Goal: Information Seeking & Learning: Compare options

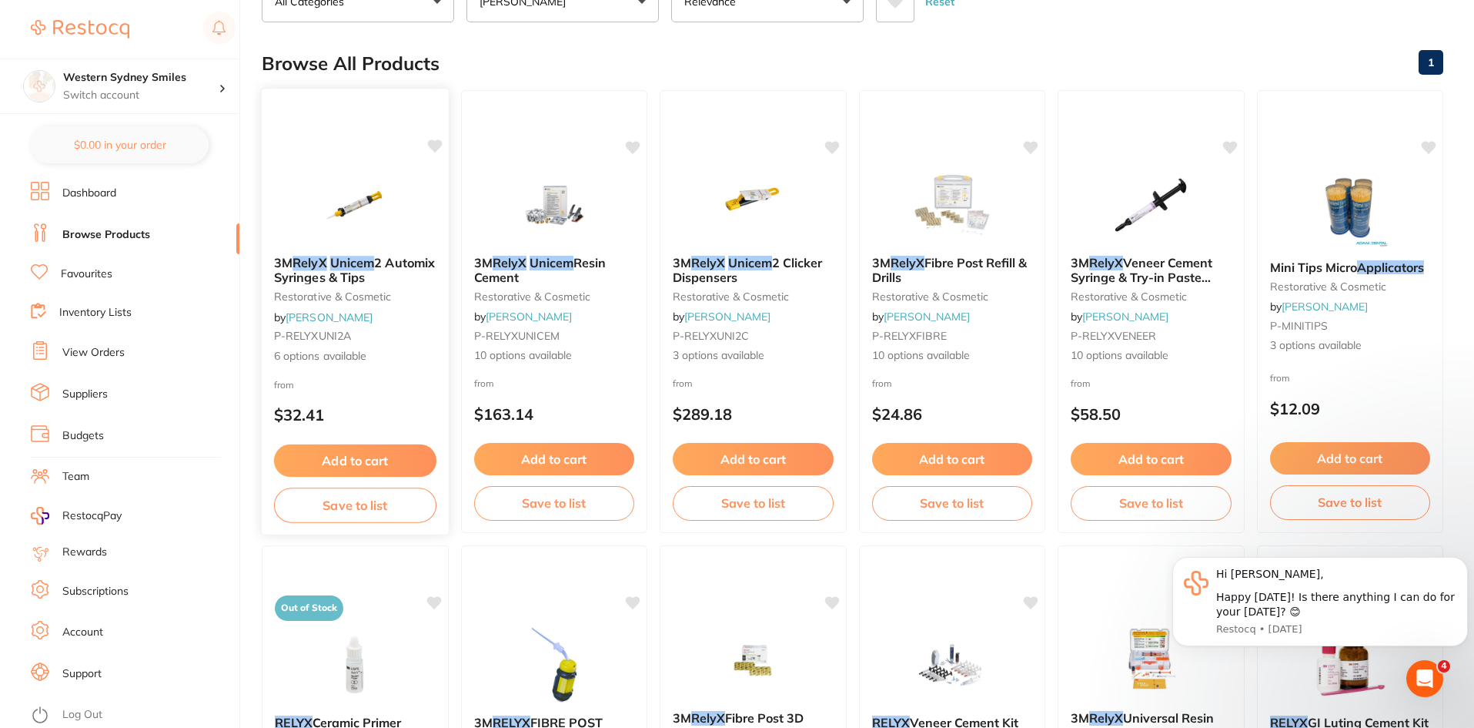
scroll to position [154, 0]
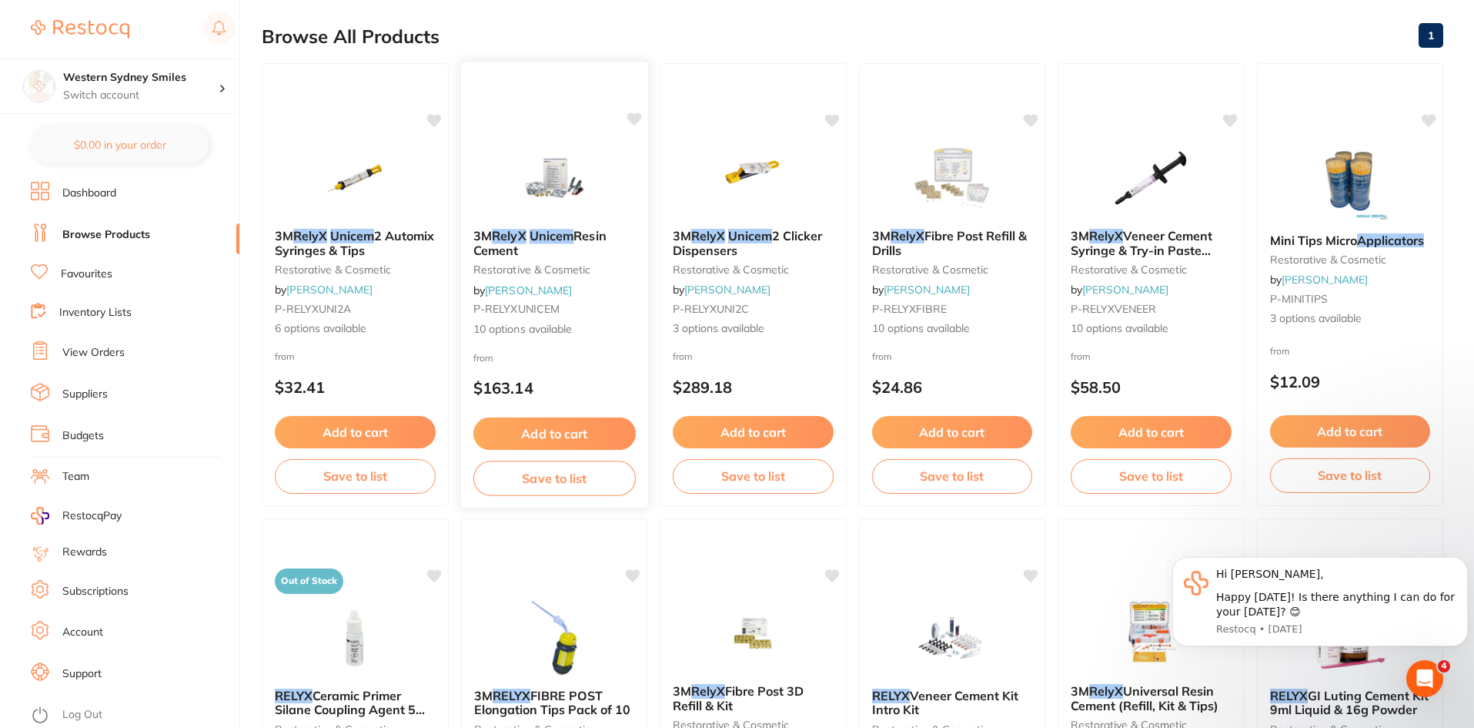
click at [502, 210] on div at bounding box center [553, 178] width 187 height 78
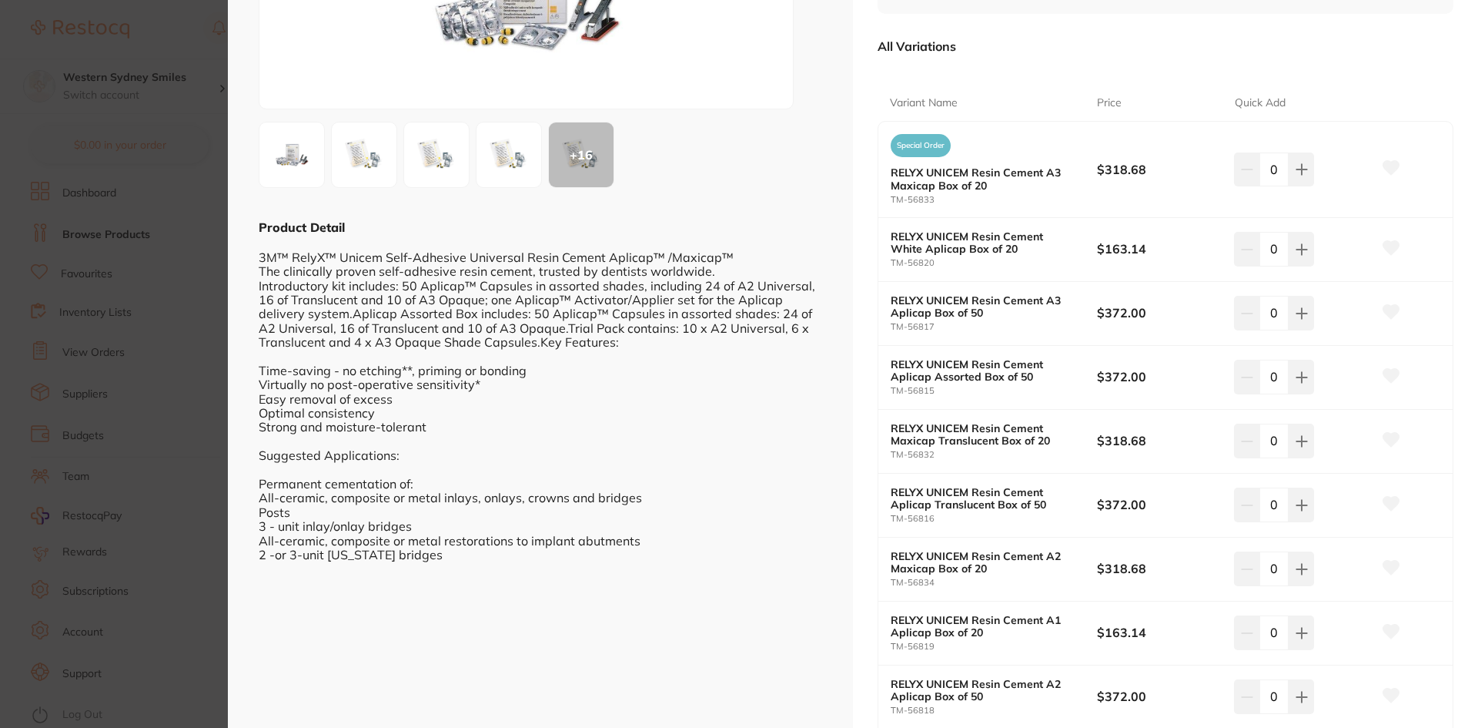
scroll to position [308, 0]
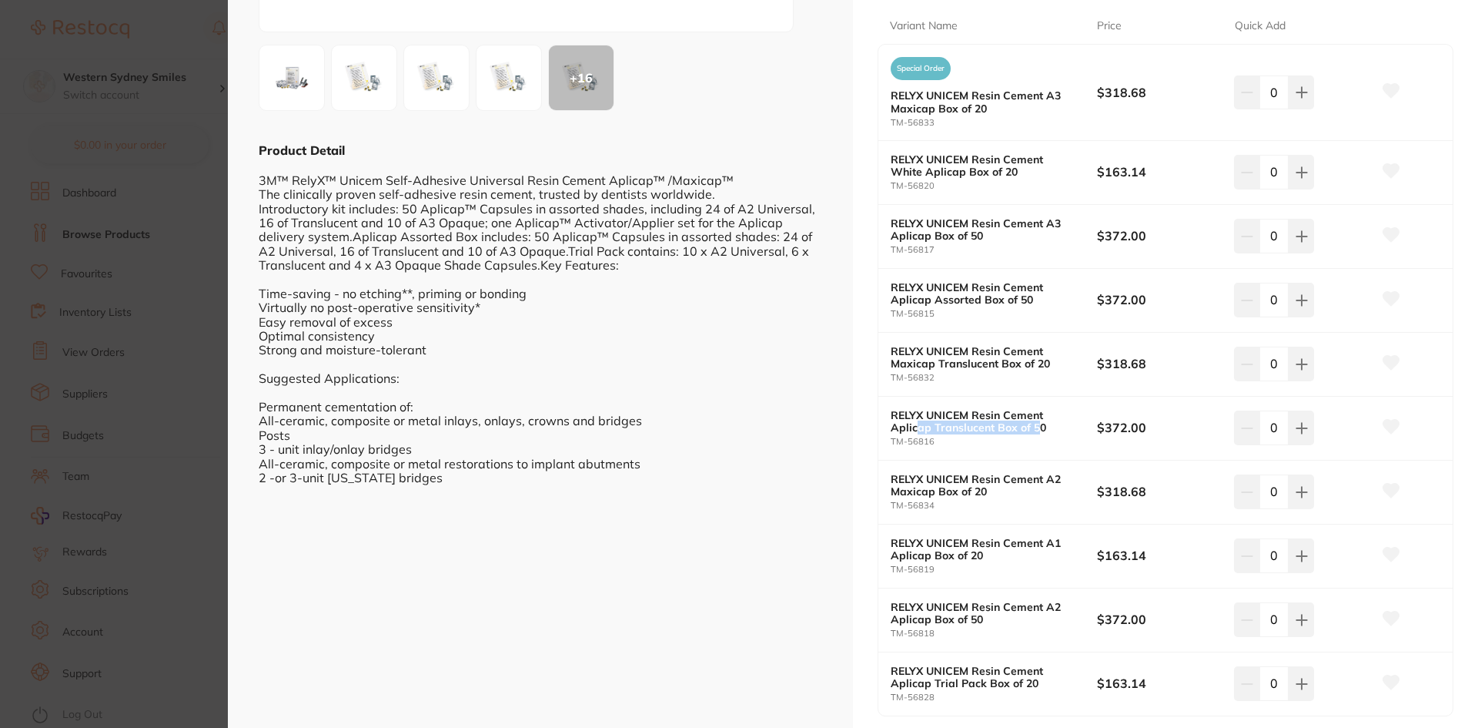
drag, startPoint x: 913, startPoint y: 429, endPoint x: 1039, endPoint y: 427, distance: 125.5
click at [1039, 427] on b "RELYX UNICEM Resin Cement Aplicap Translucent Box of 50" at bounding box center [984, 421] width 186 height 25
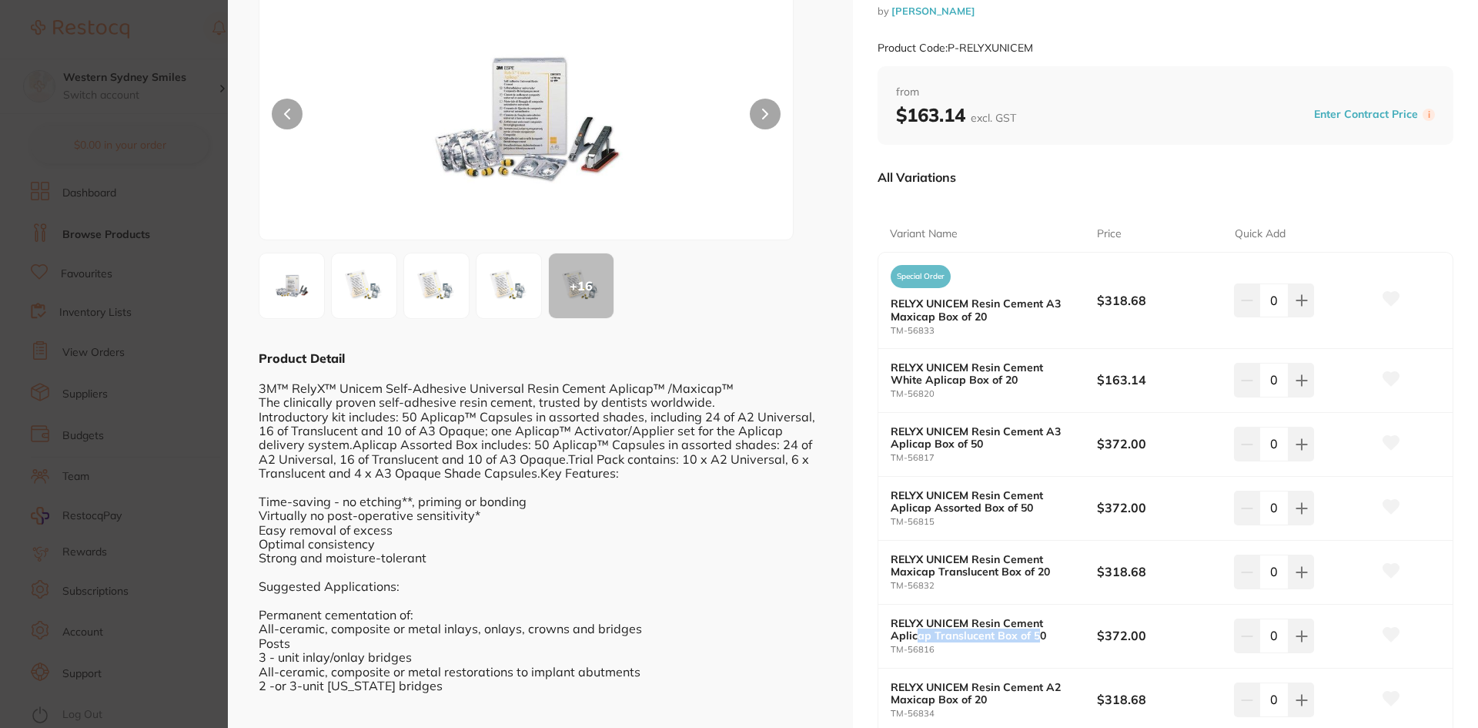
scroll to position [0, 0]
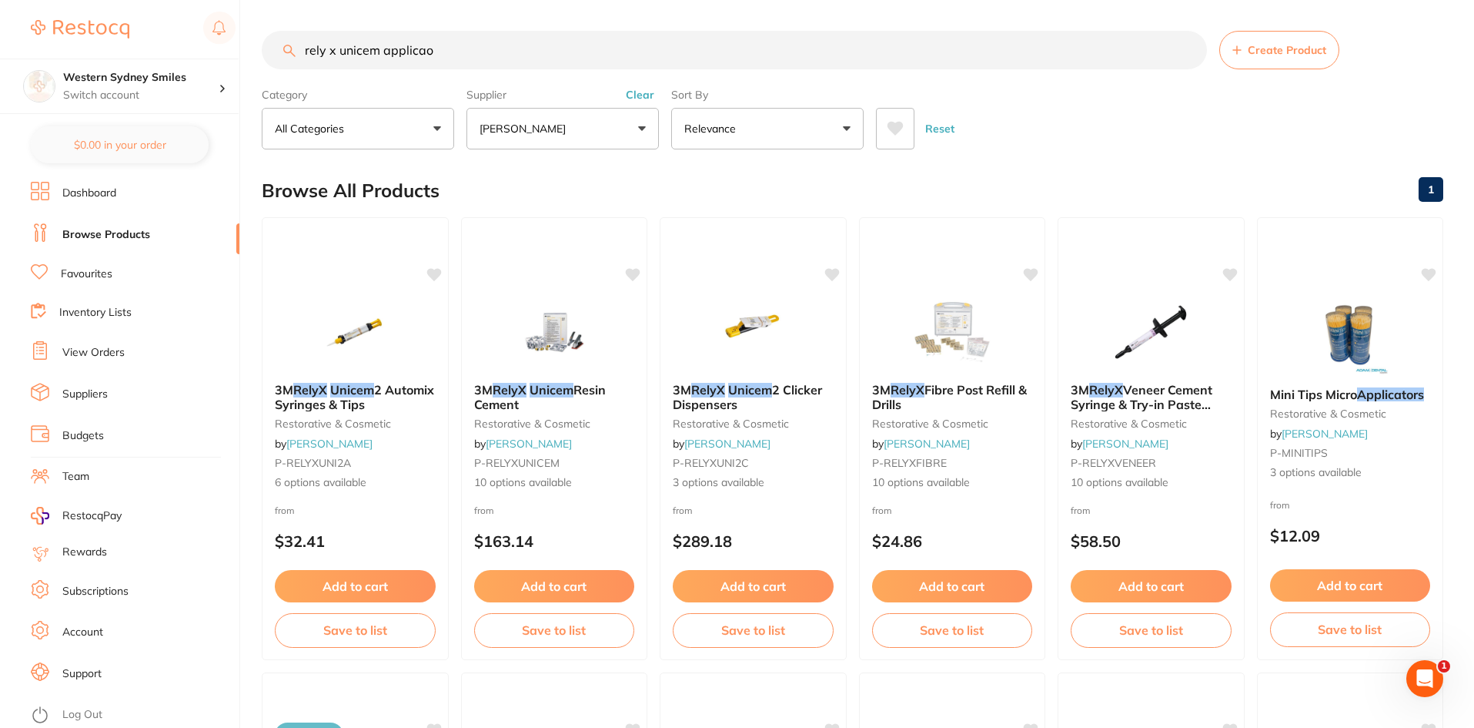
click at [643, 99] on button "Clear" at bounding box center [640, 95] width 38 height 14
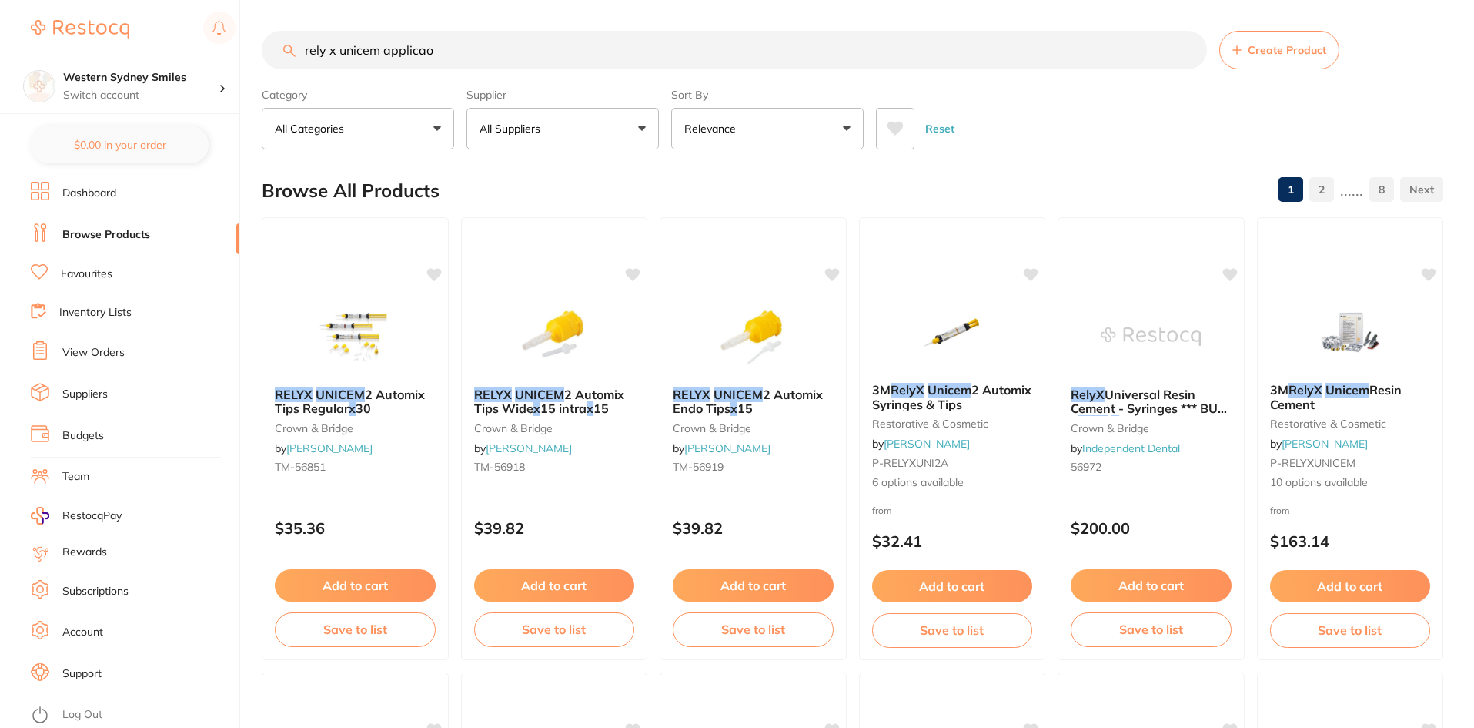
click at [643, 123] on button "All Suppliers" at bounding box center [563, 129] width 192 height 42
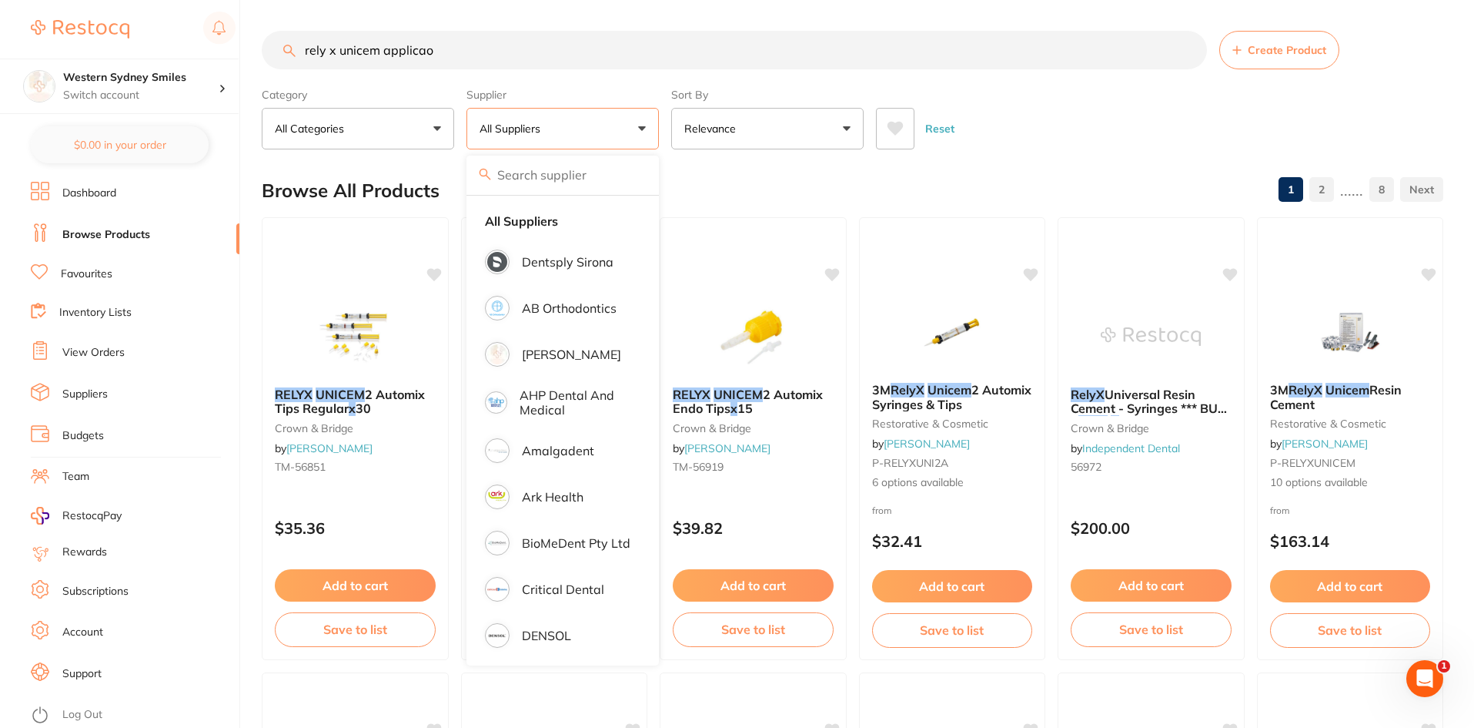
click at [459, 56] on input "rely x unicem applicao" at bounding box center [734, 50] width 945 height 38
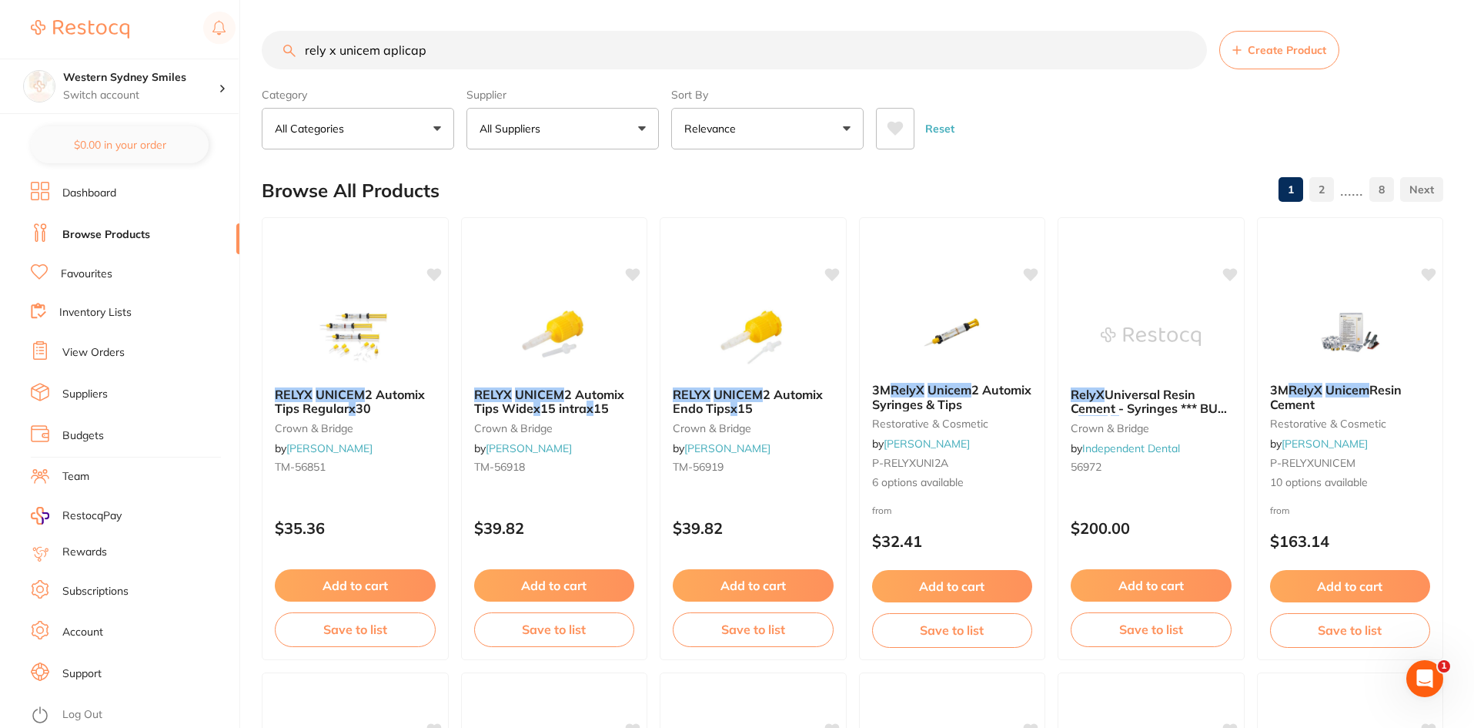
type input "rely x unicem aplicap"
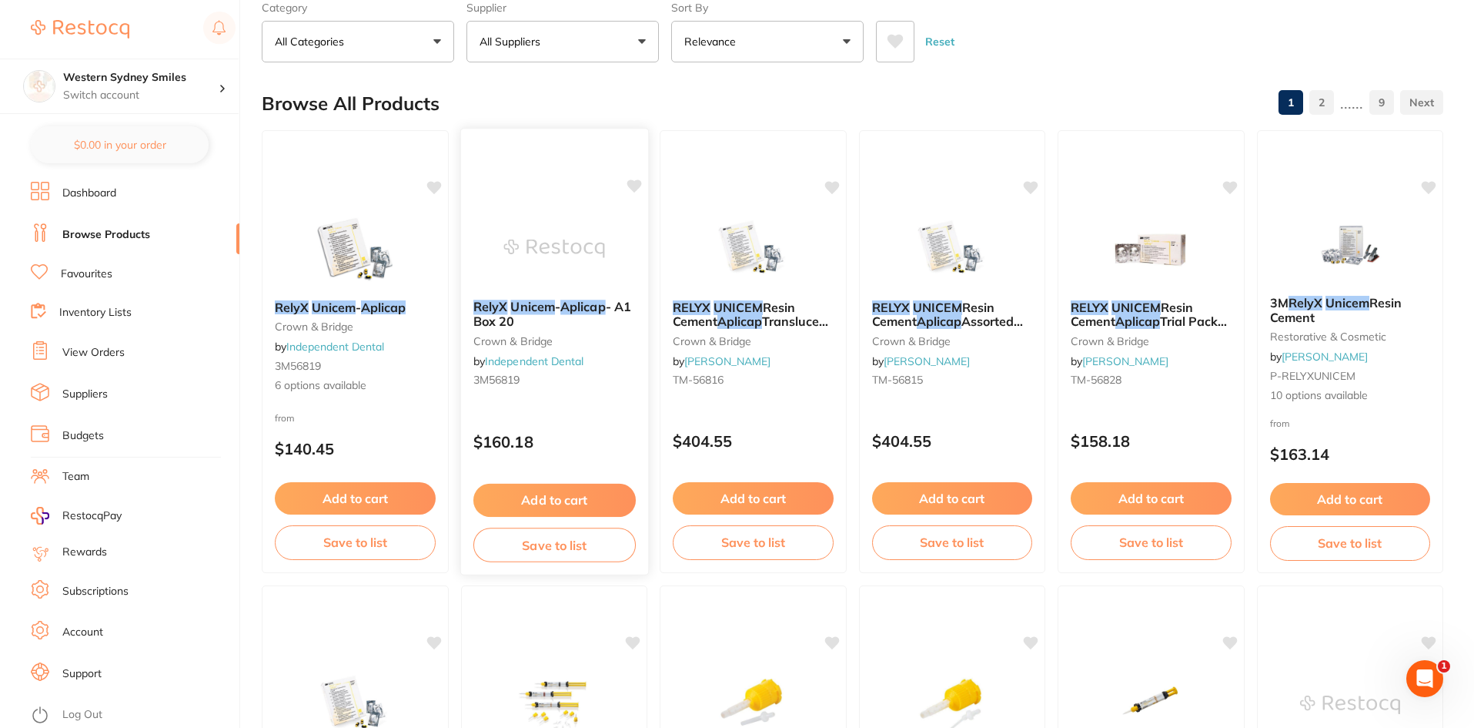
scroll to position [154, 0]
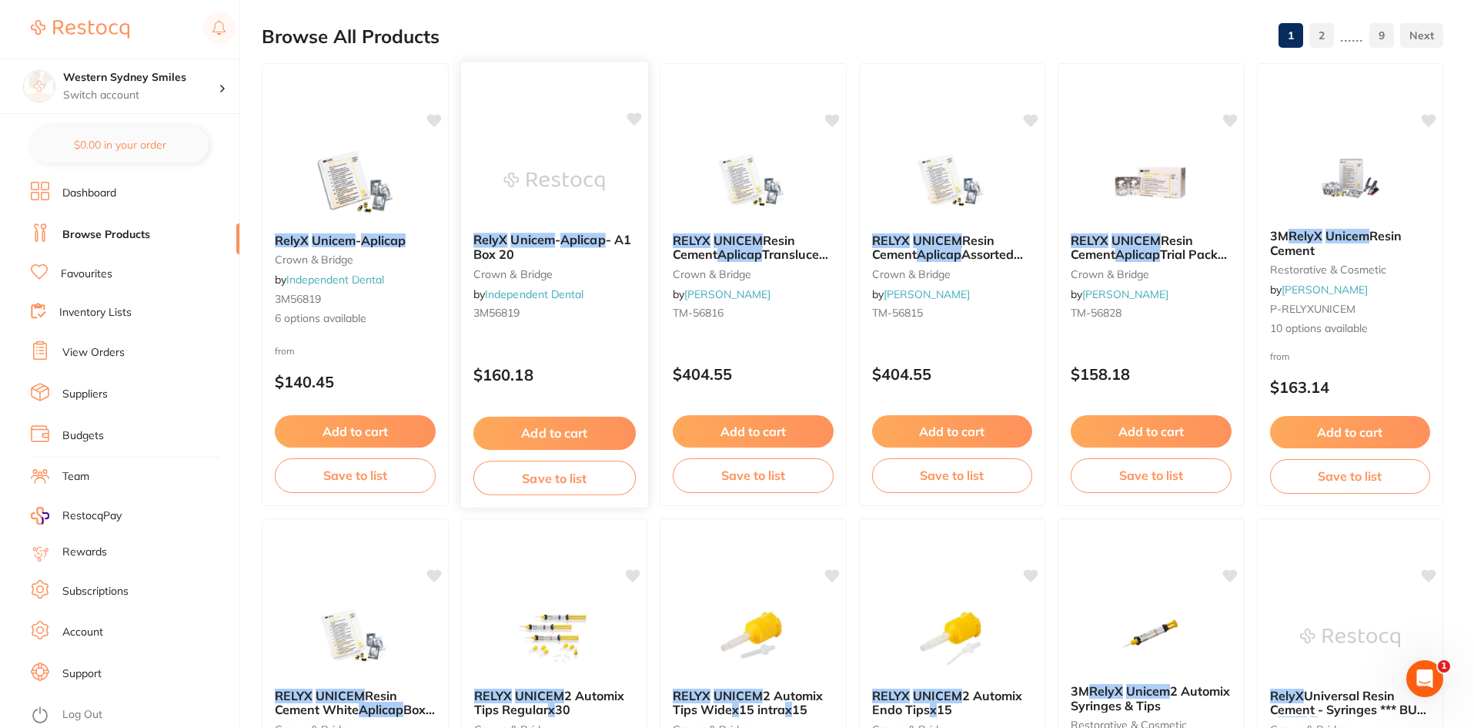
click at [607, 317] on small "3M56819" at bounding box center [554, 312] width 162 height 12
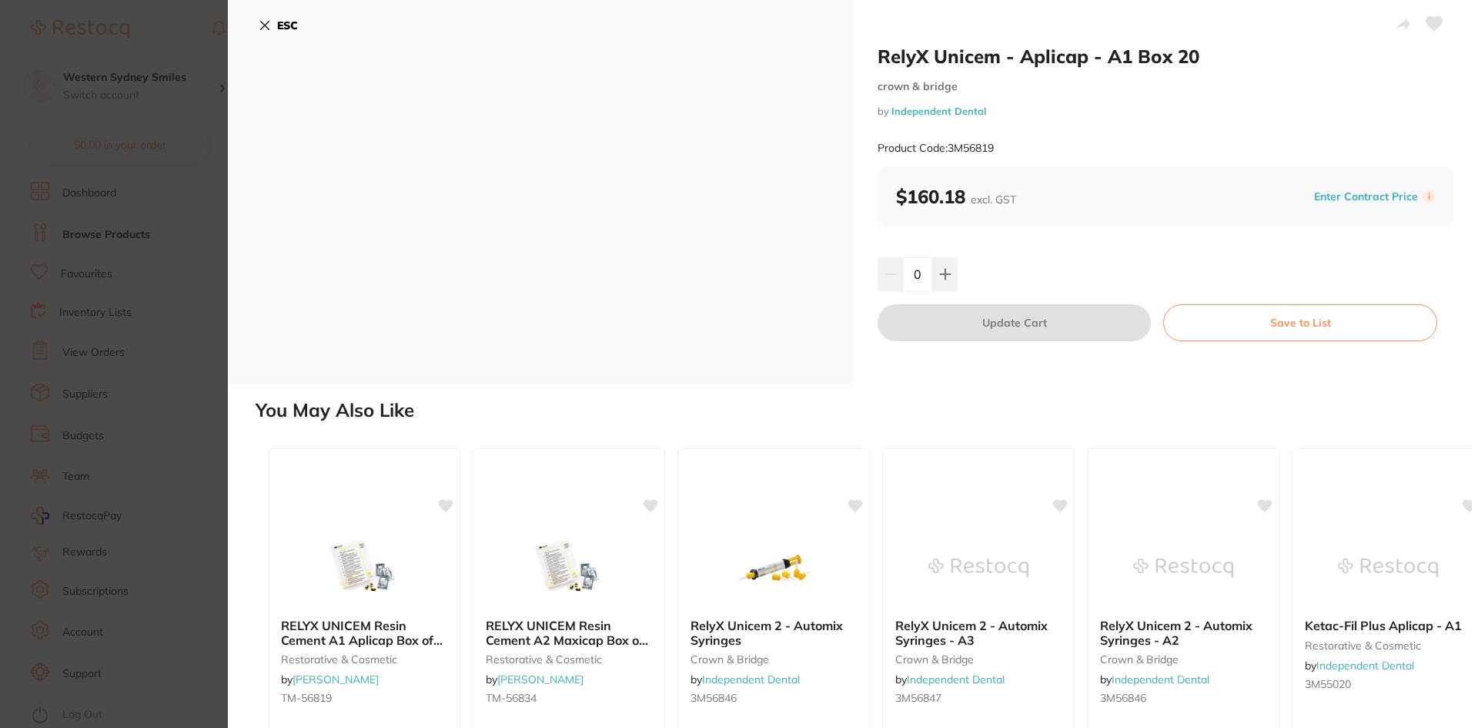
click at [293, 32] on button "ESC" at bounding box center [278, 25] width 39 height 26
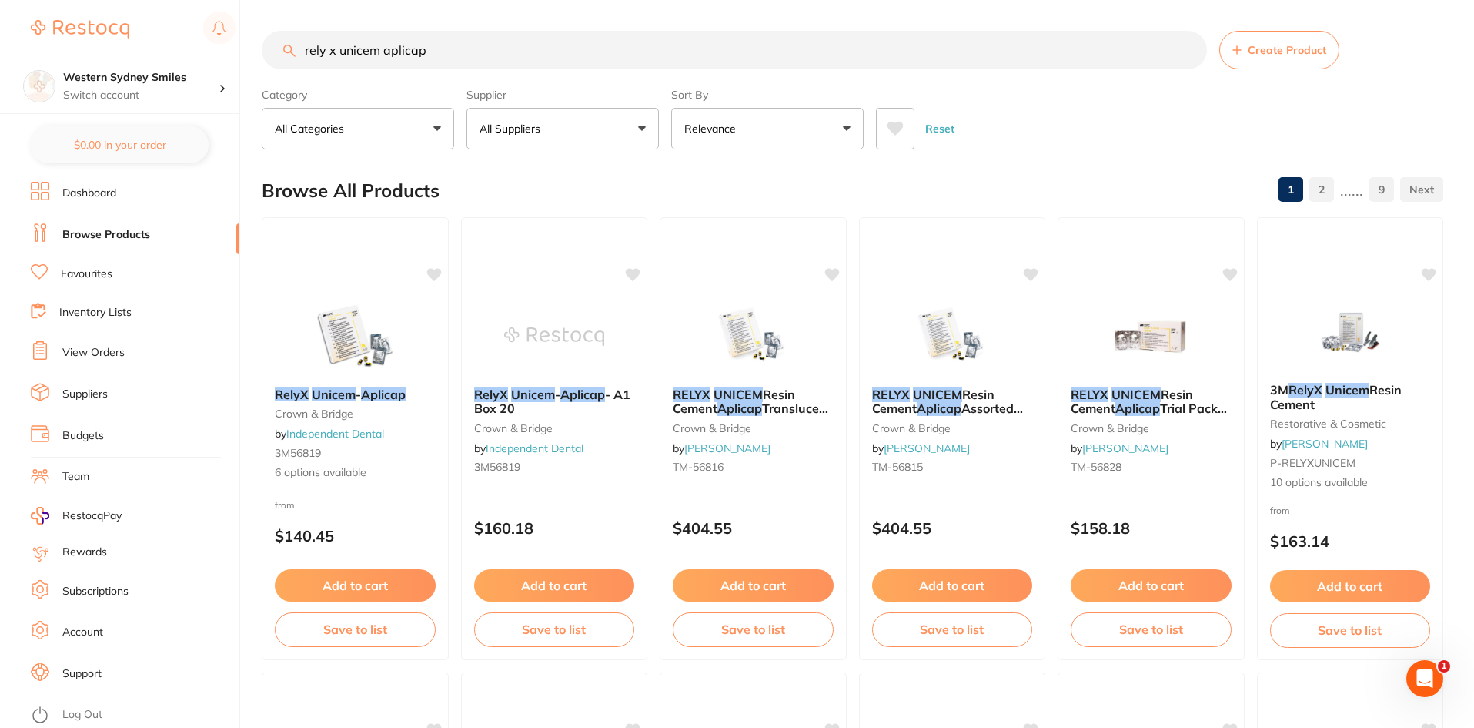
click at [544, 145] on button "All Suppliers" at bounding box center [563, 129] width 192 height 42
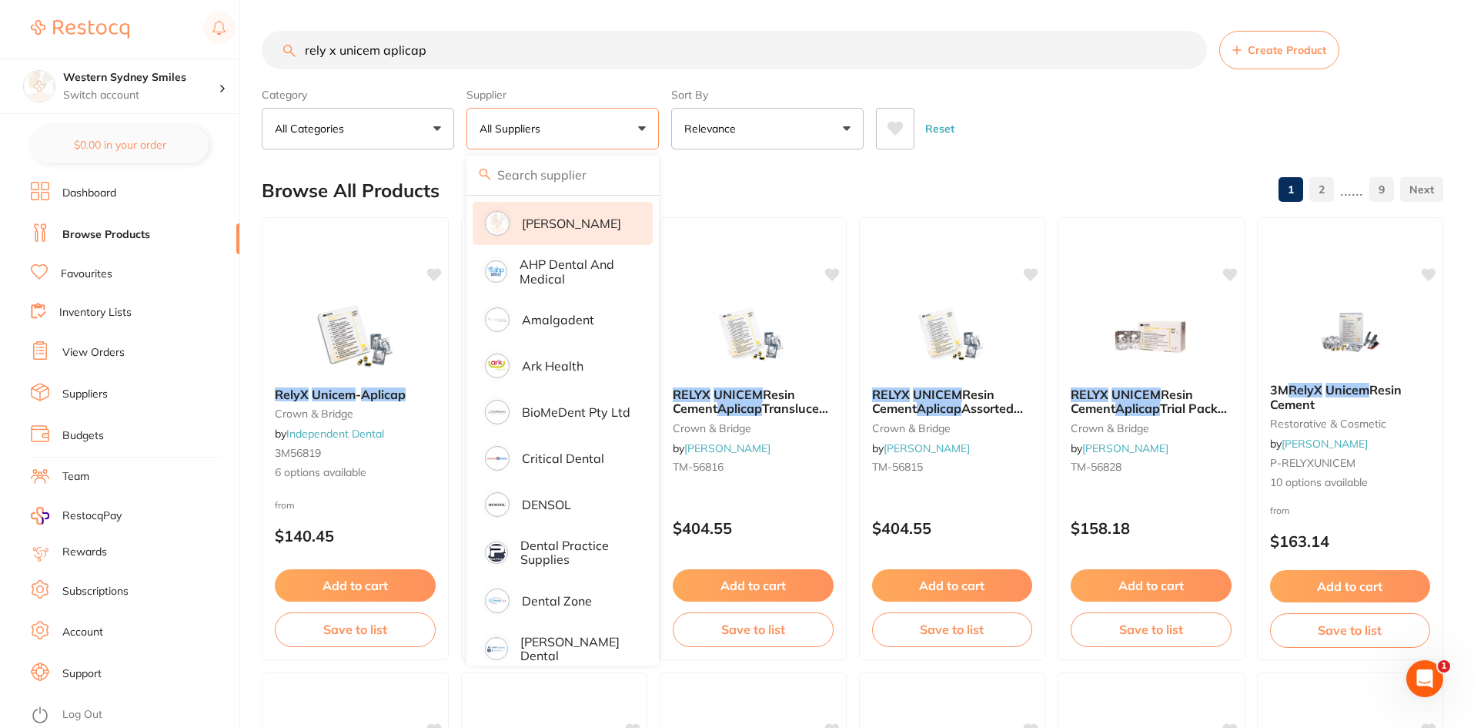
scroll to position [154, 0]
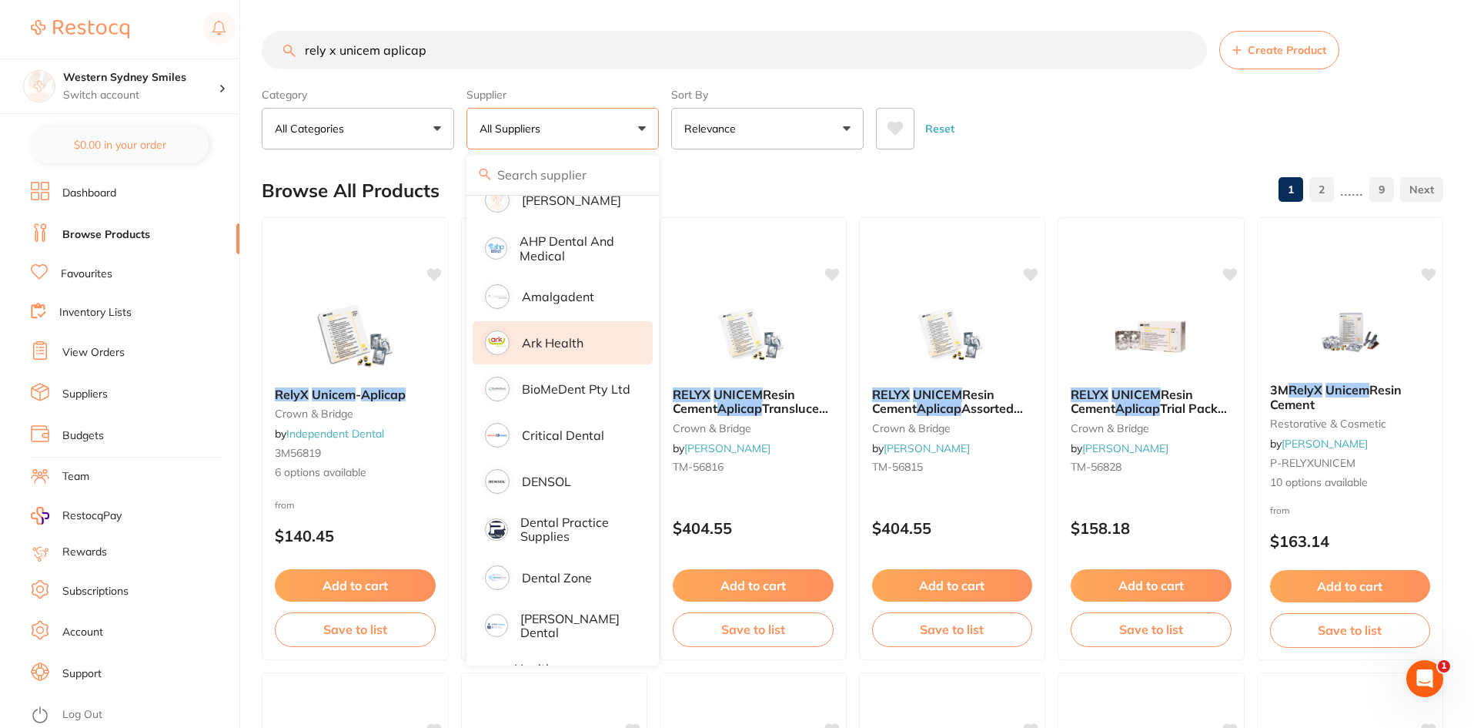
click at [548, 357] on li "Ark Health" at bounding box center [563, 342] width 180 height 43
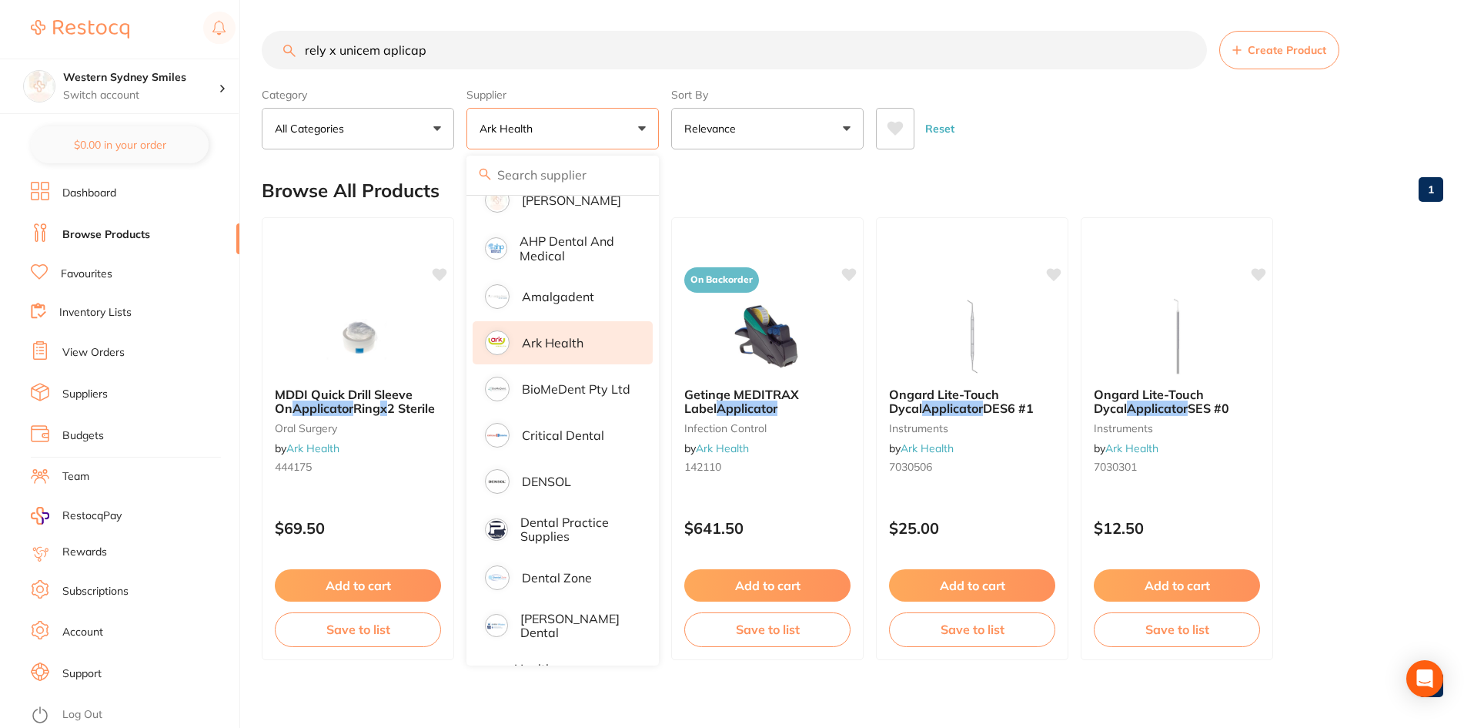
click at [714, 181] on div "Browse All Products 1" at bounding box center [853, 191] width 1182 height 52
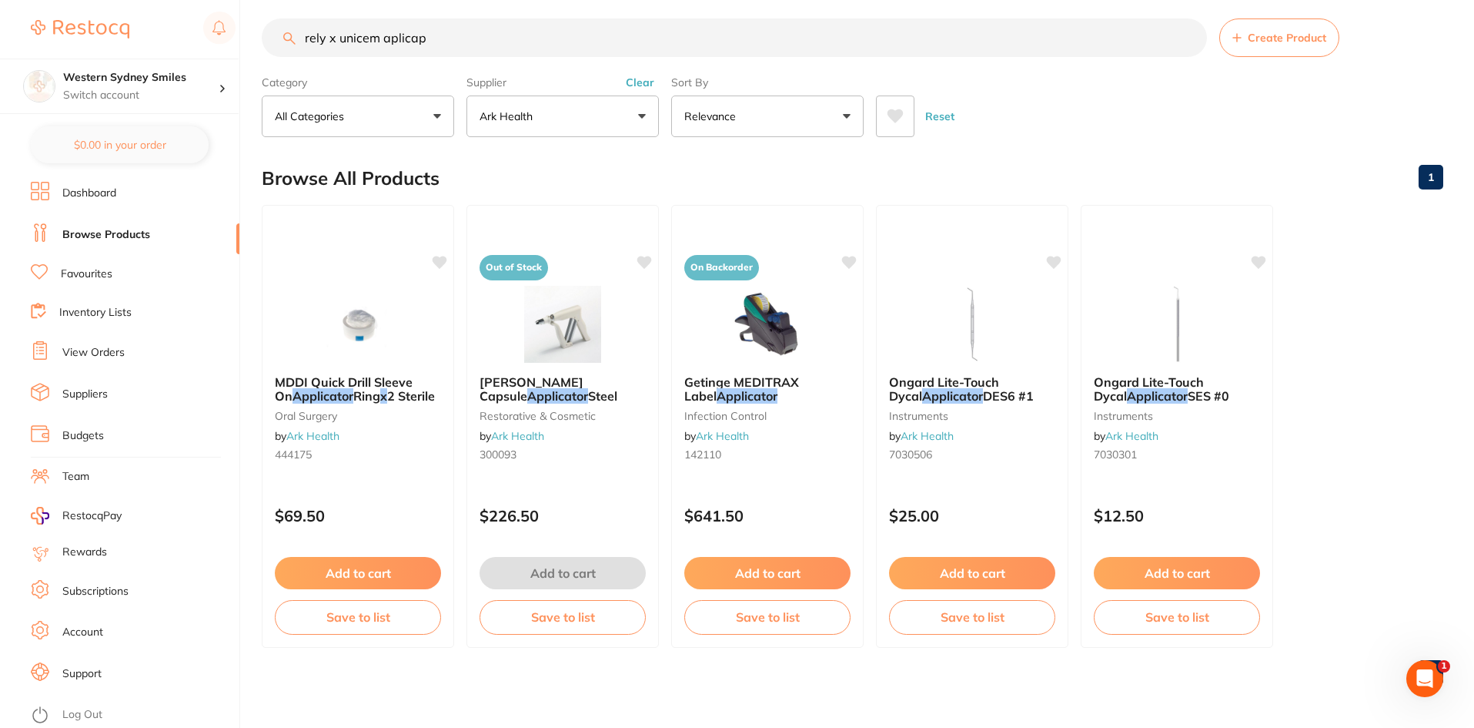
scroll to position [0, 0]
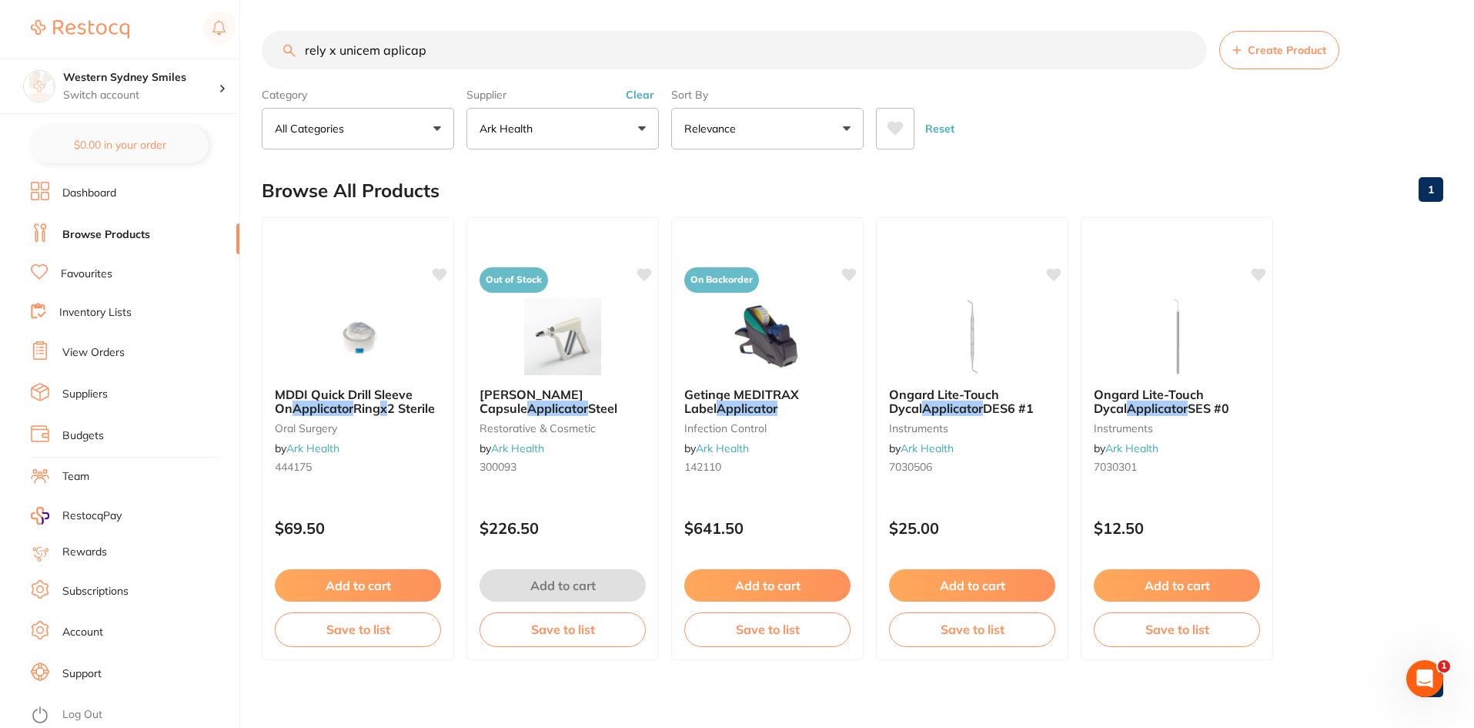
click at [639, 97] on button "Clear" at bounding box center [640, 95] width 38 height 14
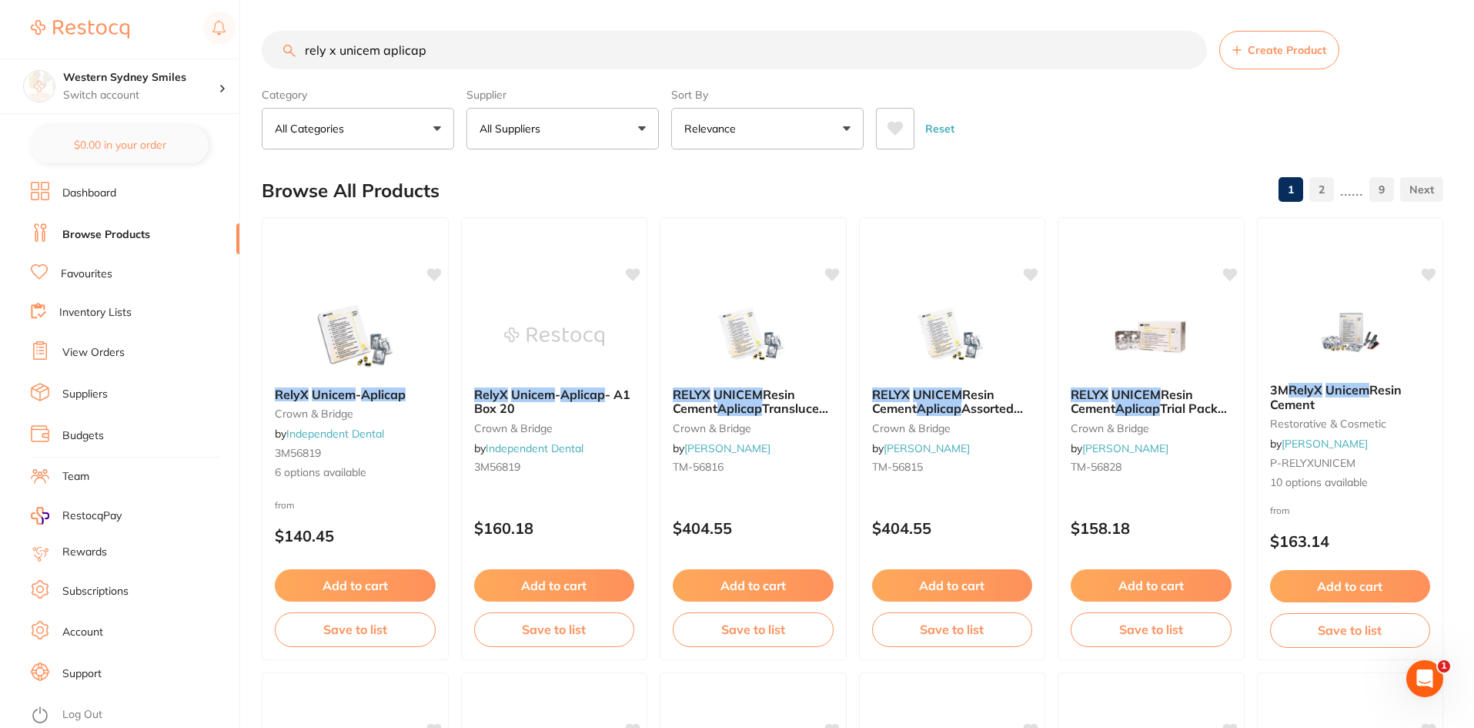
click at [647, 113] on button "All Suppliers" at bounding box center [563, 129] width 192 height 42
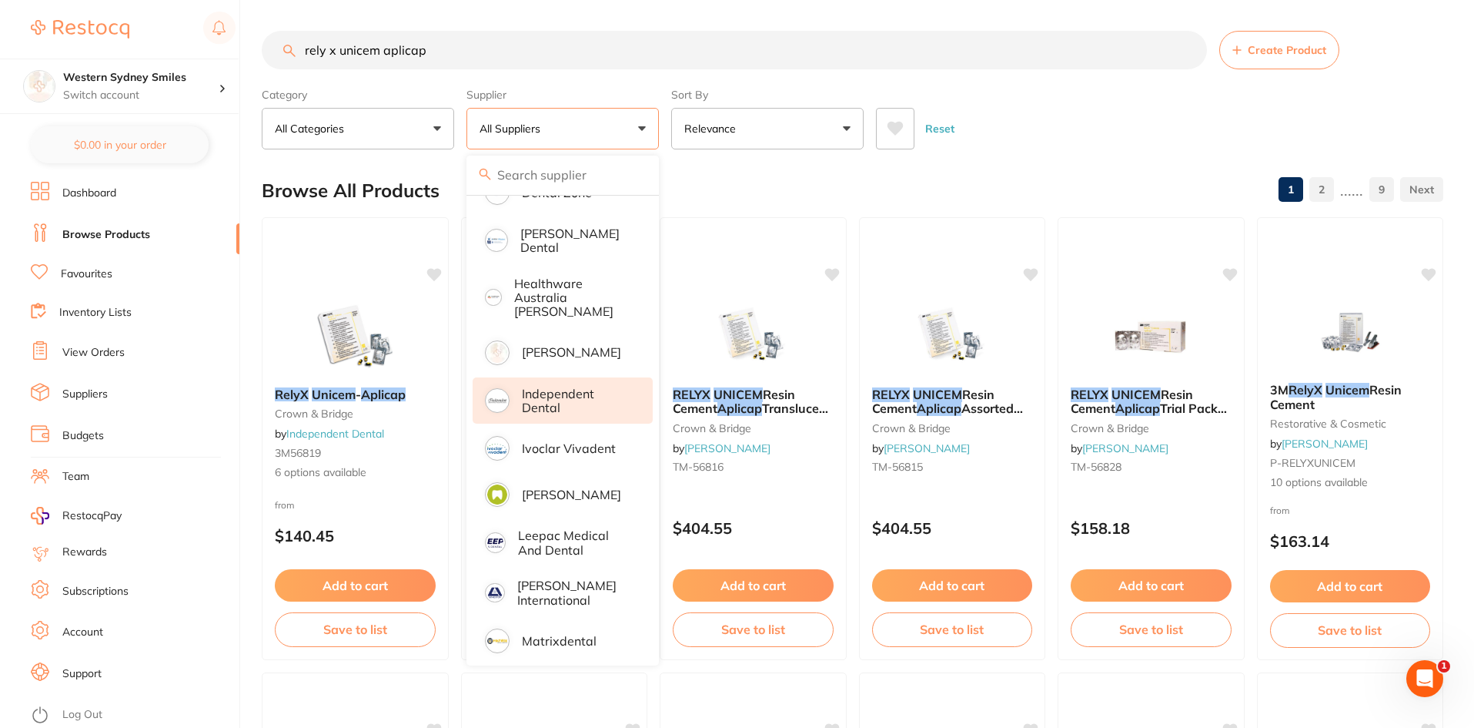
click at [547, 400] on p "Independent Dental" at bounding box center [576, 400] width 109 height 28
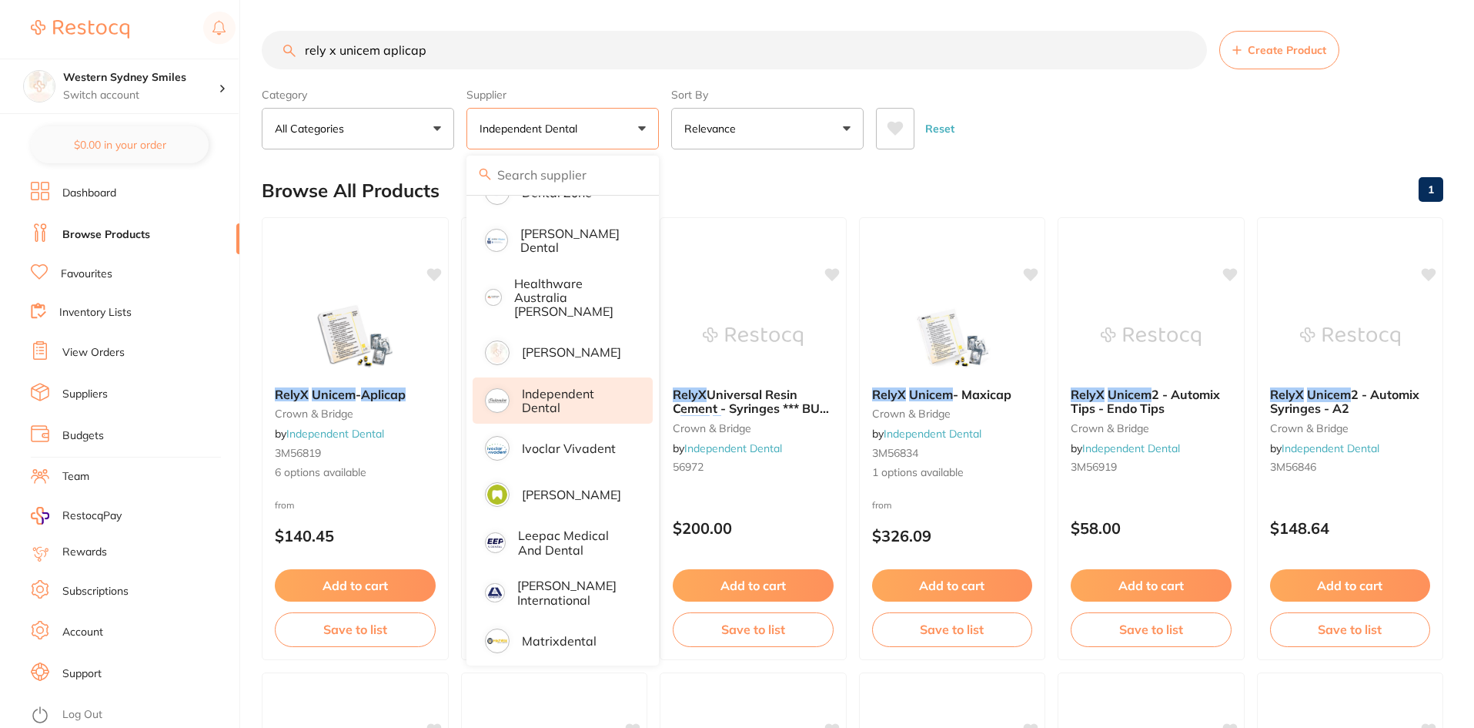
click at [703, 175] on div "Browse All Products 1" at bounding box center [853, 191] width 1182 height 52
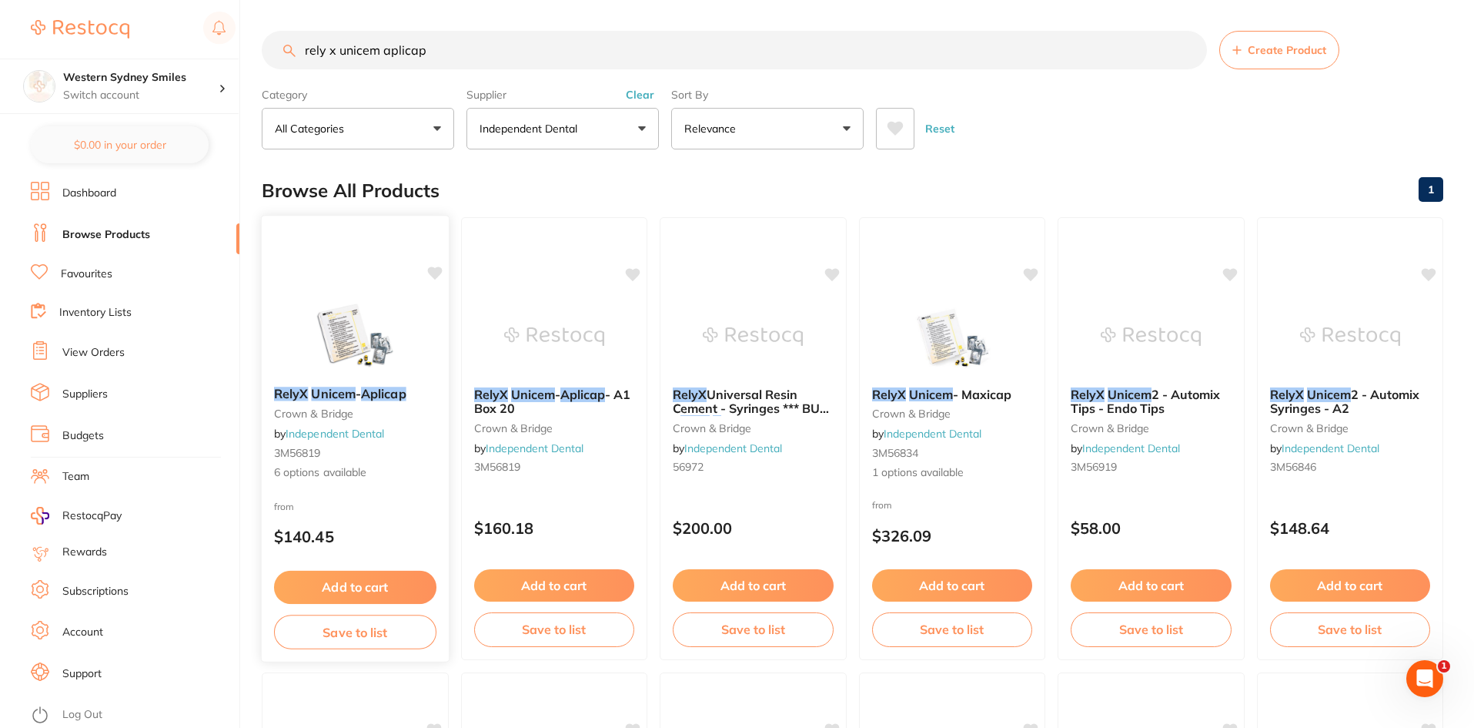
click at [356, 294] on div "RelyX Unicem - Aplicap crown & bridge by Independent Dental 3M56819 6 options a…" at bounding box center [355, 438] width 189 height 447
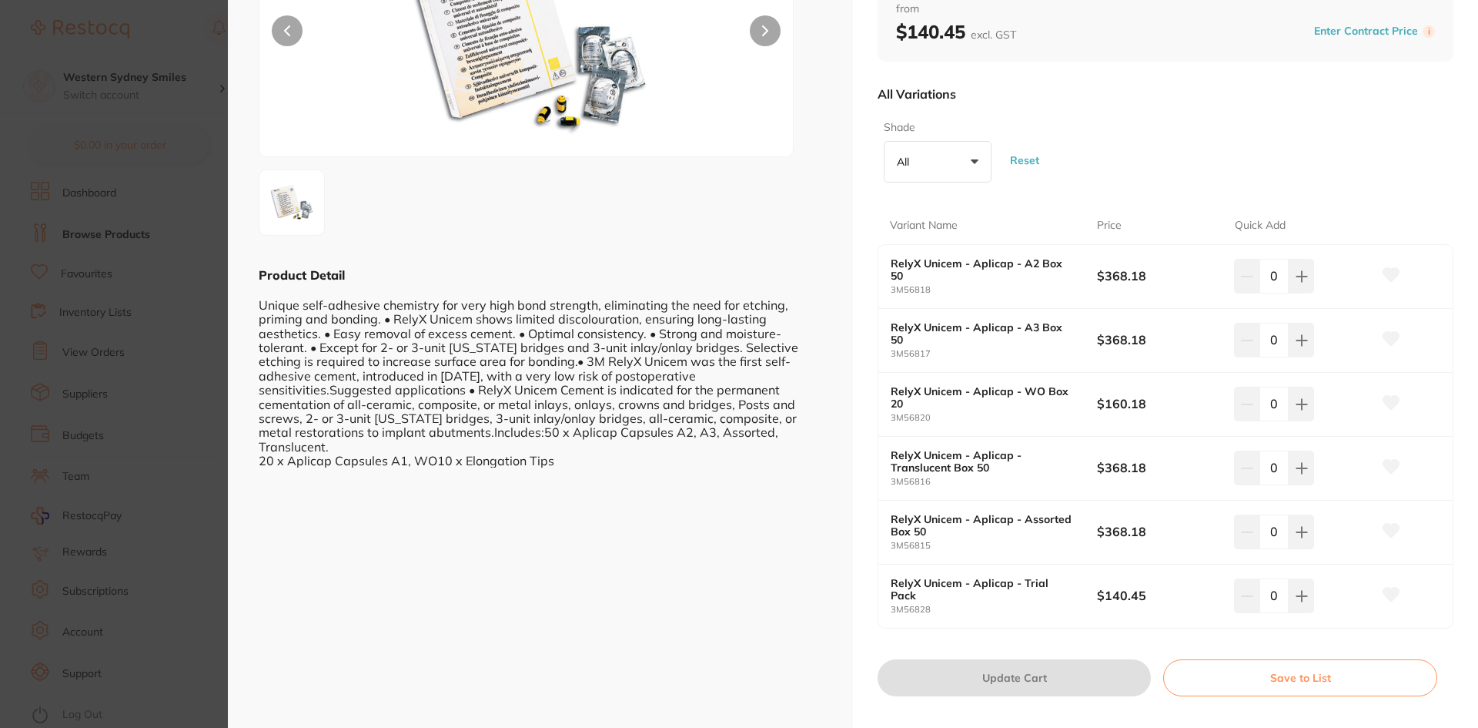
scroll to position [231, 0]
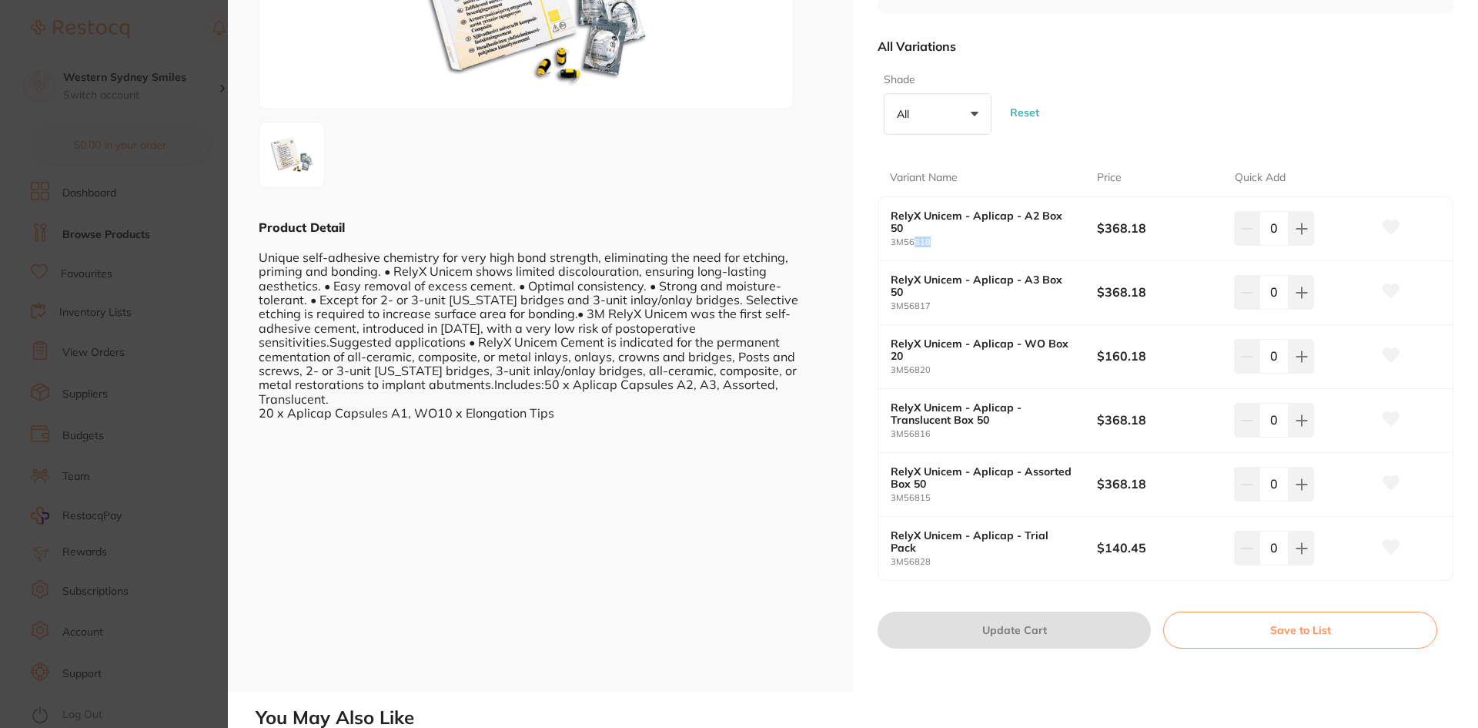
drag, startPoint x: 978, startPoint y: 239, endPoint x: 964, endPoint y: 241, distance: 13.9
click at [915, 237] on small "3M56818" at bounding box center [994, 242] width 206 height 10
drag, startPoint x: 1150, startPoint y: 226, endPoint x: 1072, endPoint y: 235, distance: 79.0
click at [1072, 235] on div "RelyX Unicem - Aplicap - A2 Box 50 3M56818 $368.18 0" at bounding box center [1165, 229] width 574 height 64
copy div "$368.18"
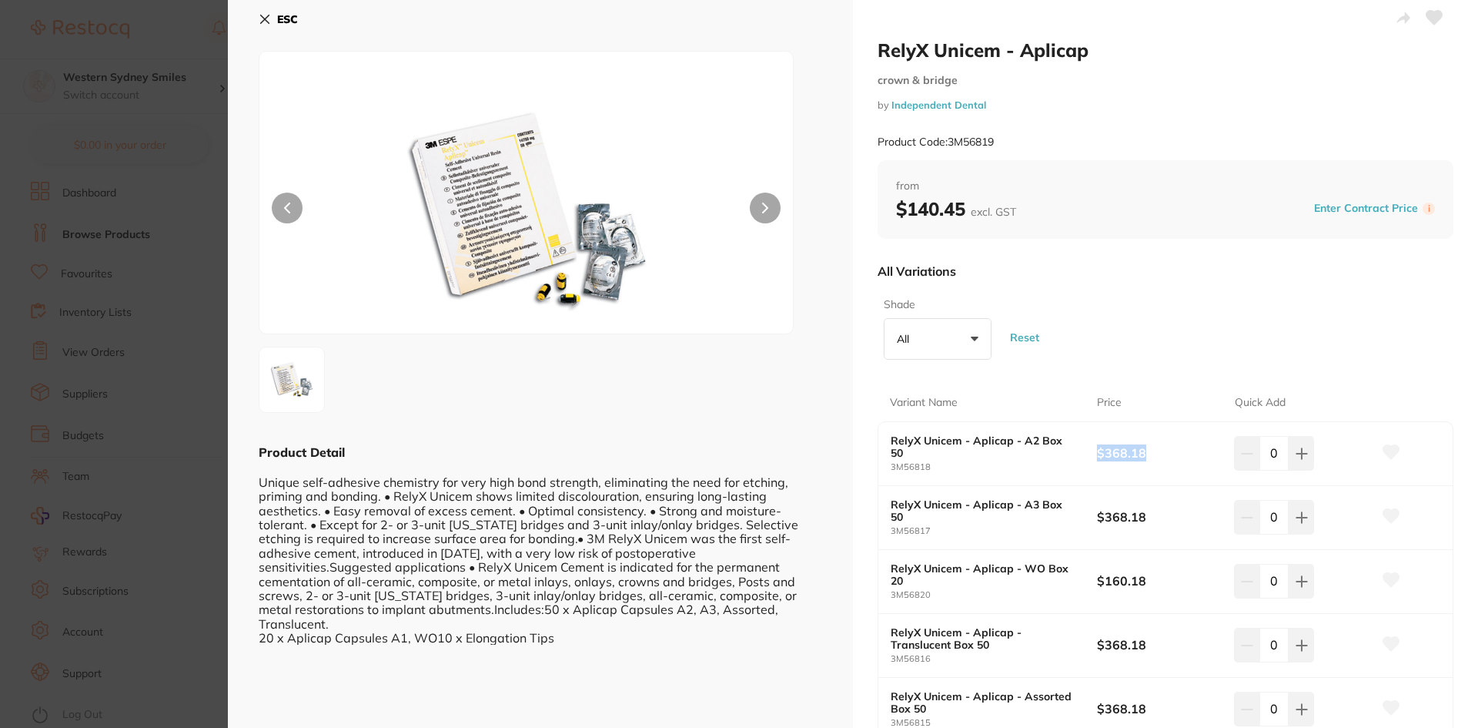
scroll to position [0, 0]
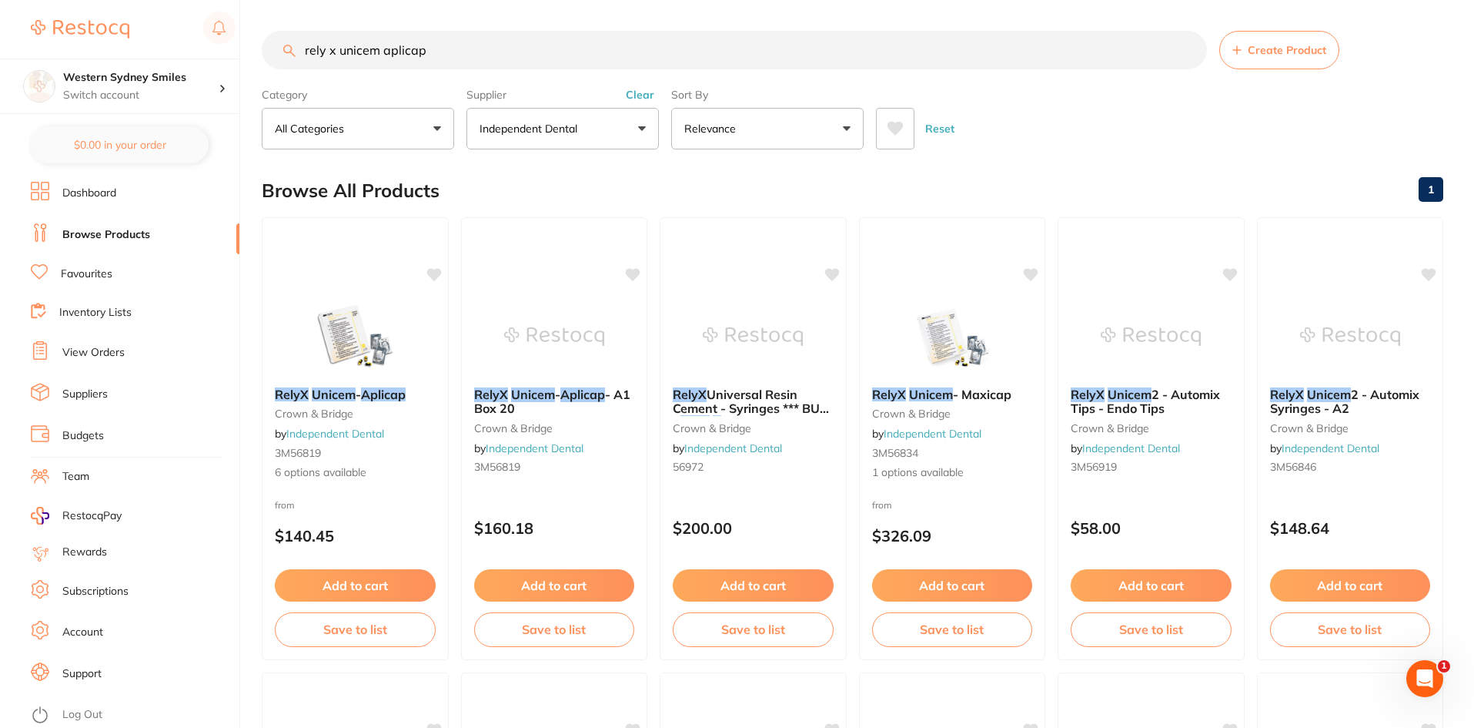
click at [651, 96] on button "Clear" at bounding box center [640, 95] width 38 height 14
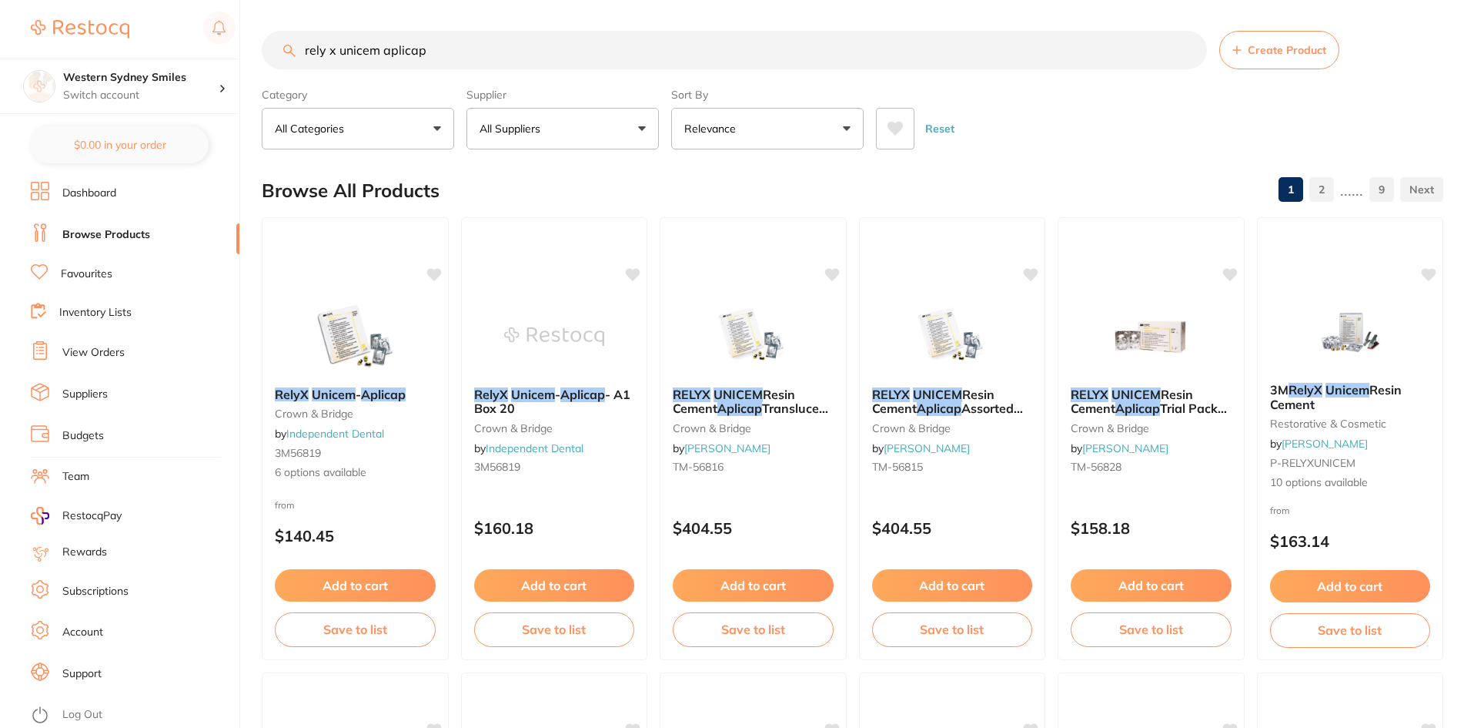
click at [645, 140] on button "All Suppliers" at bounding box center [563, 129] width 192 height 42
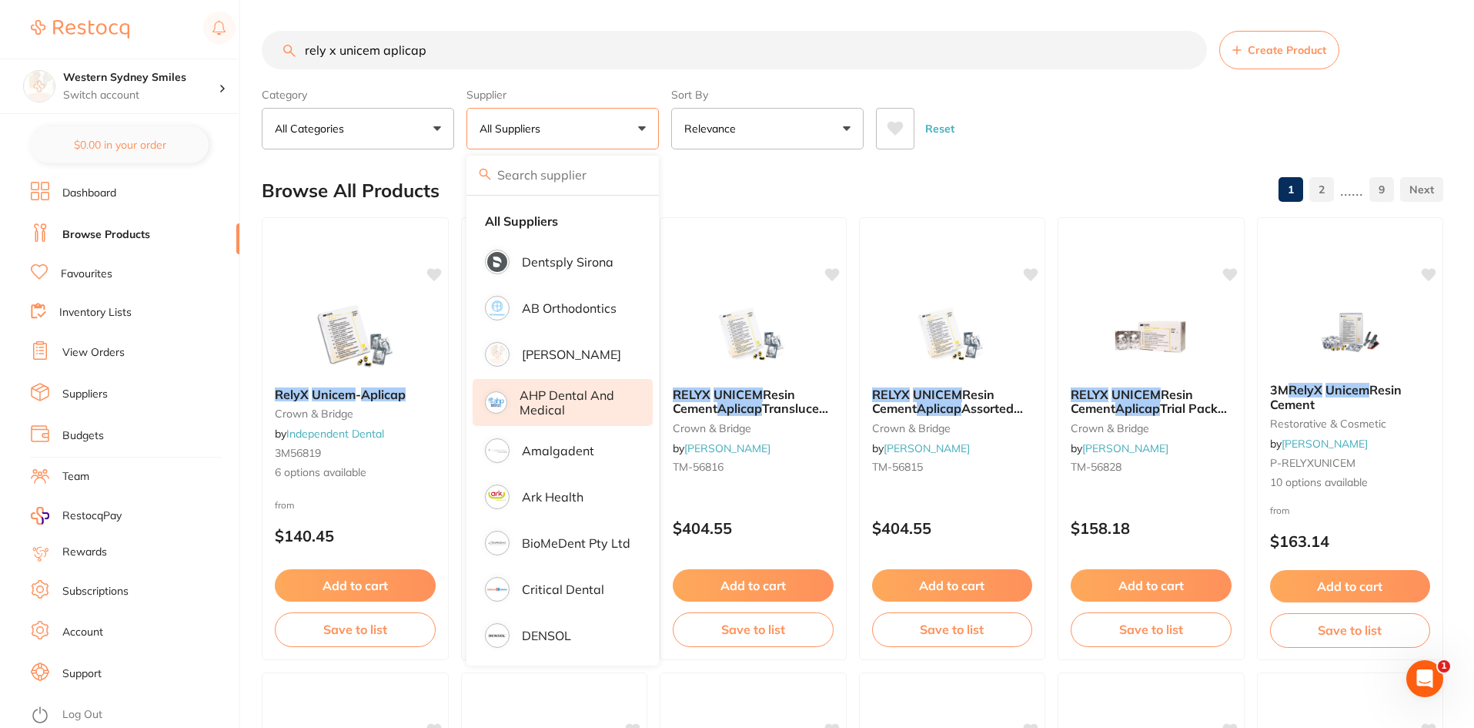
click at [597, 412] on p "AHP Dental and Medical" at bounding box center [576, 402] width 112 height 28
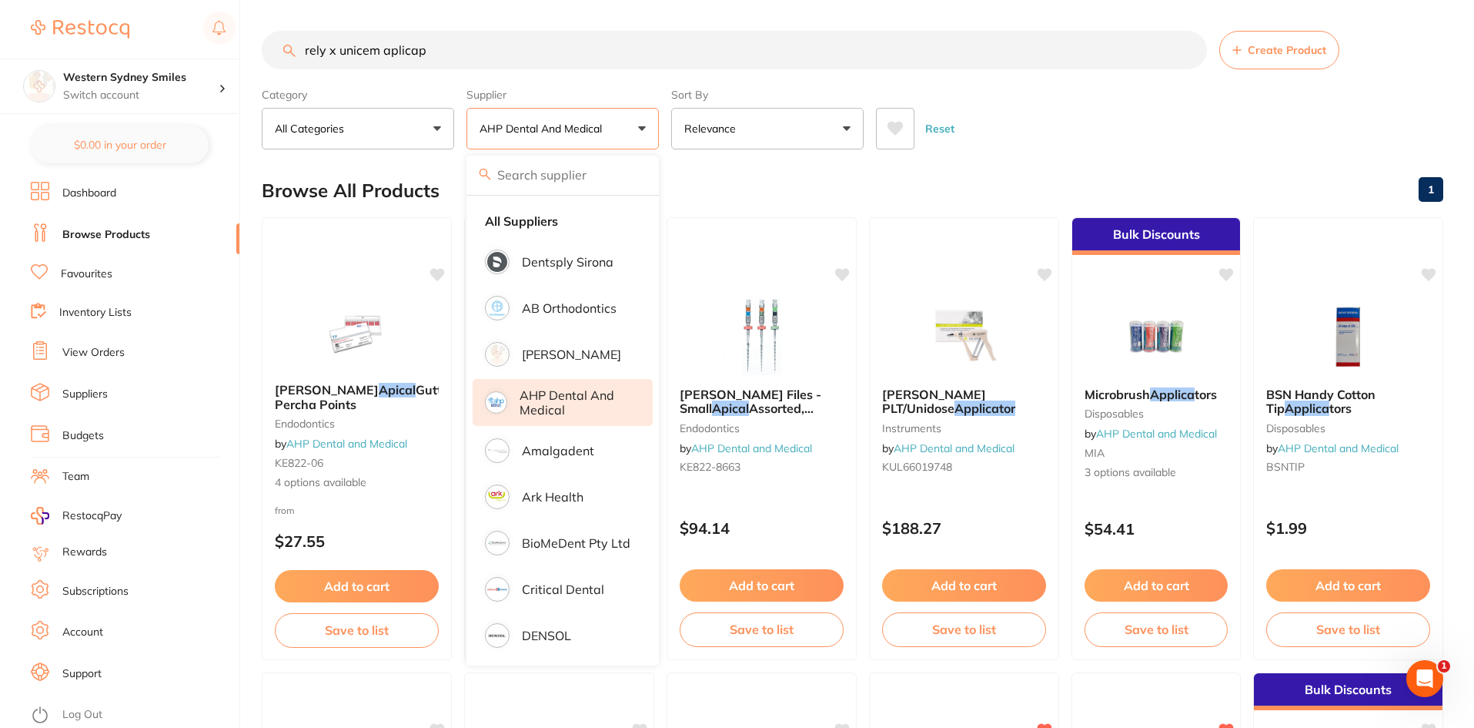
click at [803, 192] on div "Browse All Products 1" at bounding box center [853, 191] width 1182 height 52
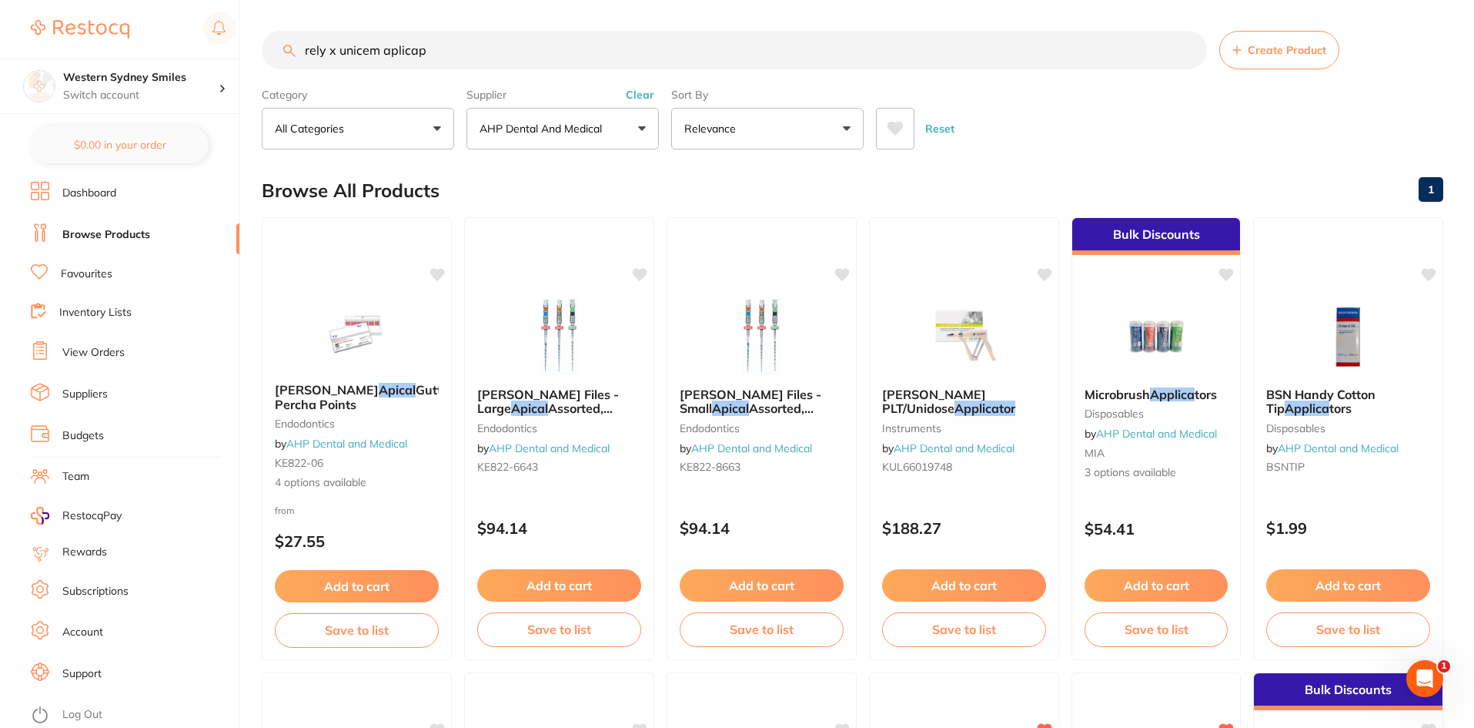
click at [647, 138] on button "AHP Dental and Medical" at bounding box center [563, 129] width 192 height 42
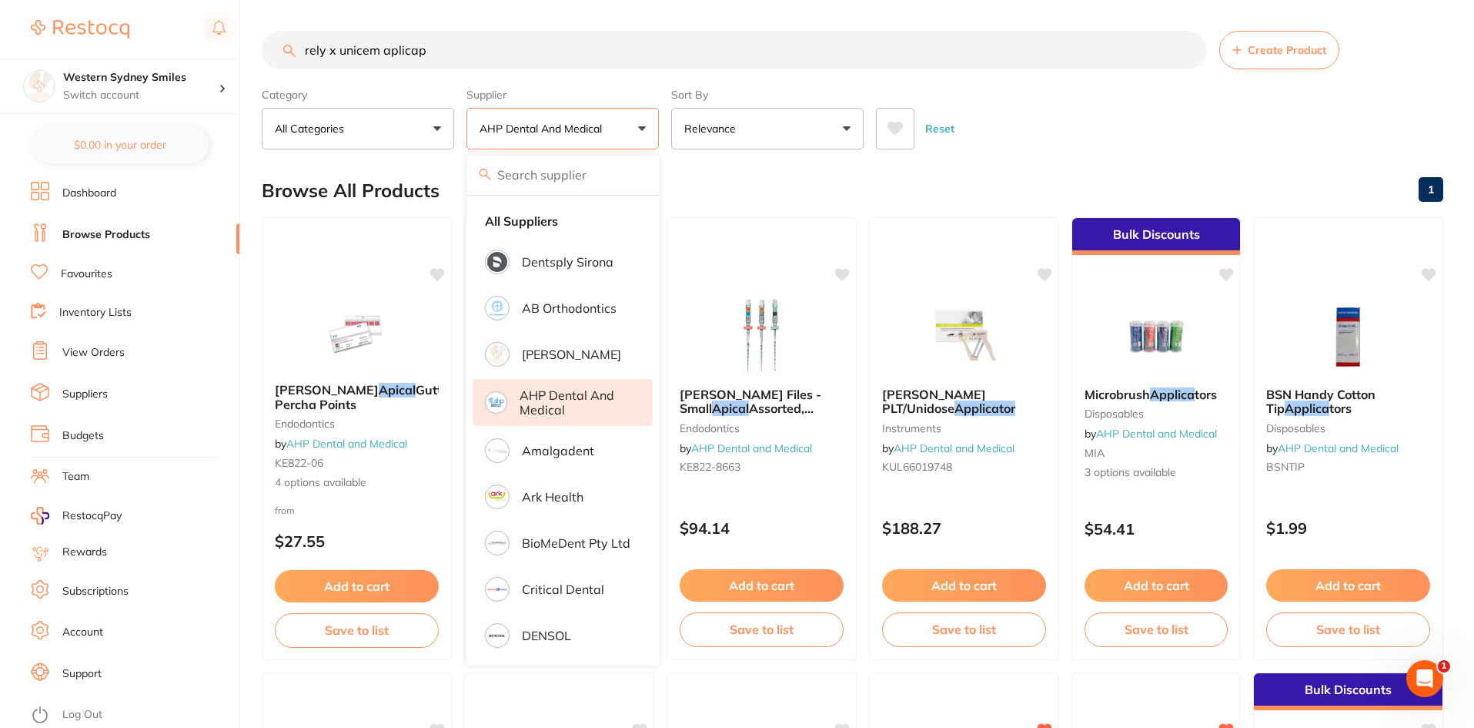
click at [587, 393] on p "AHP Dental and Medical" at bounding box center [576, 402] width 112 height 28
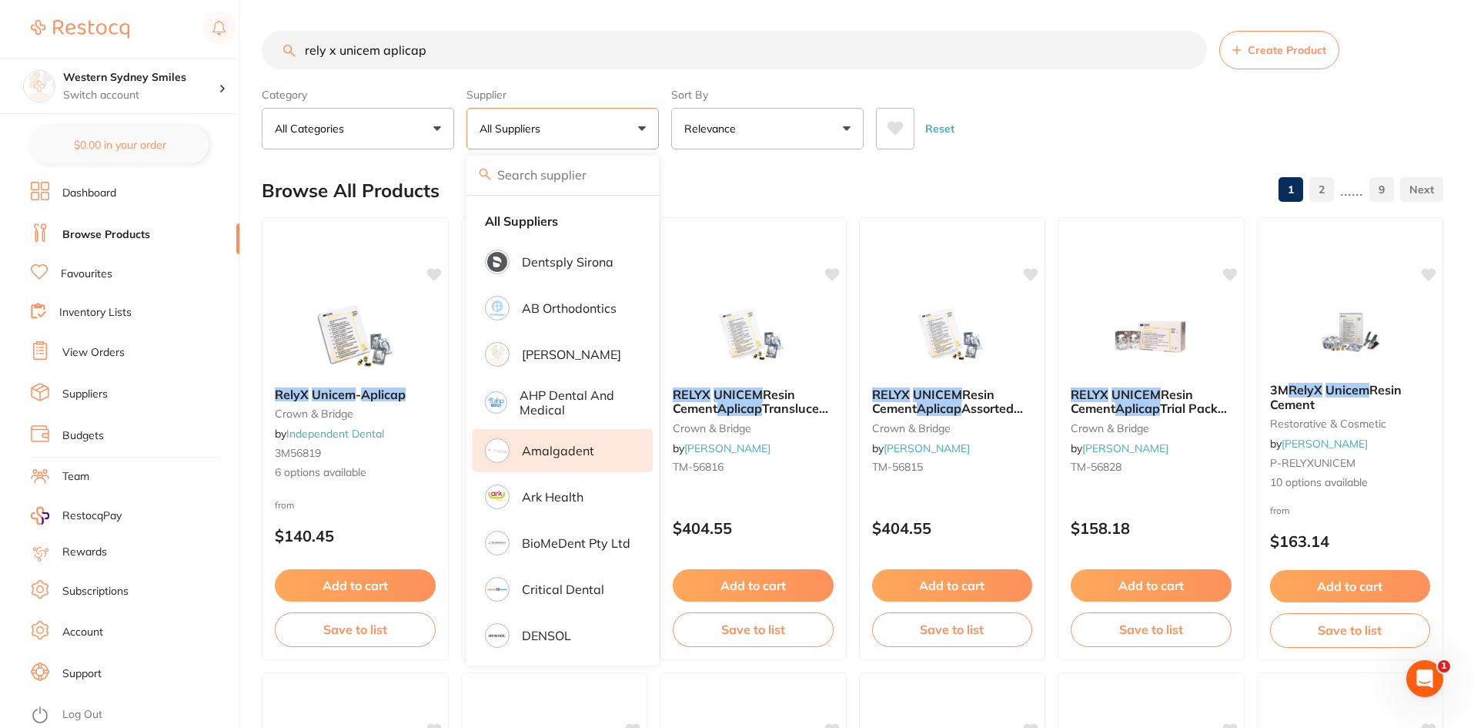
scroll to position [77, 0]
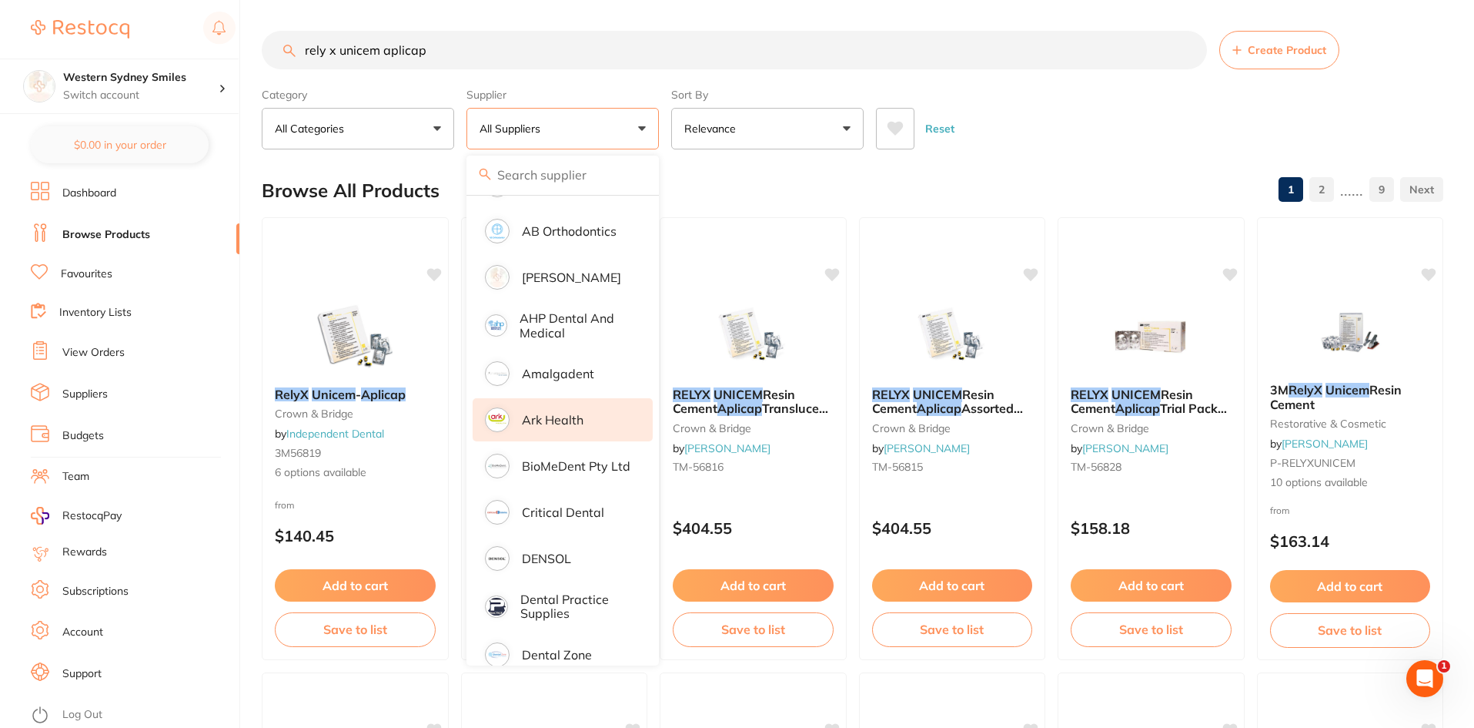
click at [599, 437] on li "Ark Health" at bounding box center [563, 419] width 180 height 43
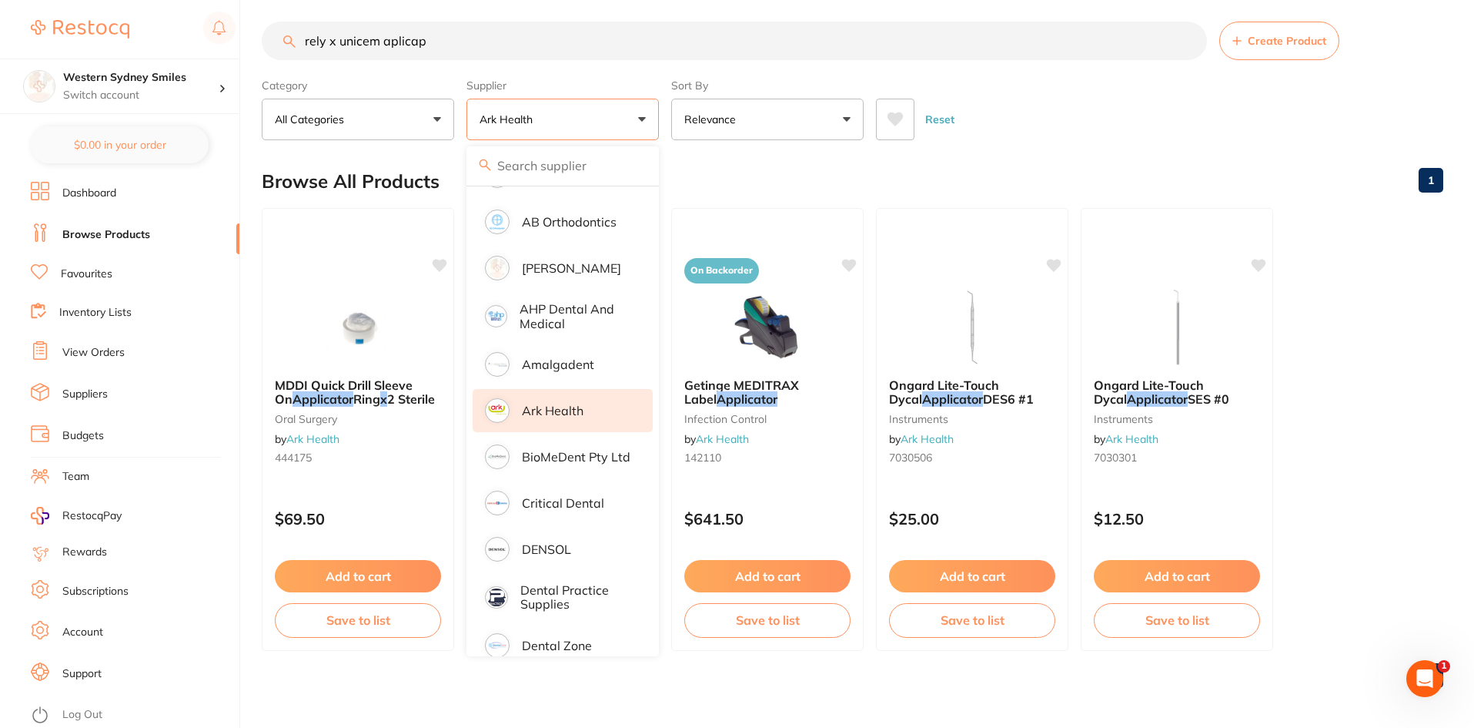
scroll to position [12, 0]
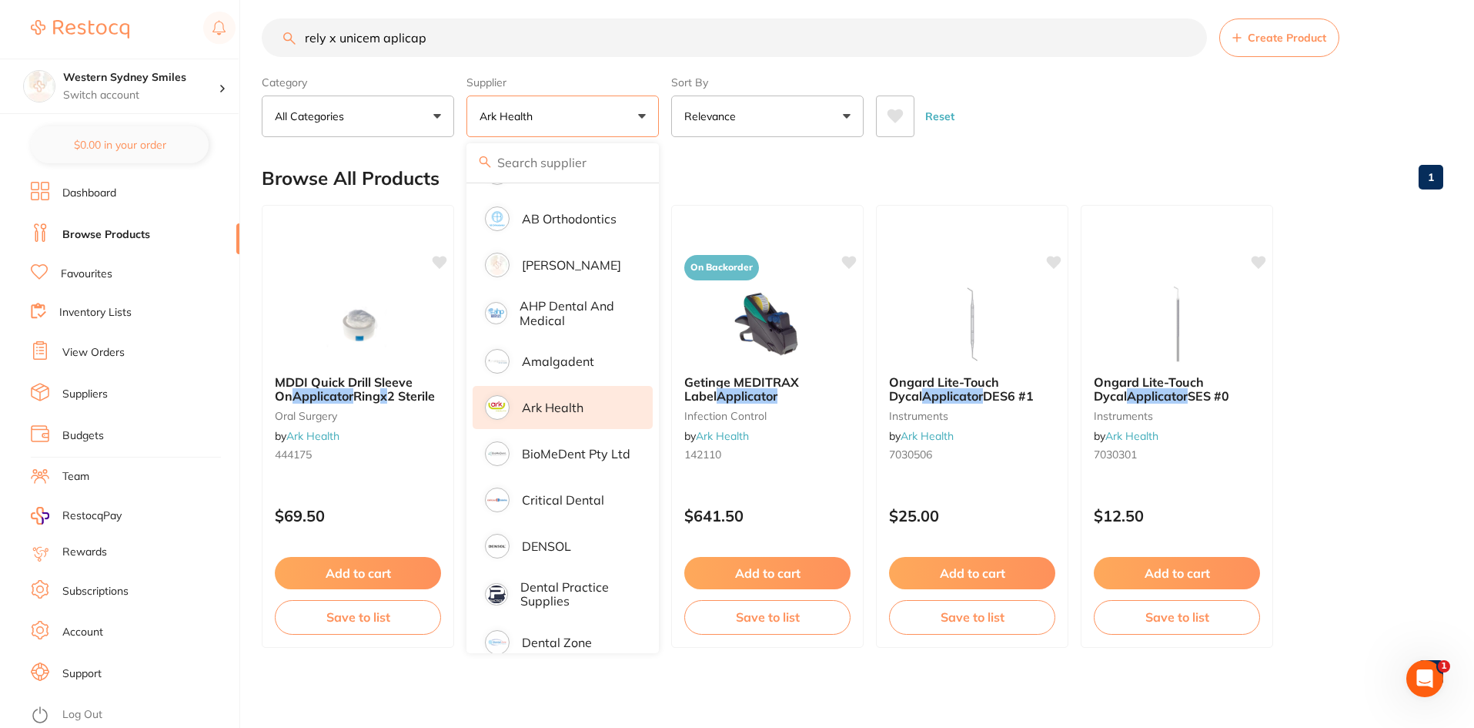
click at [635, 114] on button "Ark Health" at bounding box center [563, 116] width 192 height 42
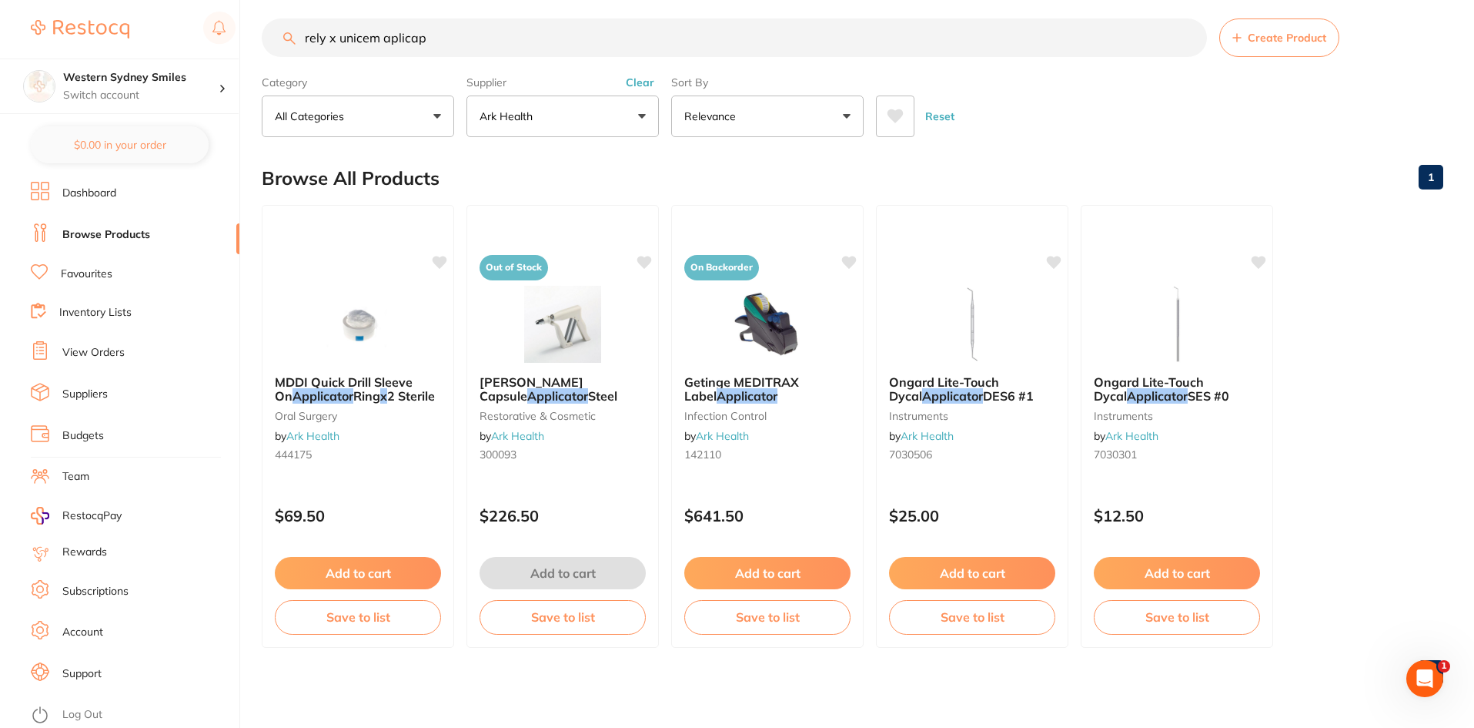
click at [647, 79] on button "Clear" at bounding box center [640, 82] width 38 height 14
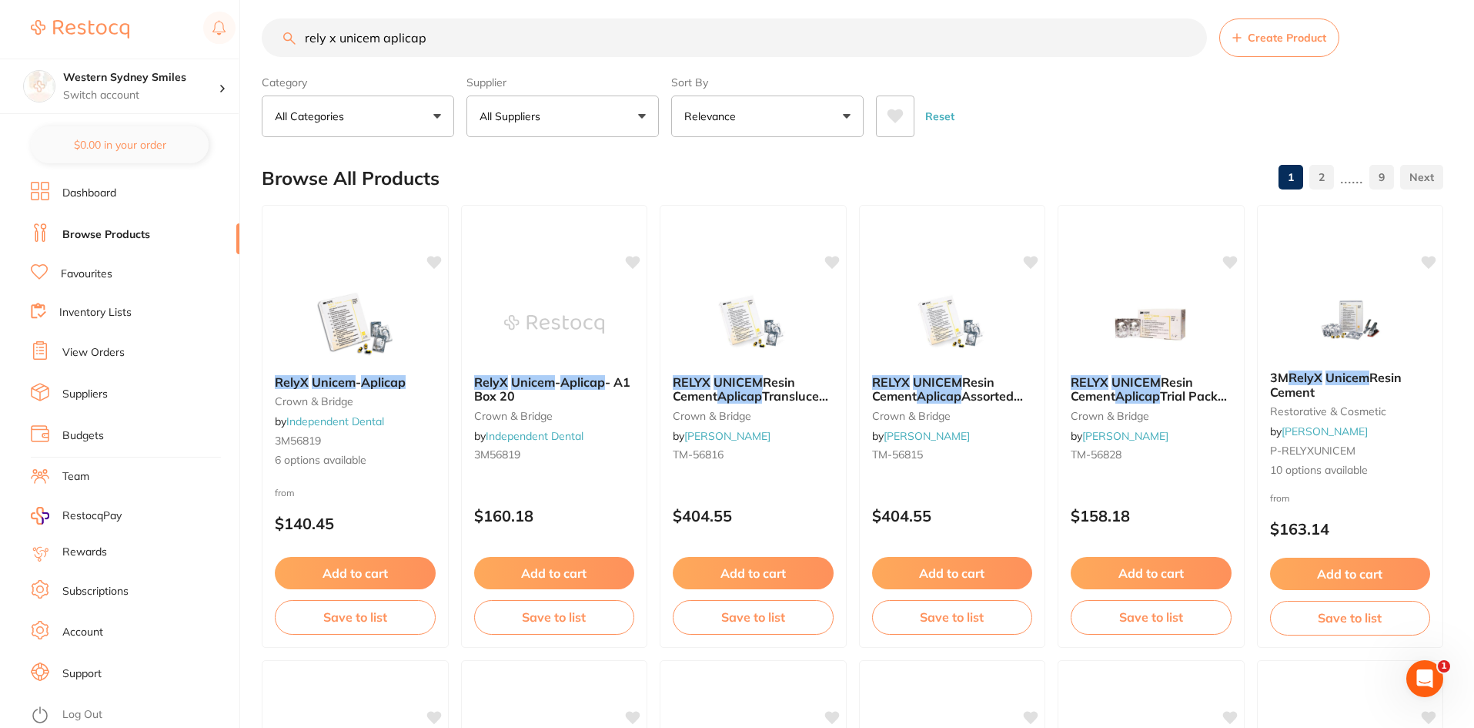
scroll to position [0, 0]
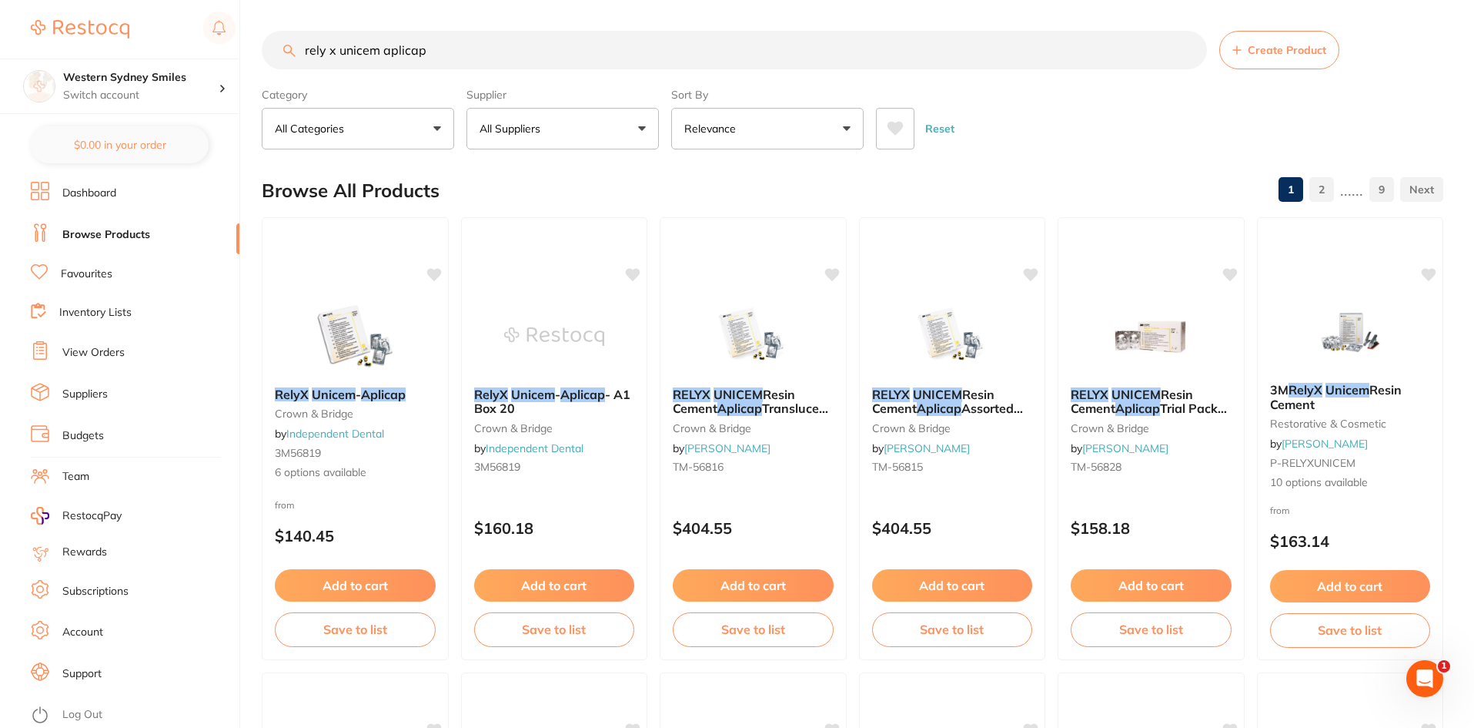
click at [638, 118] on button "All Suppliers" at bounding box center [563, 129] width 192 height 42
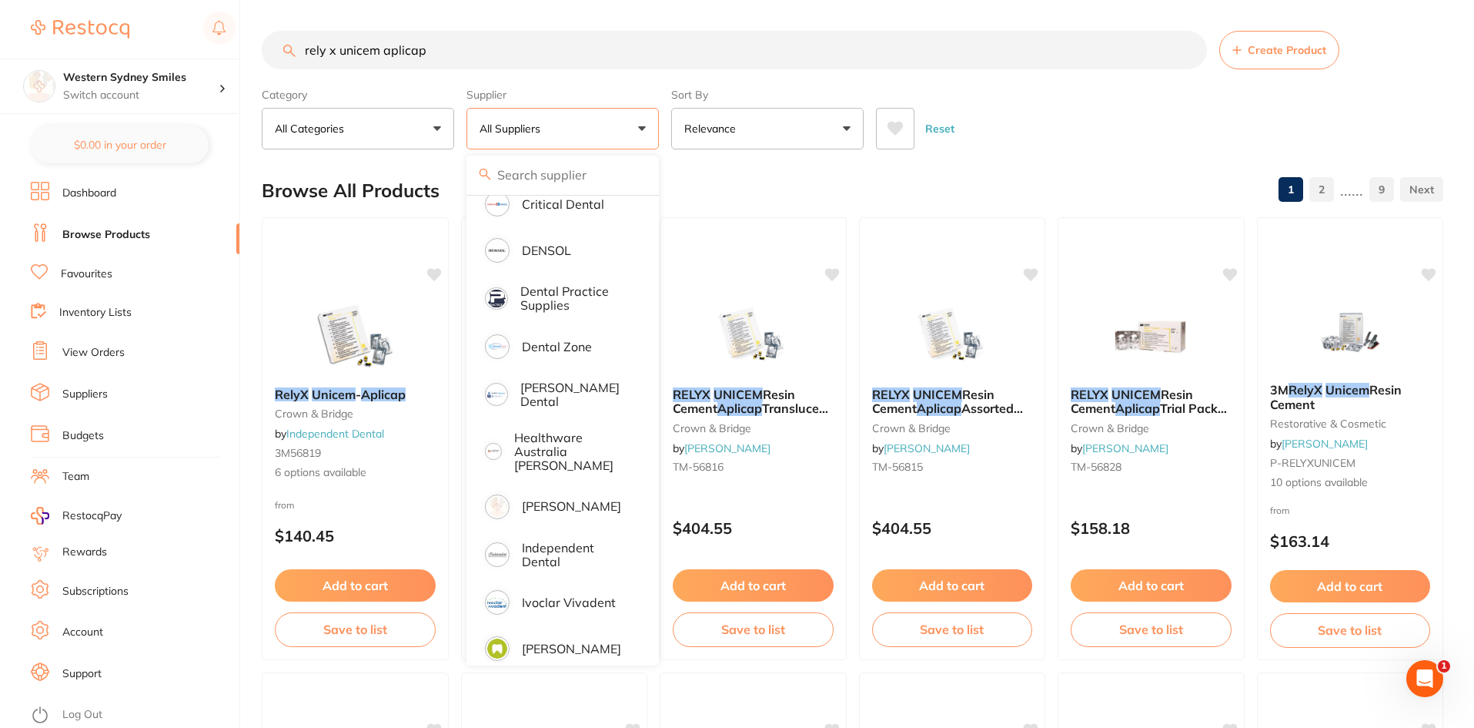
scroll to position [462, 0]
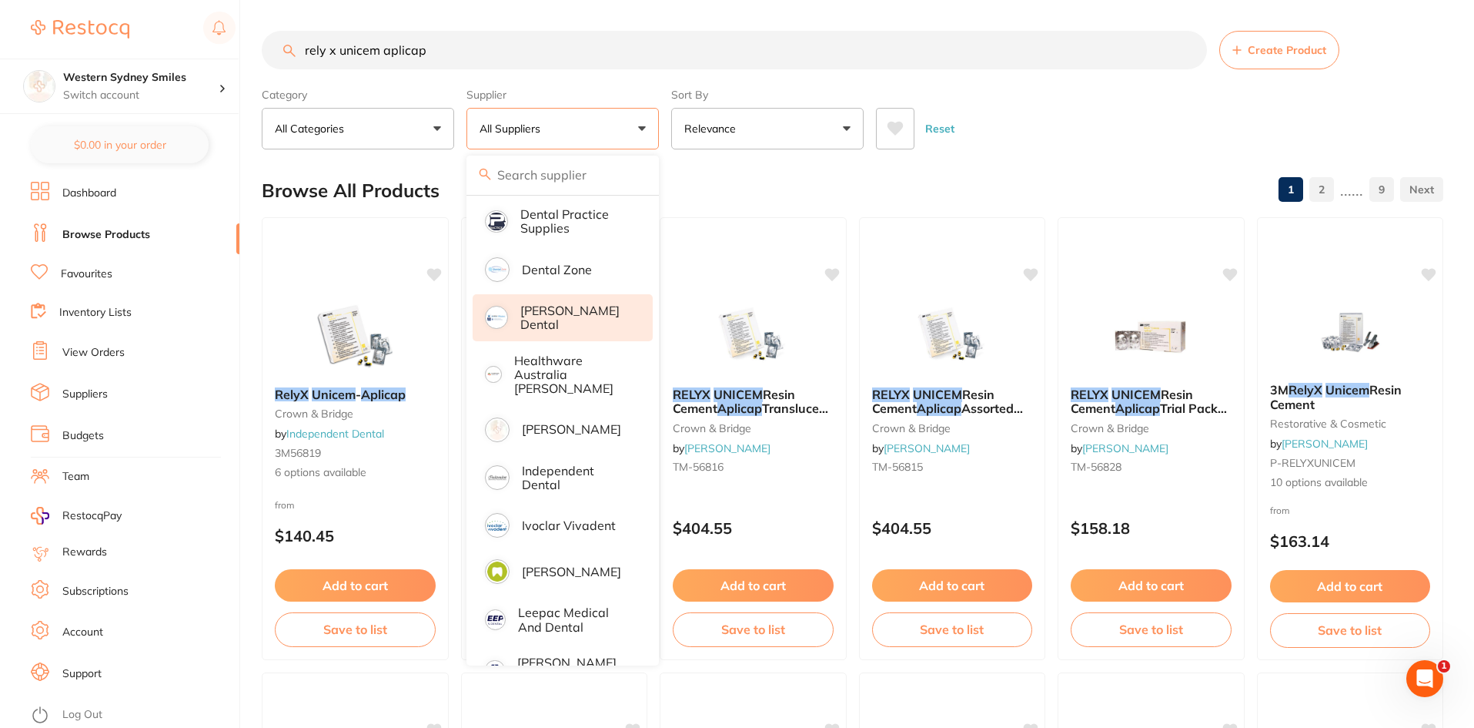
click at [589, 324] on li "[PERSON_NAME] Dental" at bounding box center [563, 317] width 180 height 47
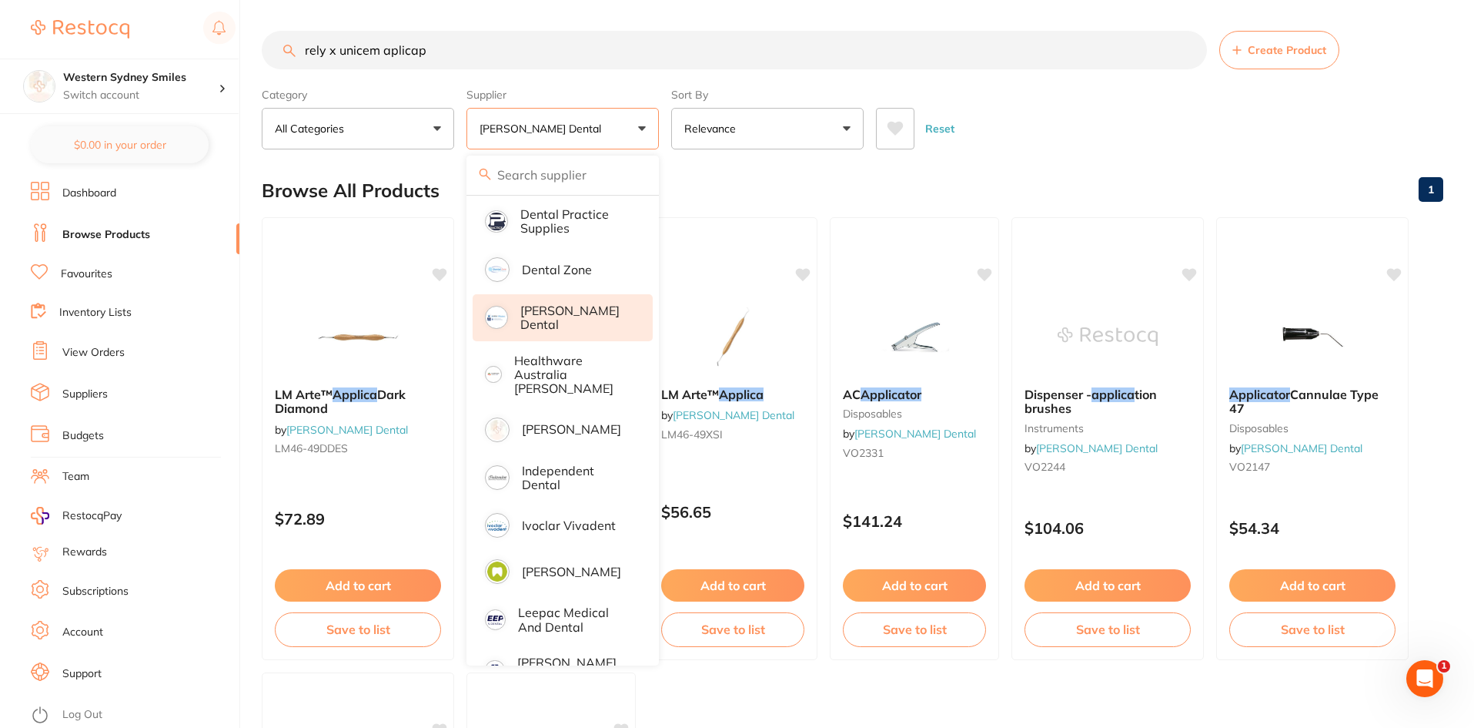
scroll to position [0, 0]
click at [636, 123] on button "[PERSON_NAME] Dental" at bounding box center [563, 129] width 192 height 42
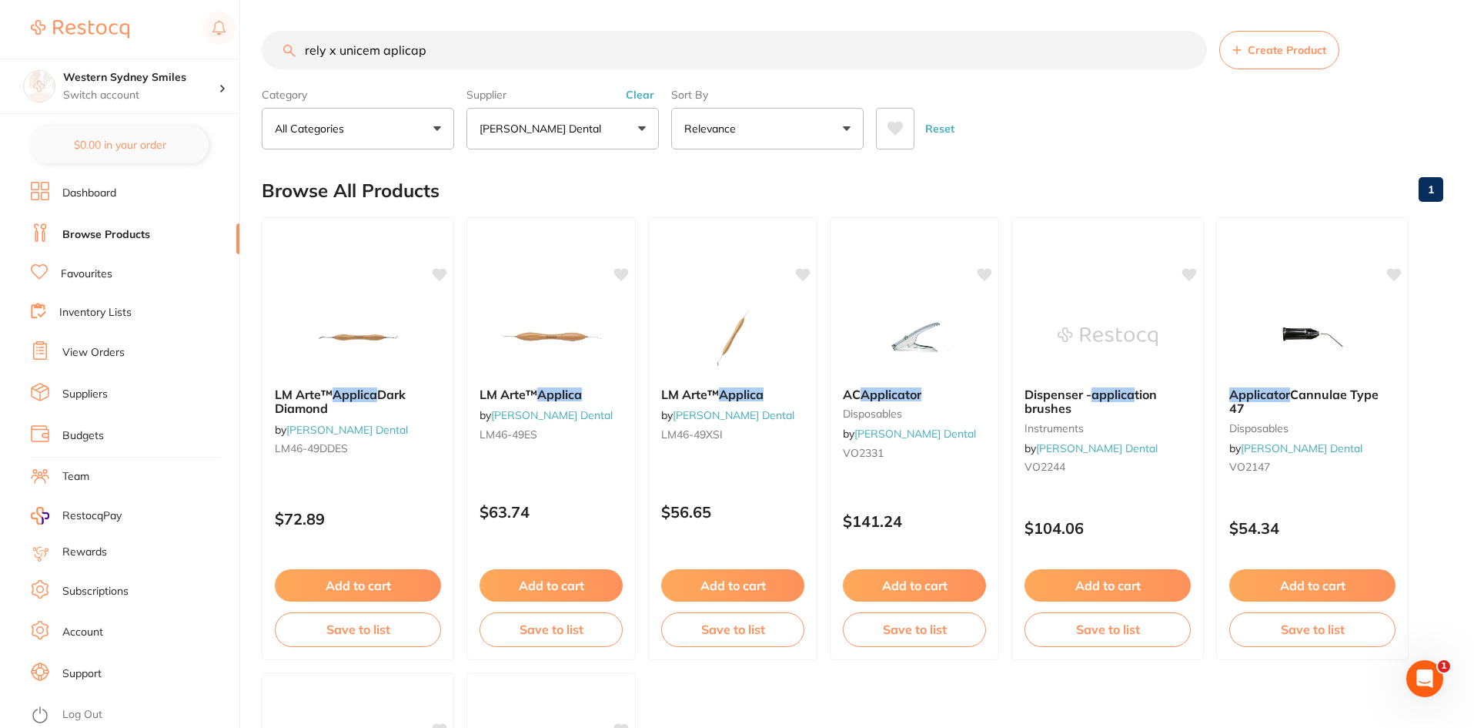
drag, startPoint x: 636, startPoint y: 97, endPoint x: 642, endPoint y: 125, distance: 29.1
click at [636, 104] on div "Supplier [PERSON_NAME] Dental All Suppliers Dentsply Sirona AB Orthodontics [PE…" at bounding box center [563, 116] width 192 height 68
click at [650, 136] on button "[PERSON_NAME] Dental" at bounding box center [563, 129] width 192 height 42
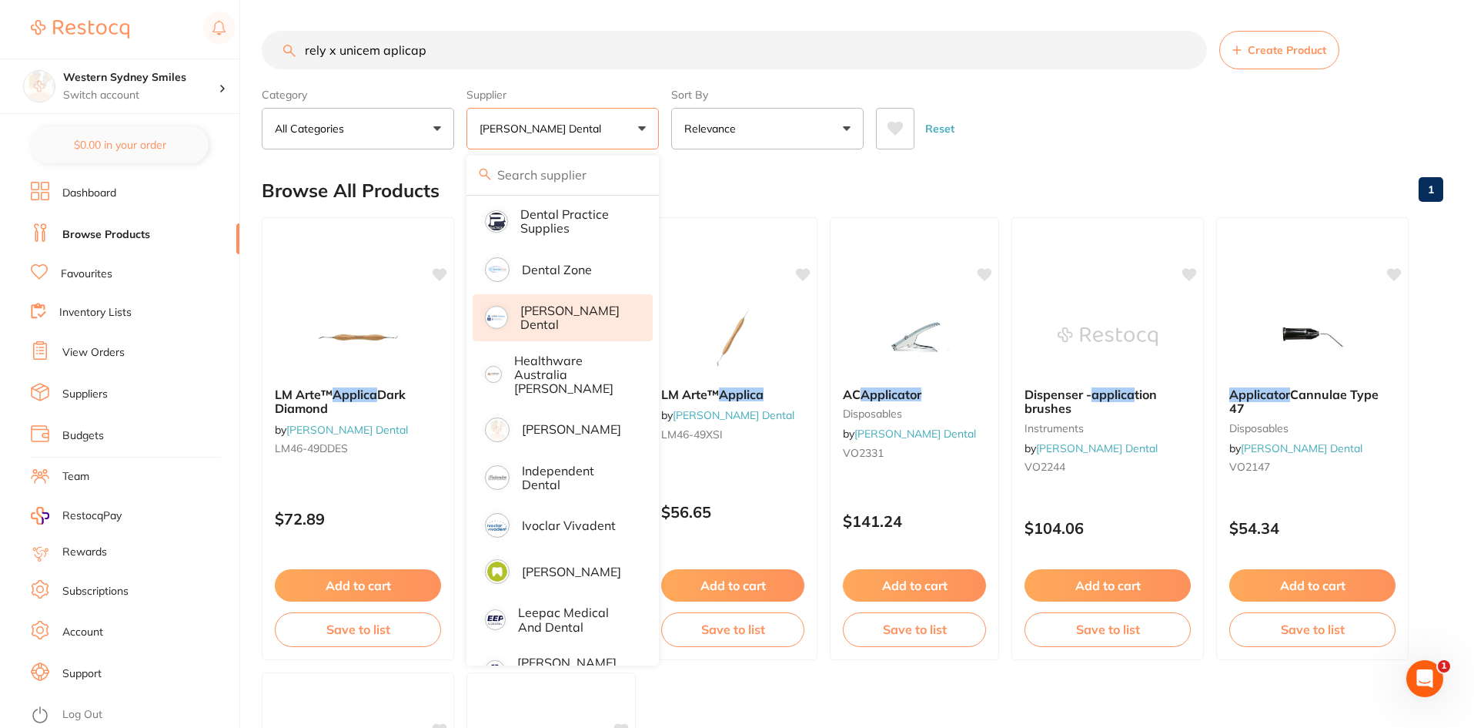
click at [638, 120] on button "[PERSON_NAME] Dental" at bounding box center [563, 129] width 192 height 42
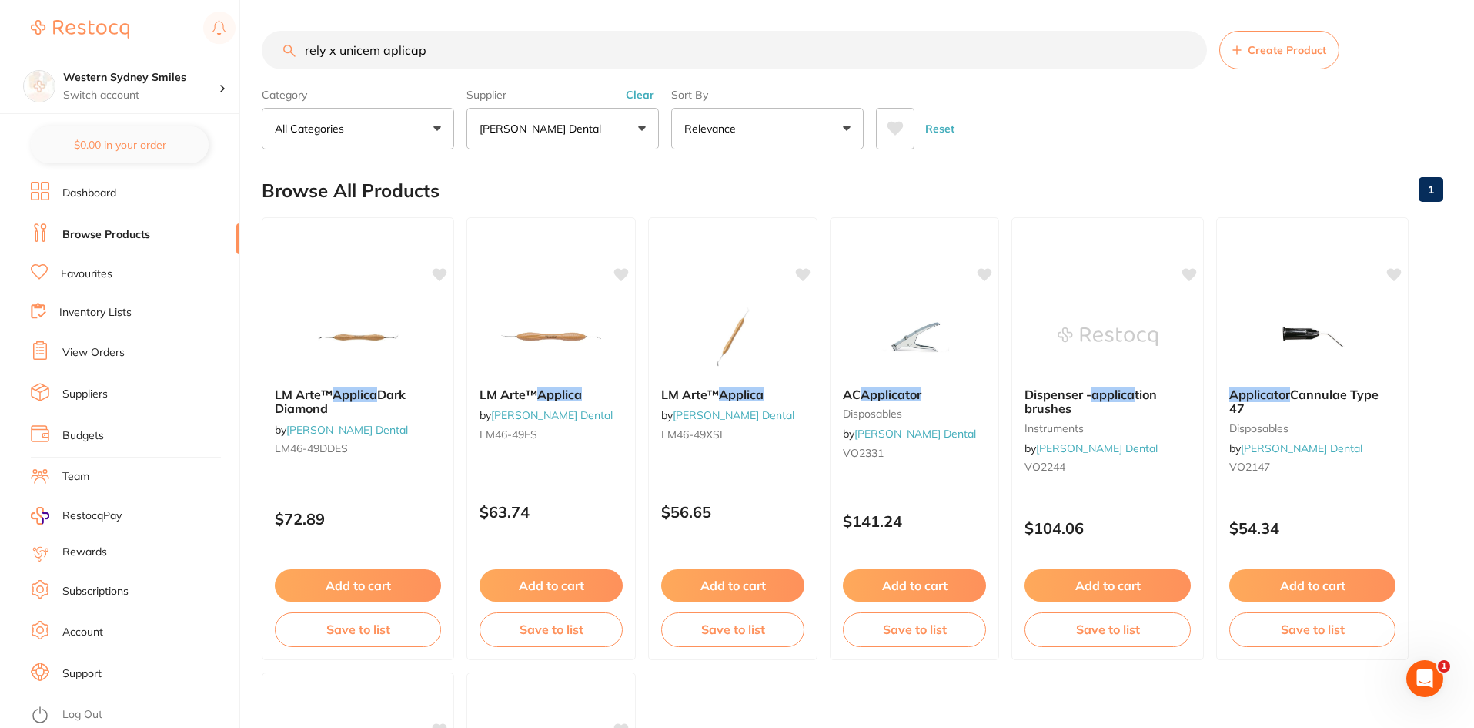
click at [645, 98] on button "Clear" at bounding box center [640, 95] width 38 height 14
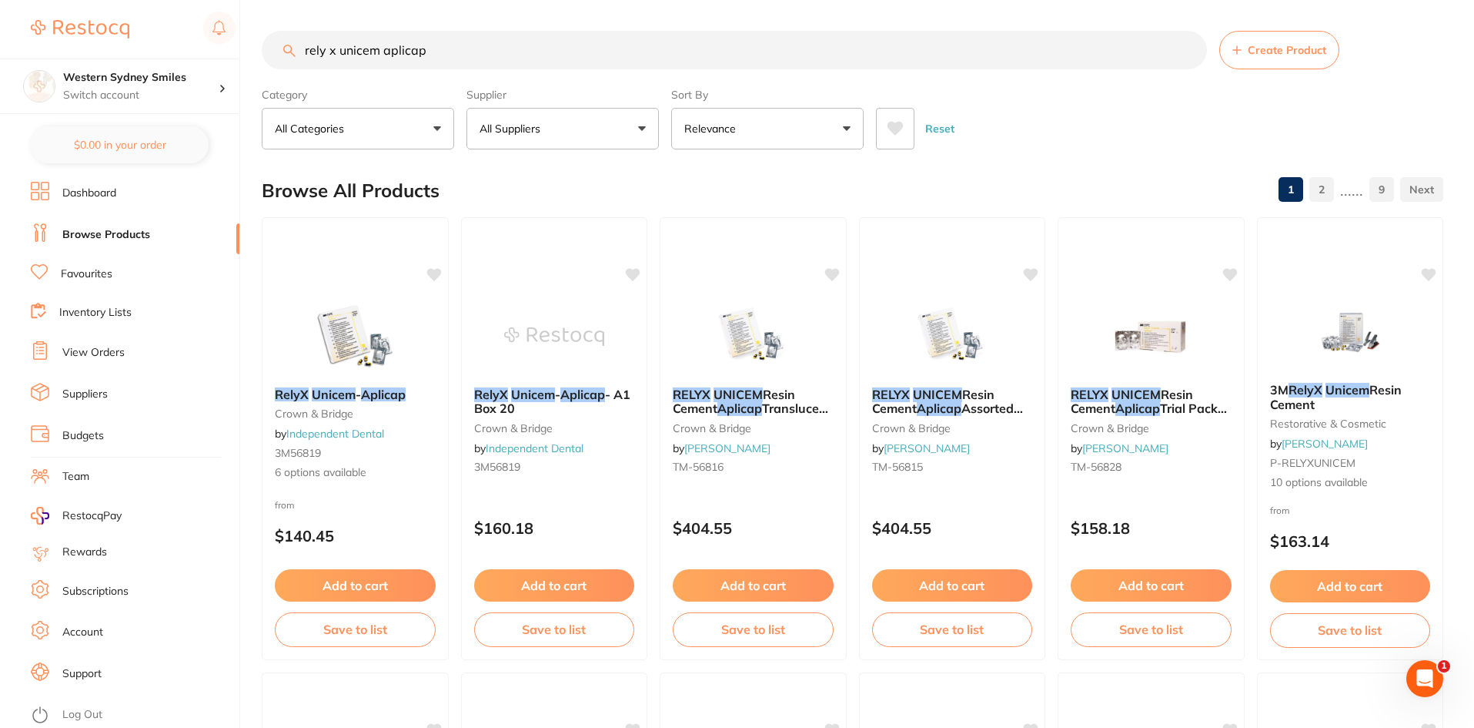
click at [642, 123] on button "All Suppliers" at bounding box center [563, 129] width 192 height 42
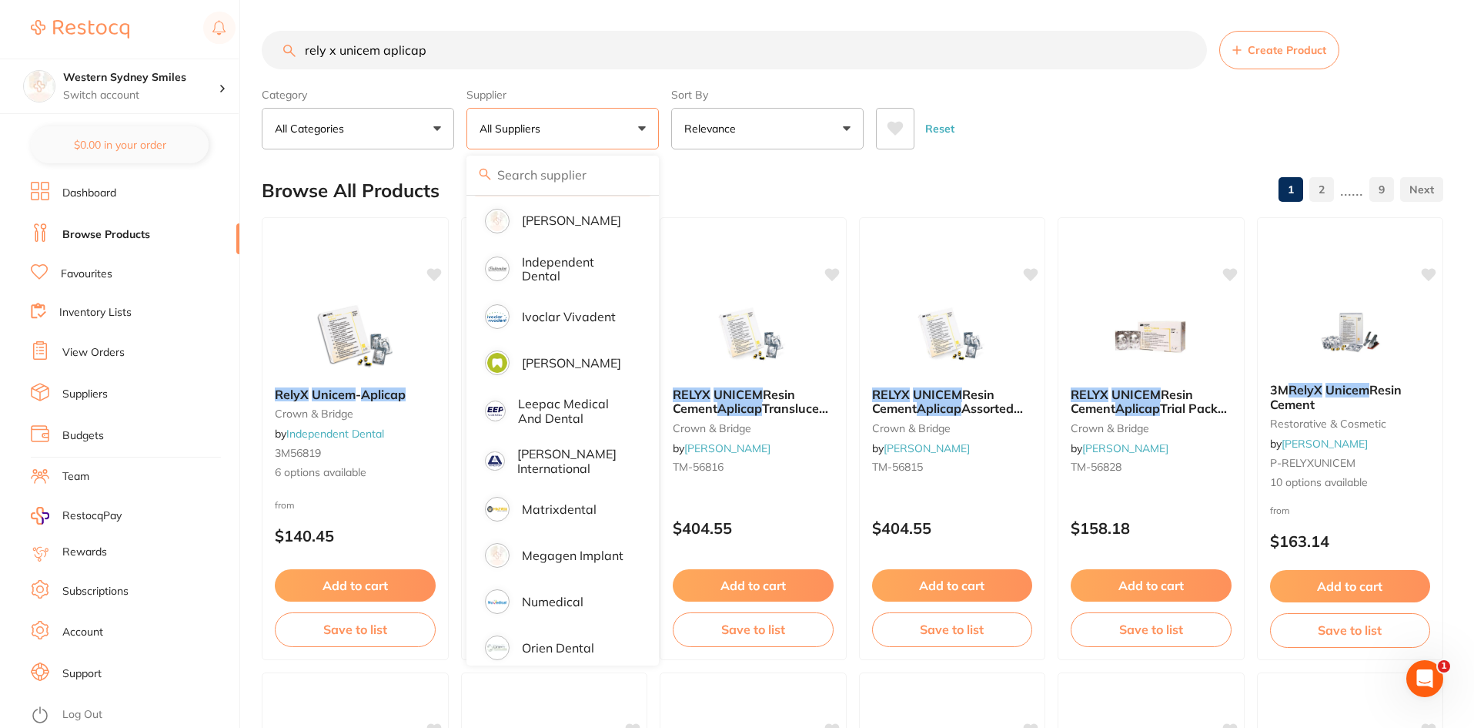
scroll to position [693, 0]
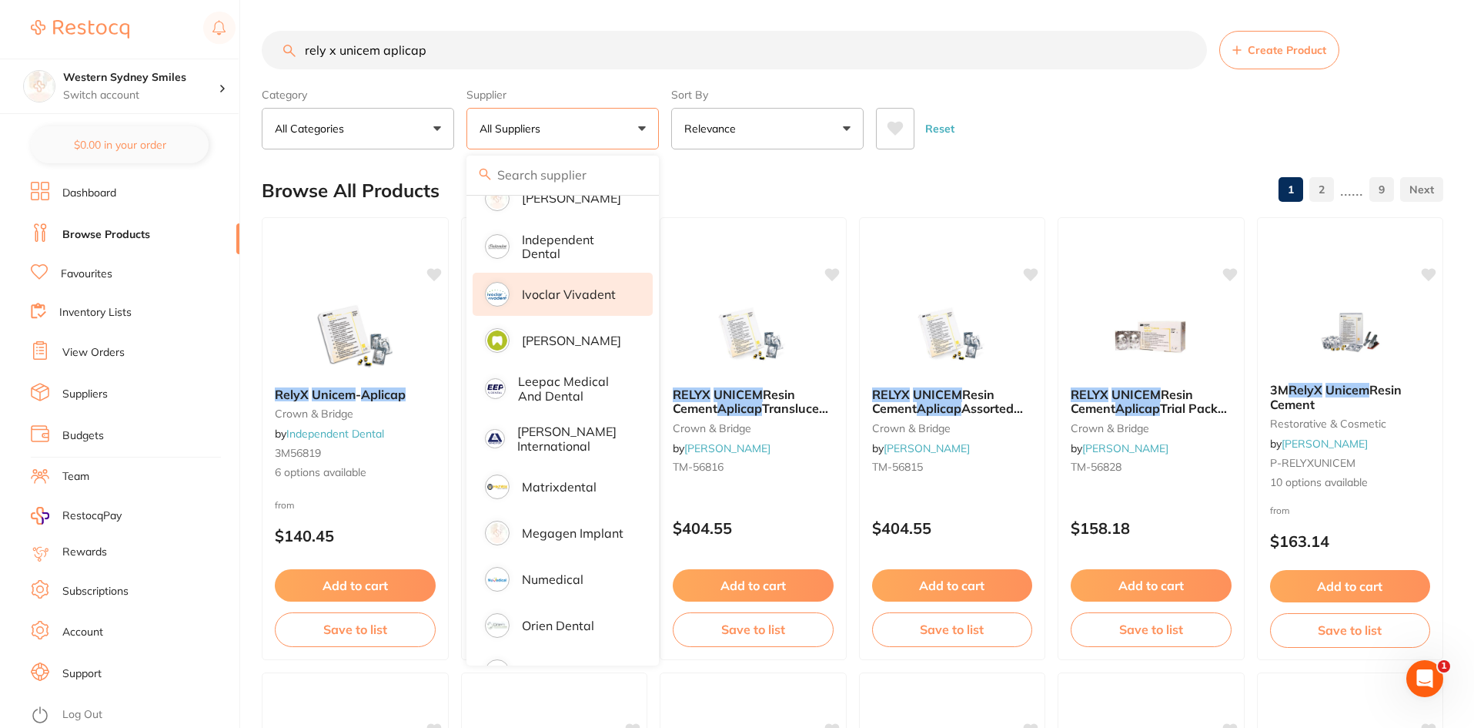
click at [586, 287] on p "Ivoclar Vivadent" at bounding box center [569, 294] width 94 height 14
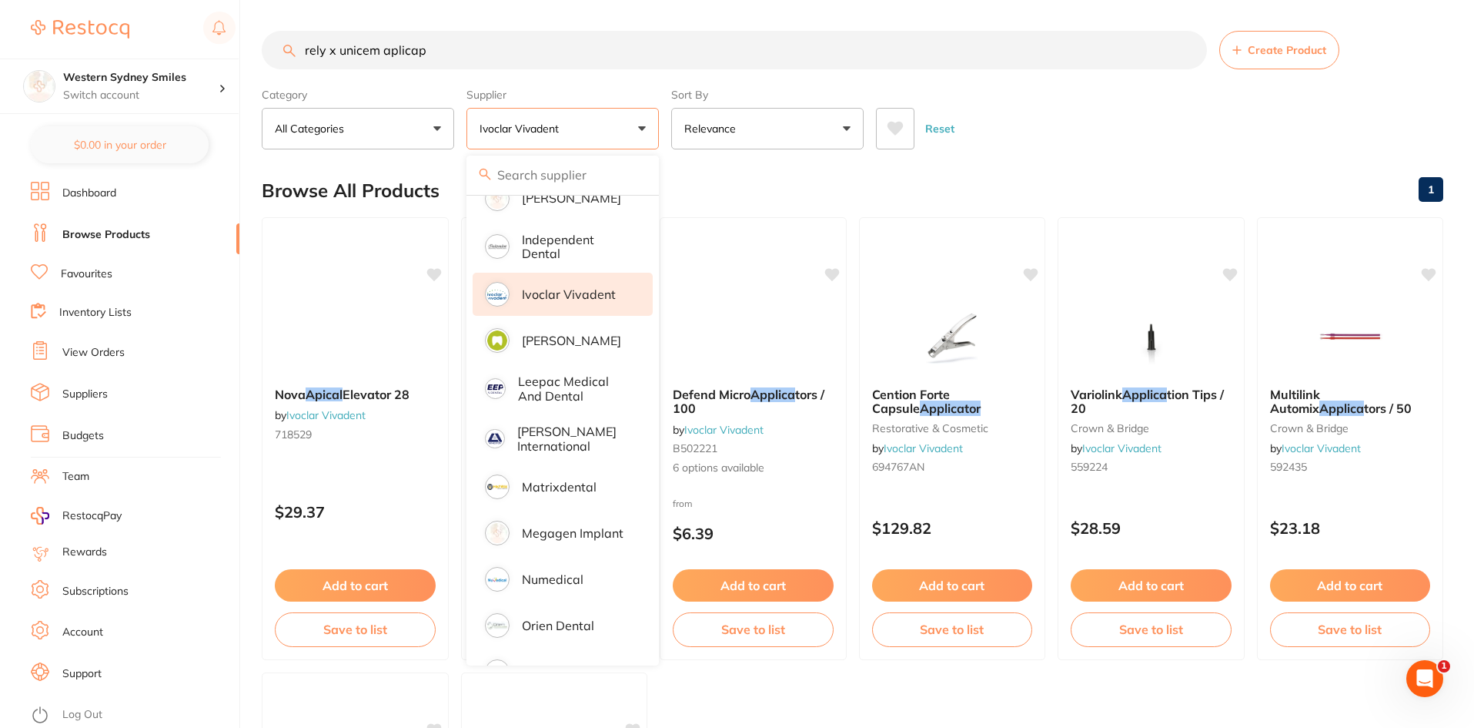
scroll to position [0, 0]
click at [643, 126] on button "Ivoclar Vivadent" at bounding box center [563, 129] width 192 height 42
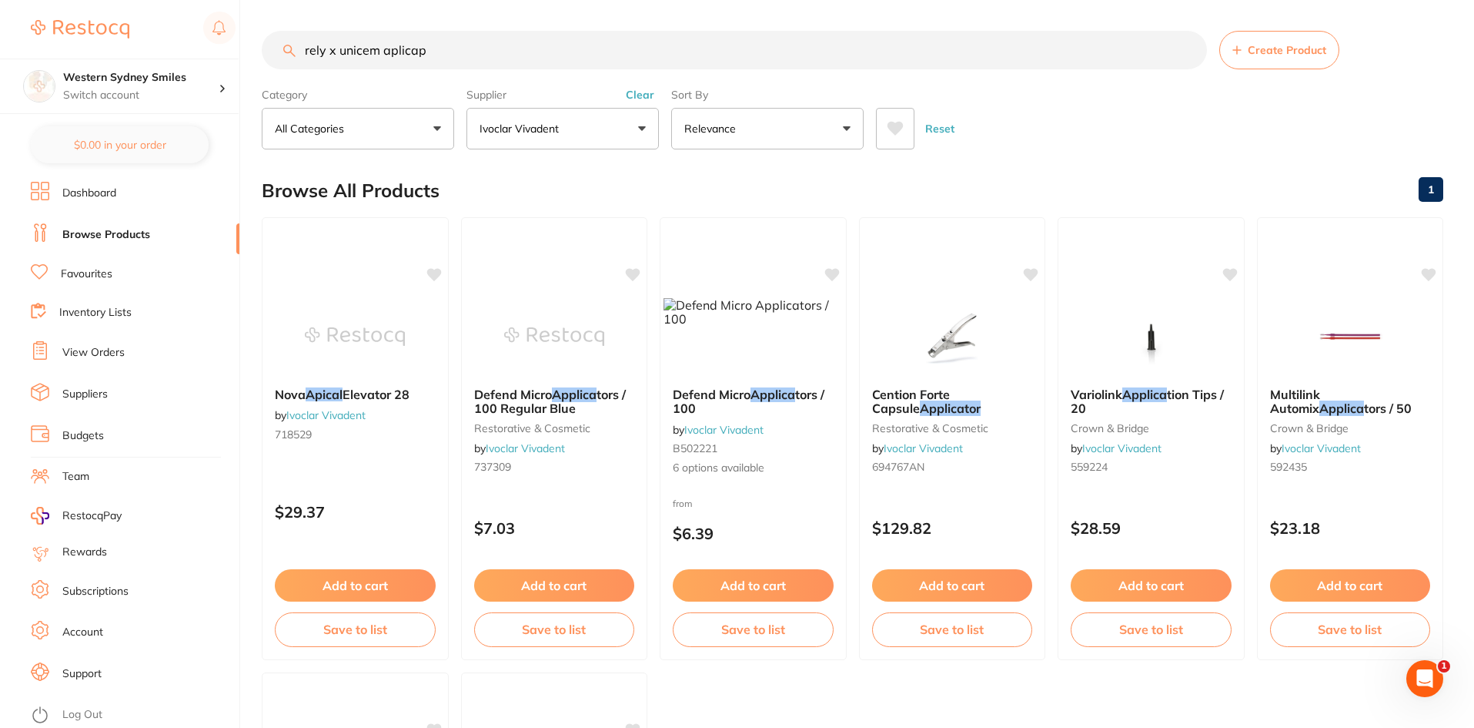
click at [635, 98] on button "Clear" at bounding box center [640, 95] width 38 height 14
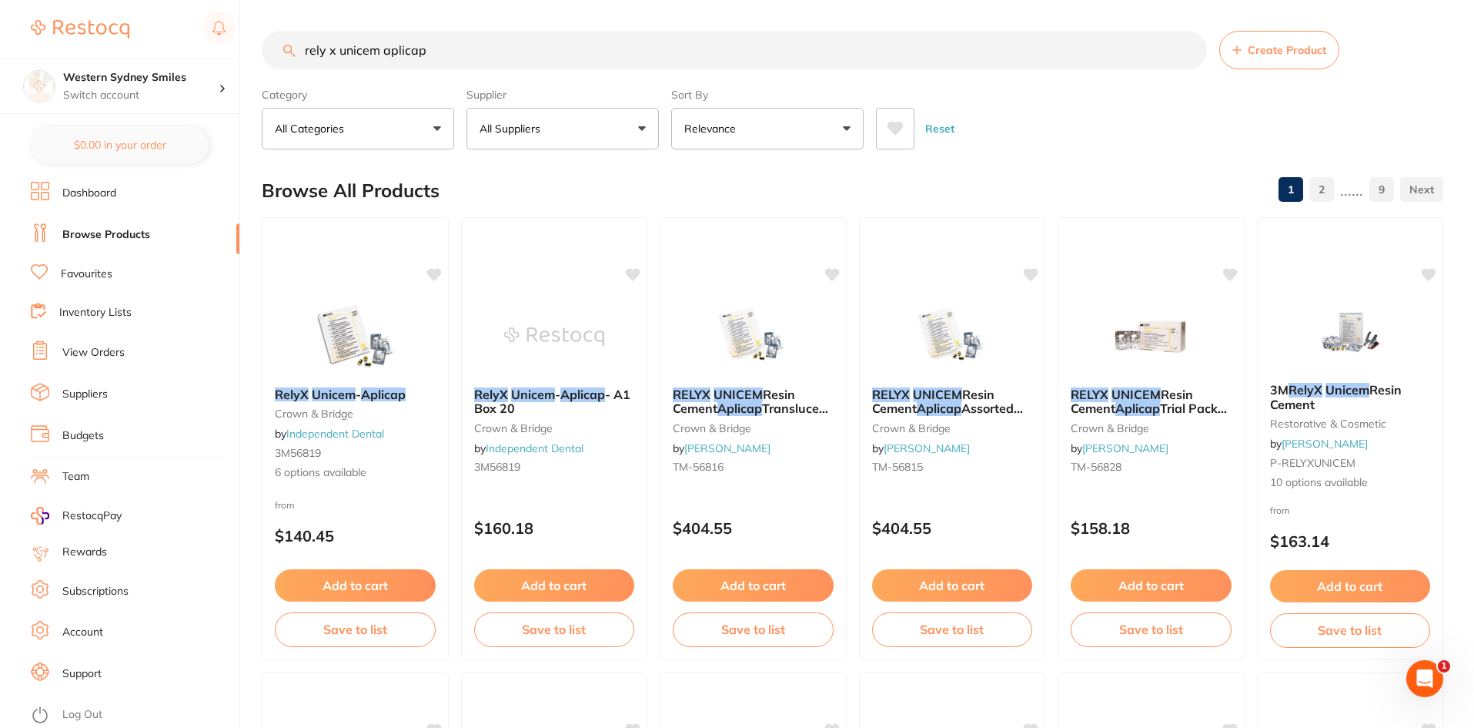
click at [637, 125] on button "All Suppliers" at bounding box center [563, 129] width 192 height 42
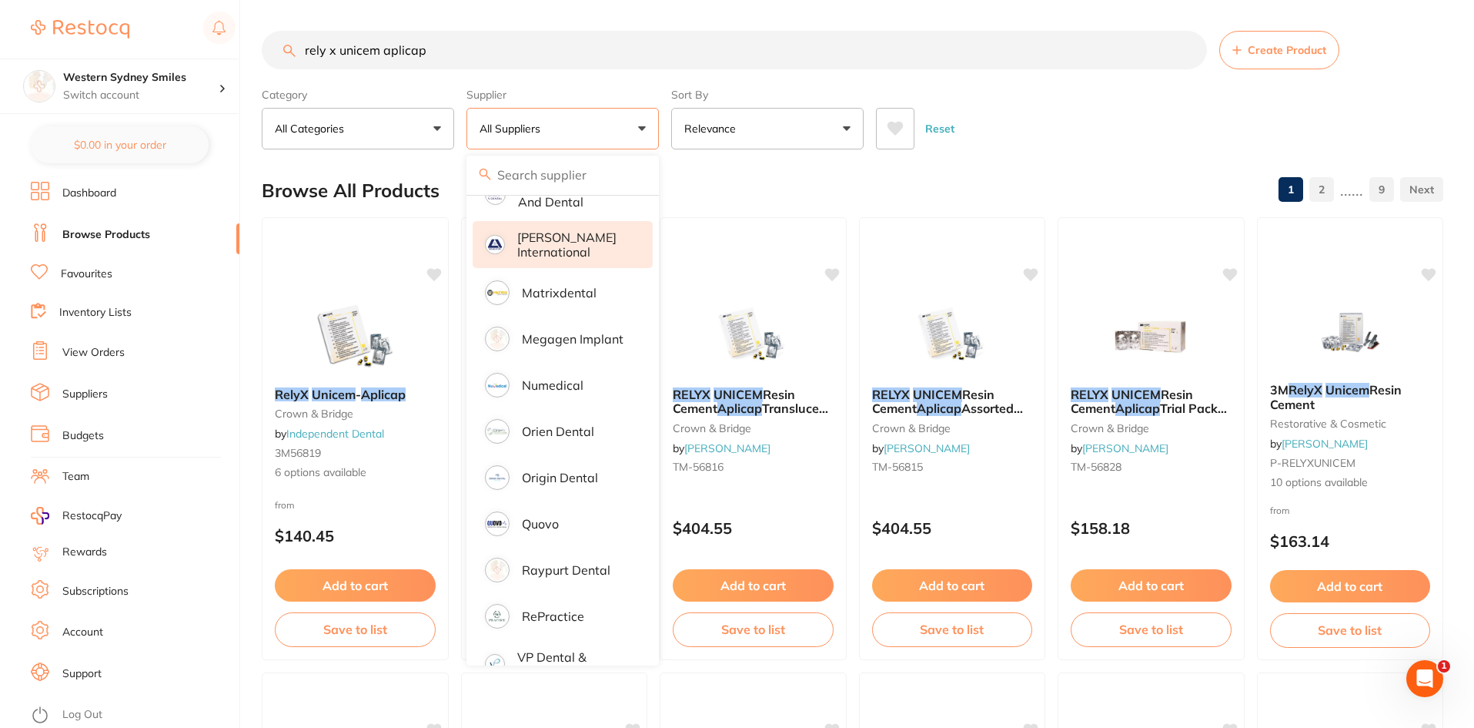
scroll to position [908, 0]
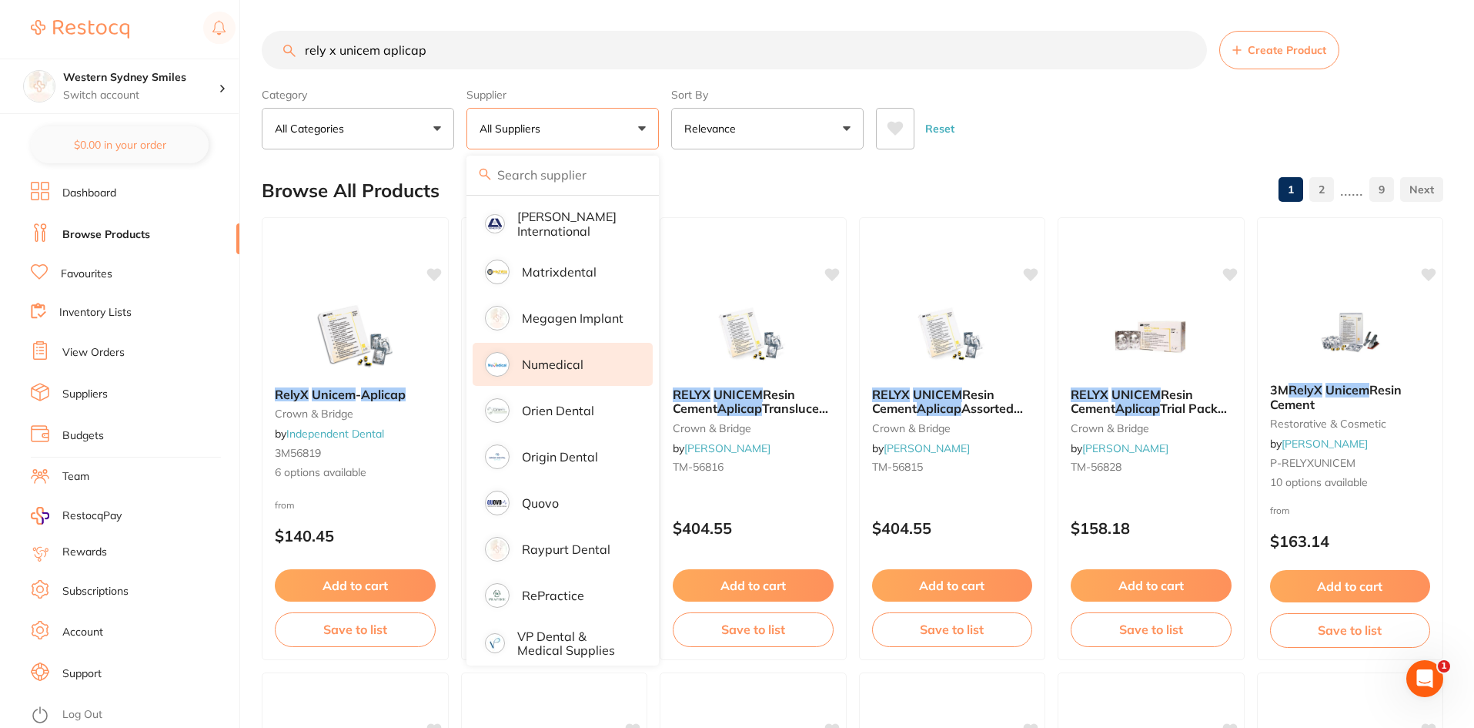
click at [602, 347] on li "Numedical" at bounding box center [563, 364] width 180 height 43
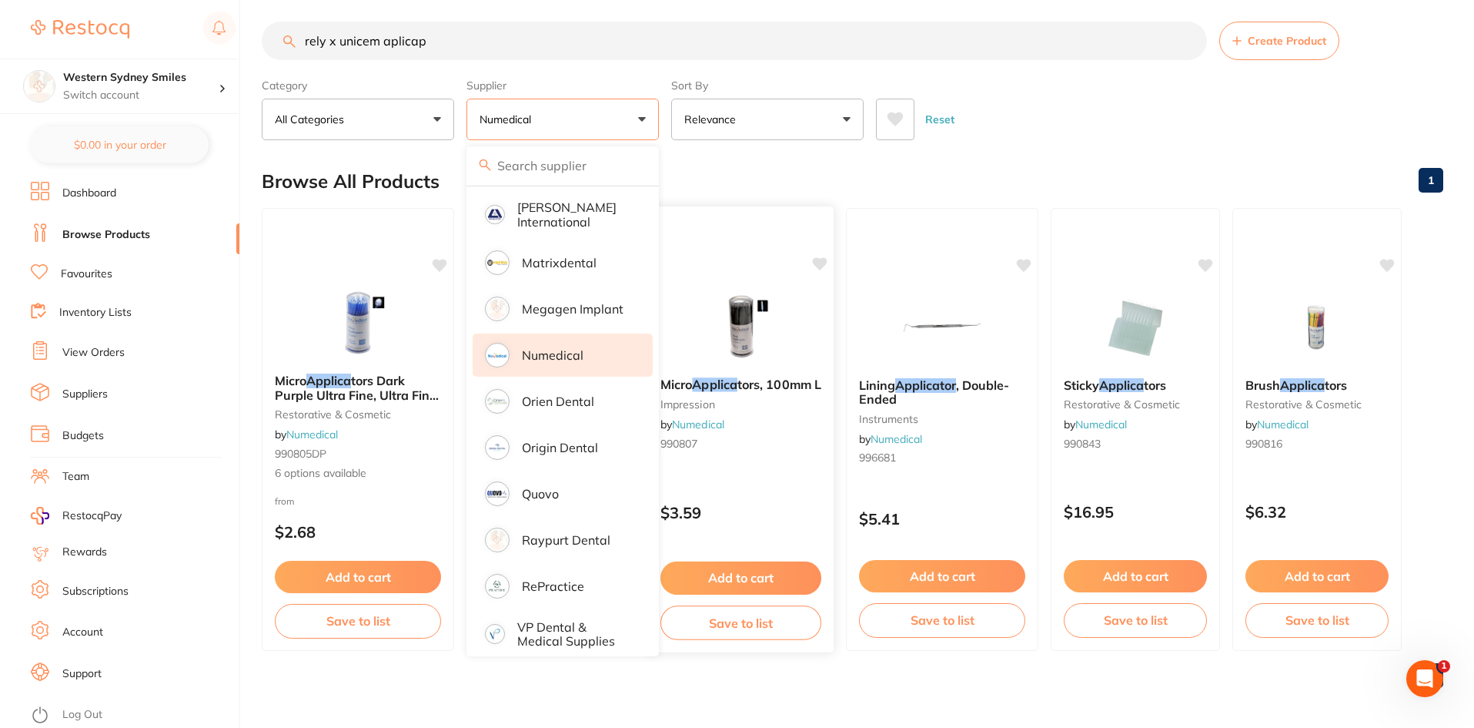
scroll to position [12, 0]
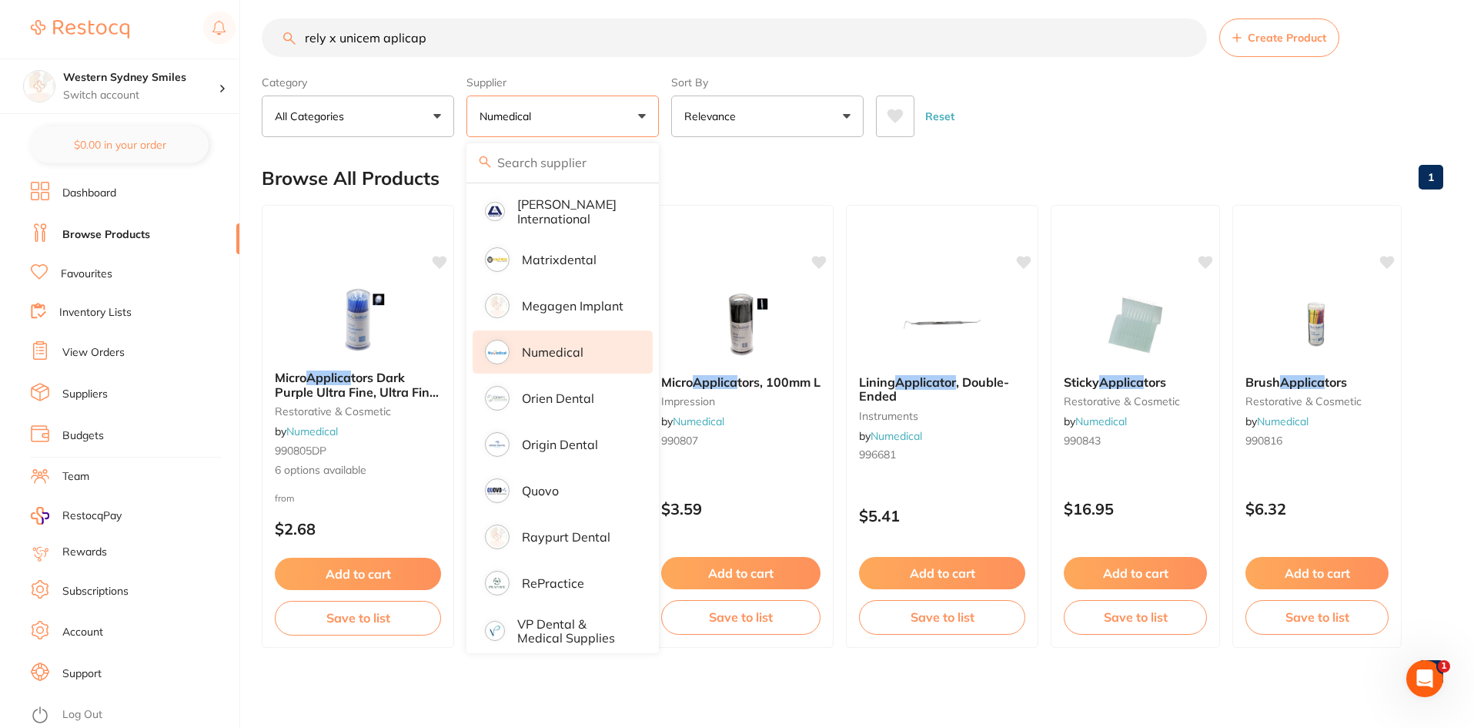
click at [637, 112] on button "Numedical" at bounding box center [563, 116] width 192 height 42
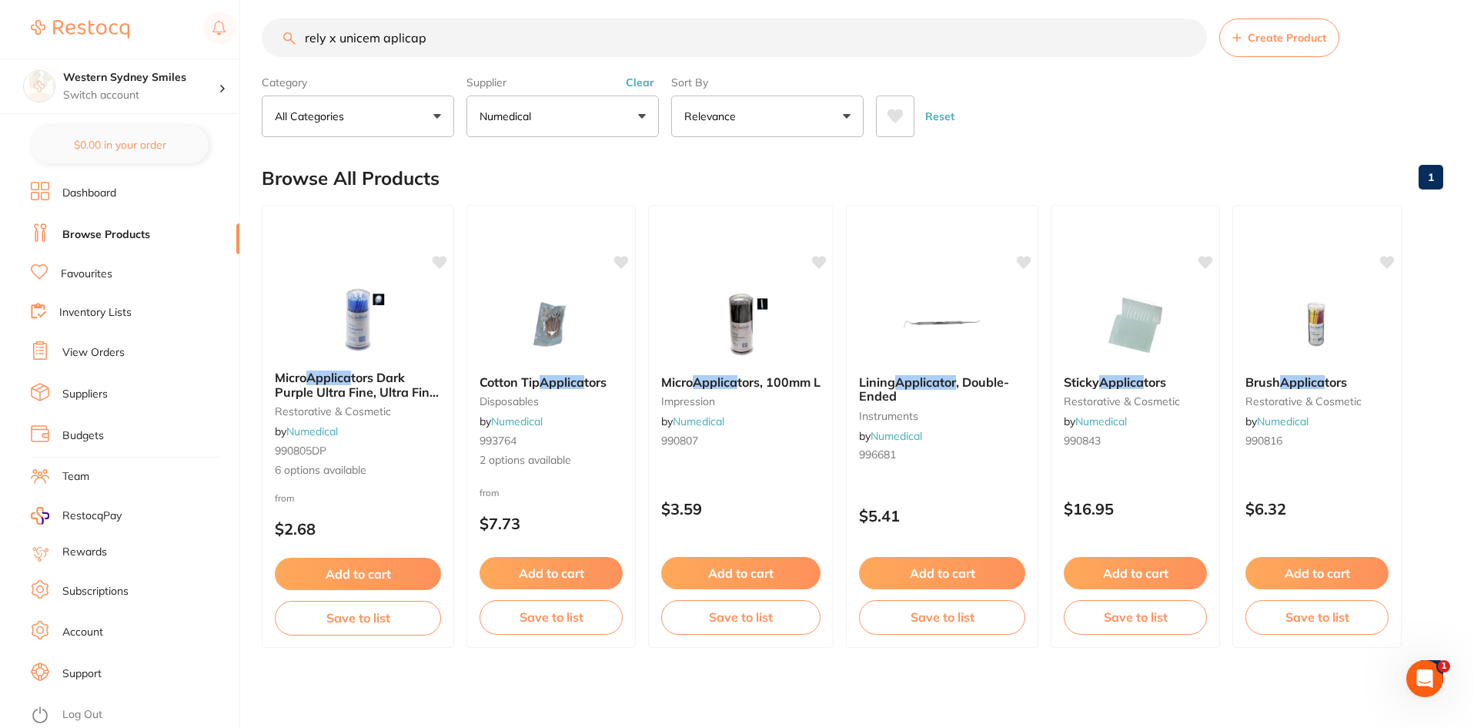
click at [637, 82] on button "Clear" at bounding box center [640, 82] width 38 height 14
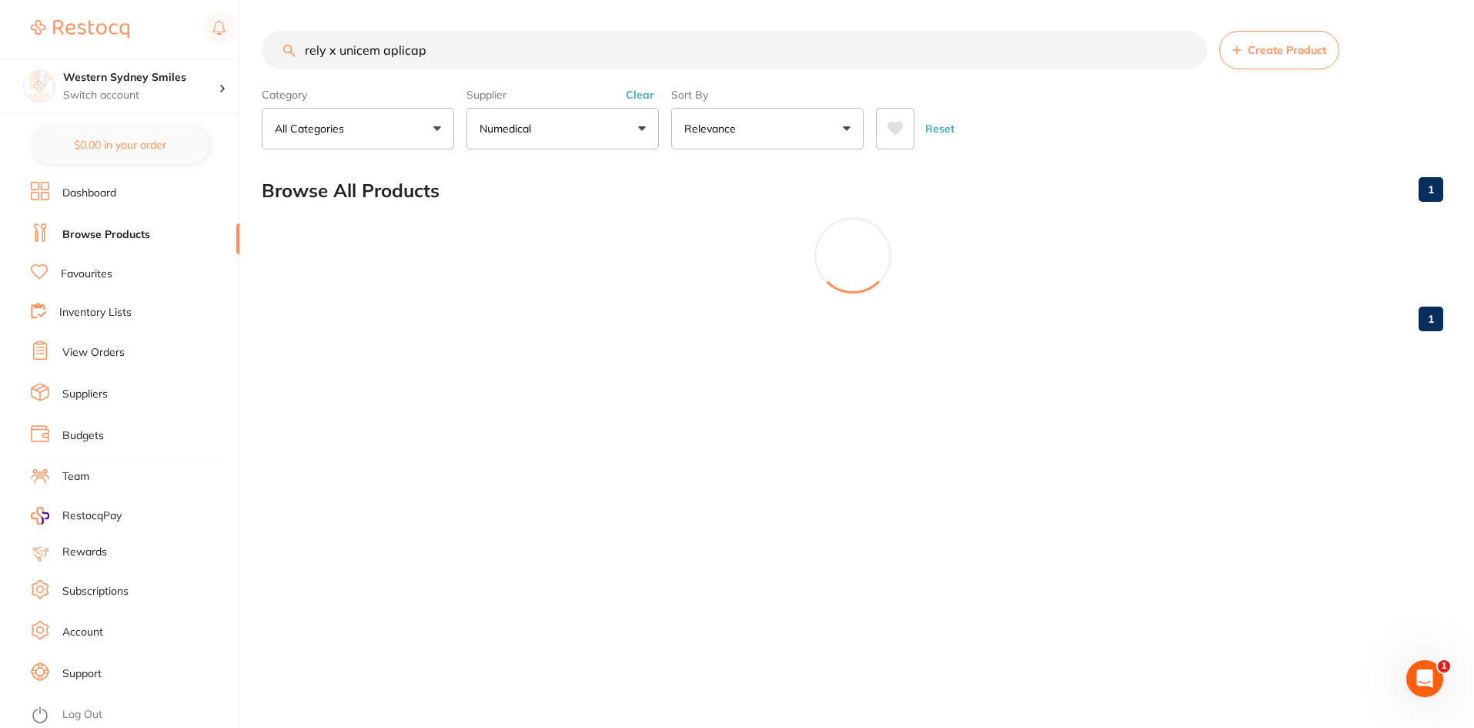
scroll to position [0, 0]
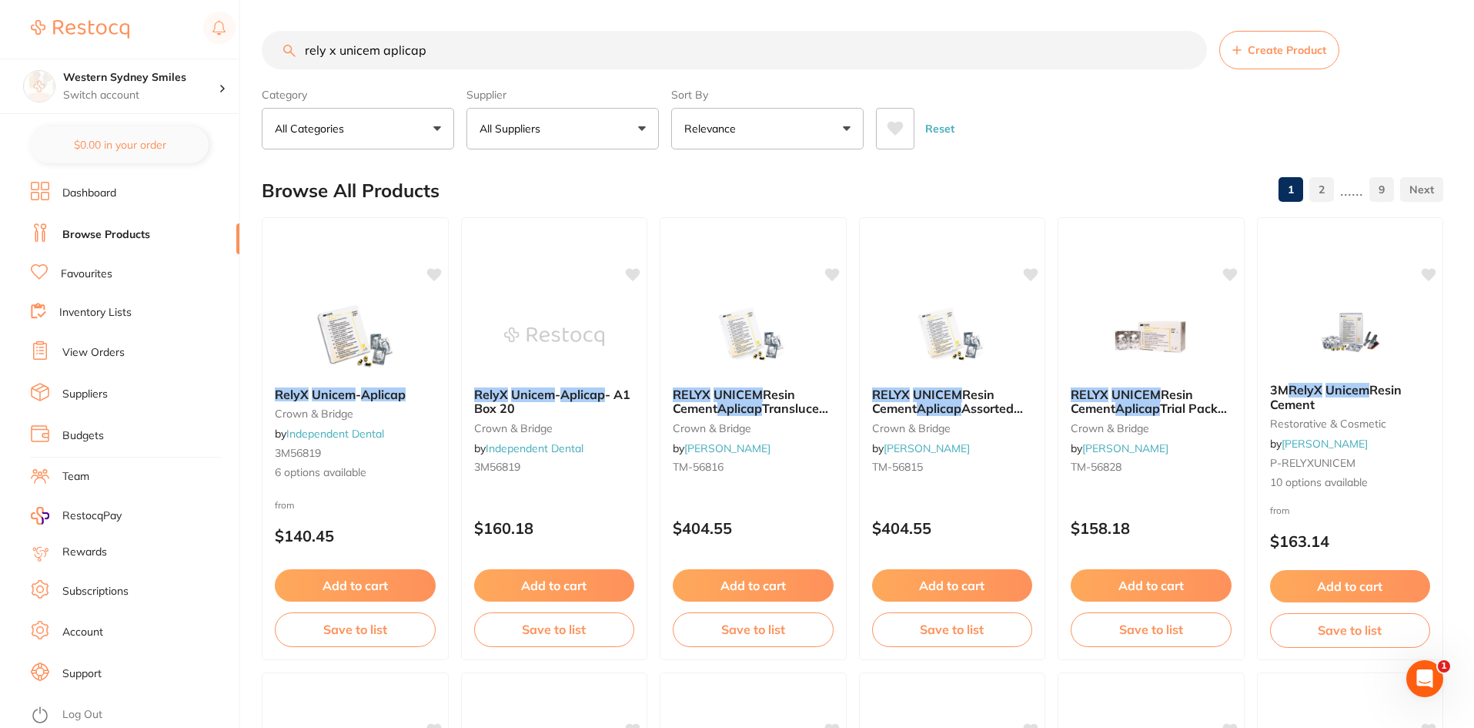
click at [634, 135] on button "All Suppliers" at bounding box center [563, 129] width 192 height 42
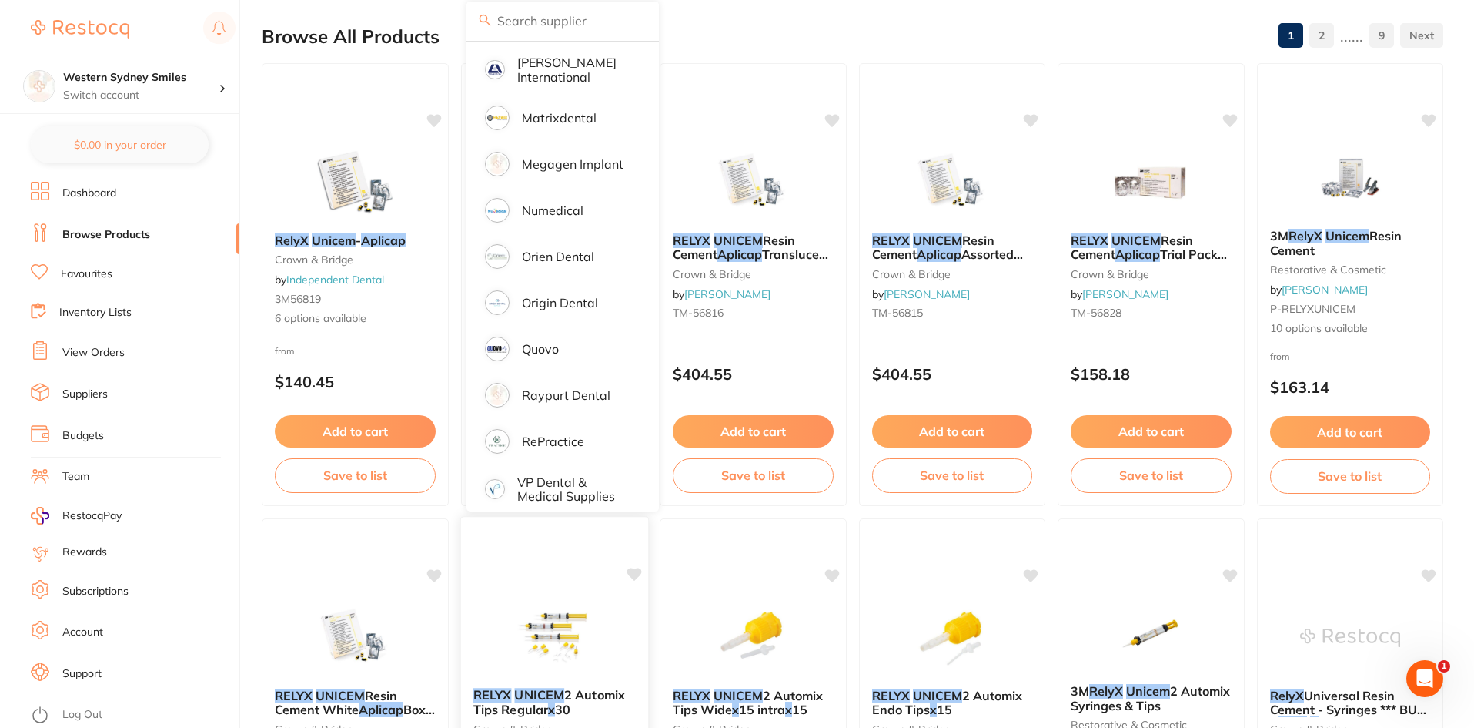
scroll to position [231, 0]
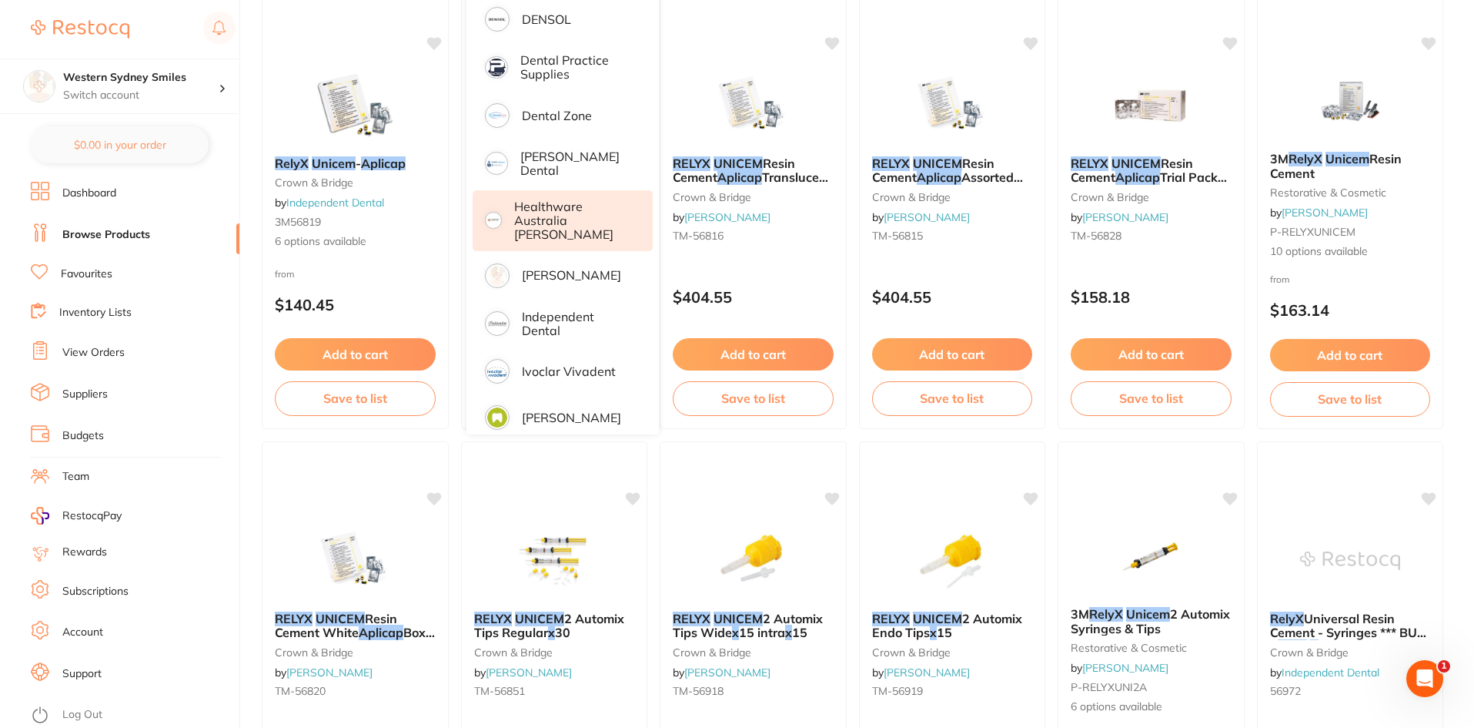
click at [543, 226] on li "Healthware Australia [PERSON_NAME]" at bounding box center [563, 220] width 180 height 61
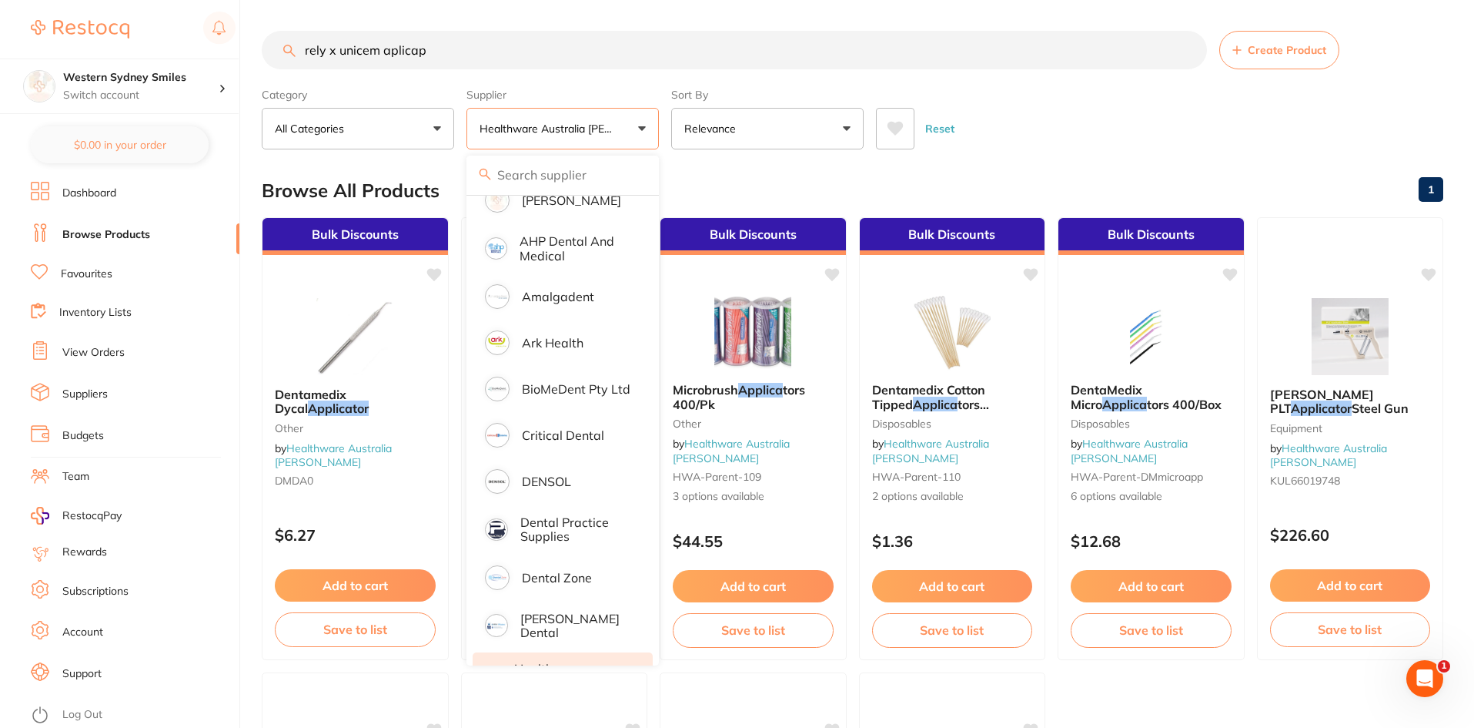
click at [666, 192] on div "Browse All Products 1" at bounding box center [853, 191] width 1182 height 52
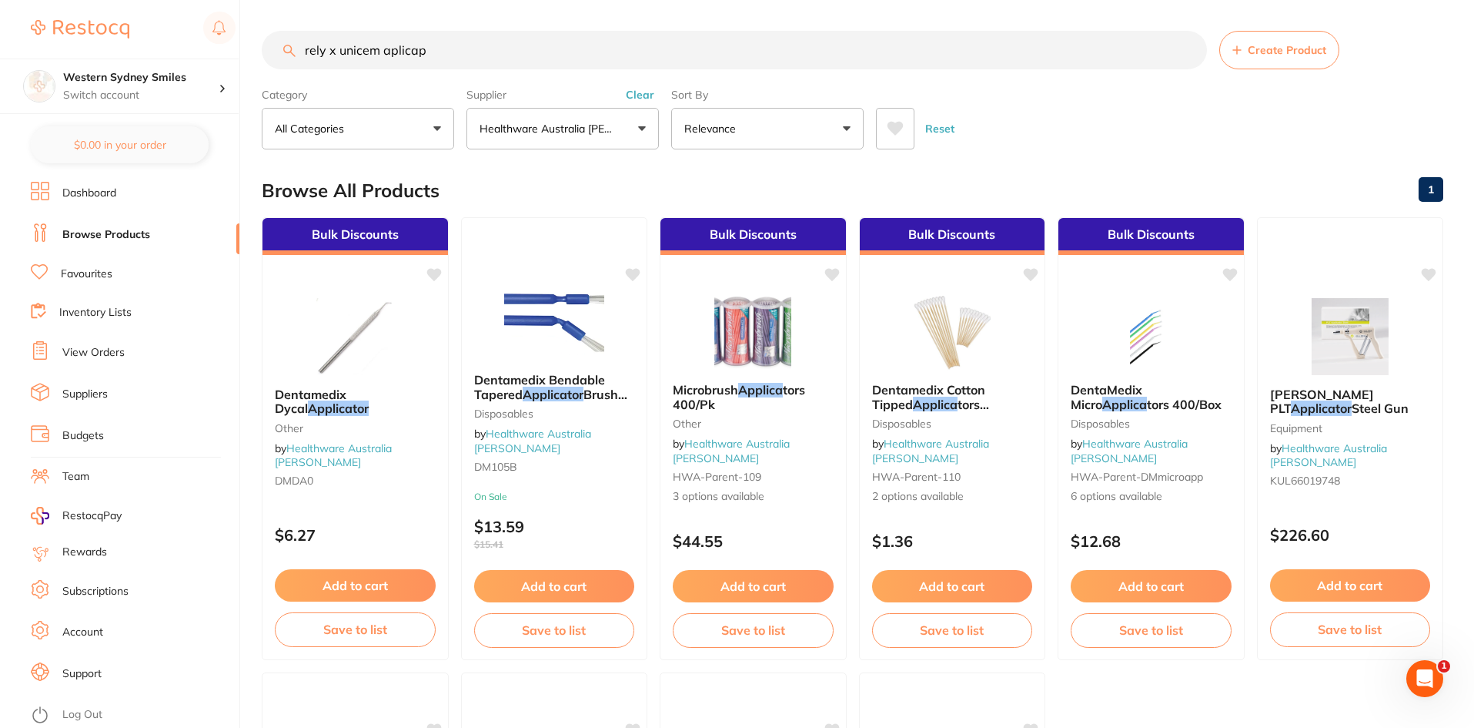
click at [637, 90] on button "Clear" at bounding box center [640, 95] width 38 height 14
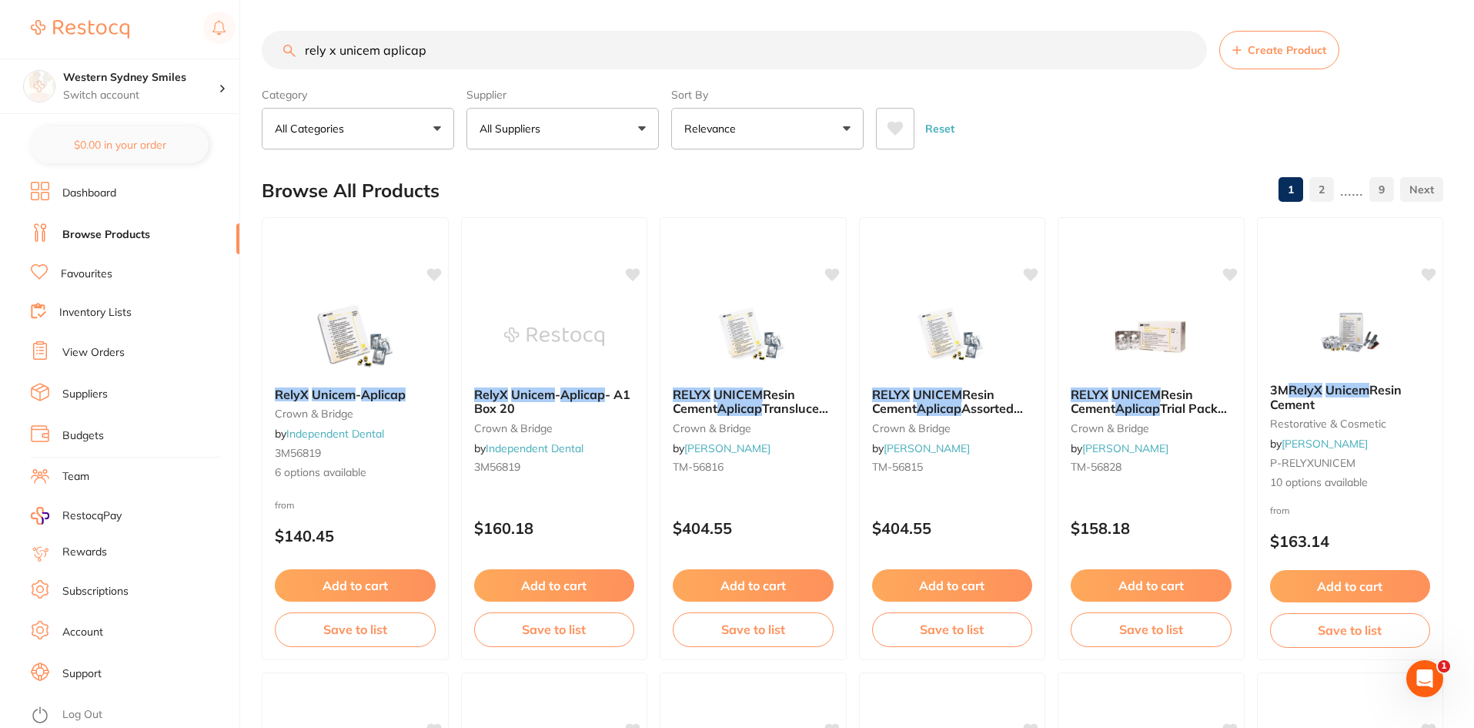
click at [606, 132] on button "All Suppliers" at bounding box center [563, 129] width 192 height 42
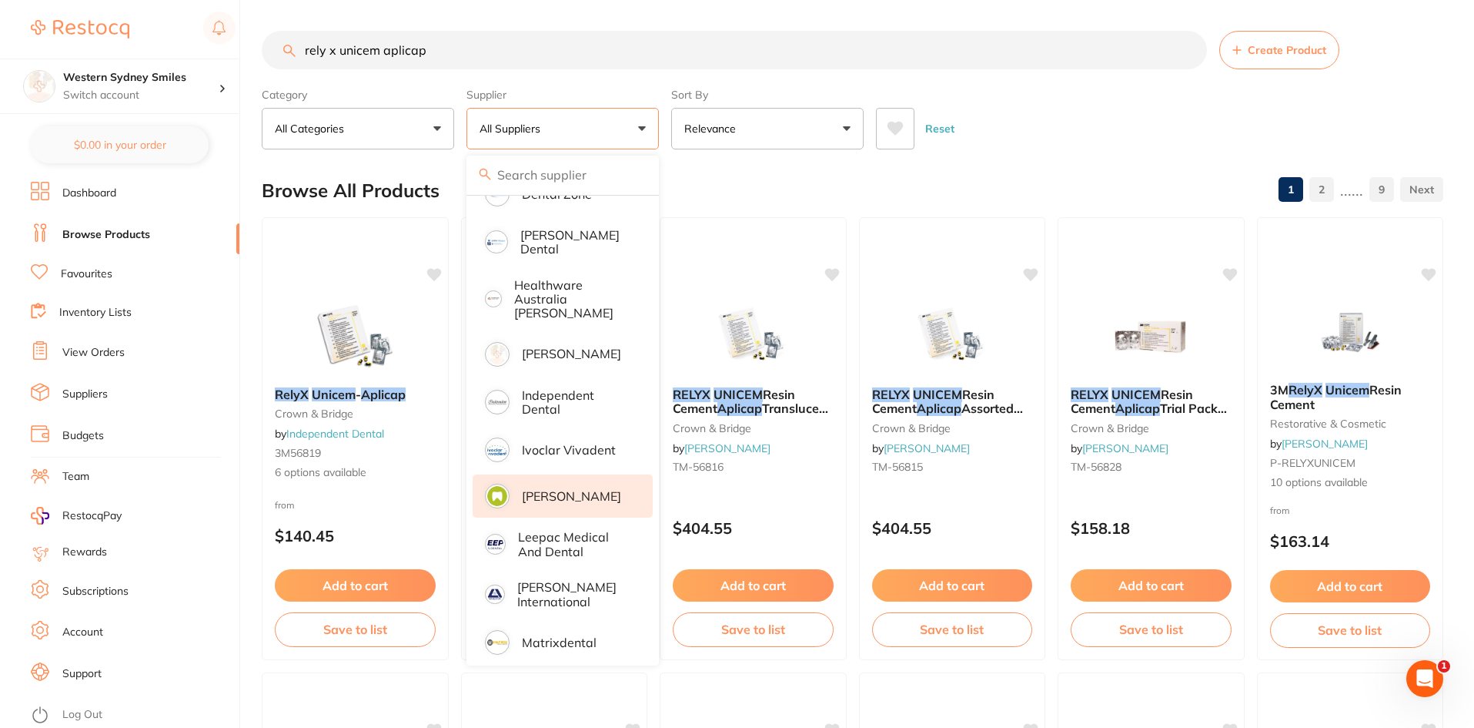
scroll to position [539, 0]
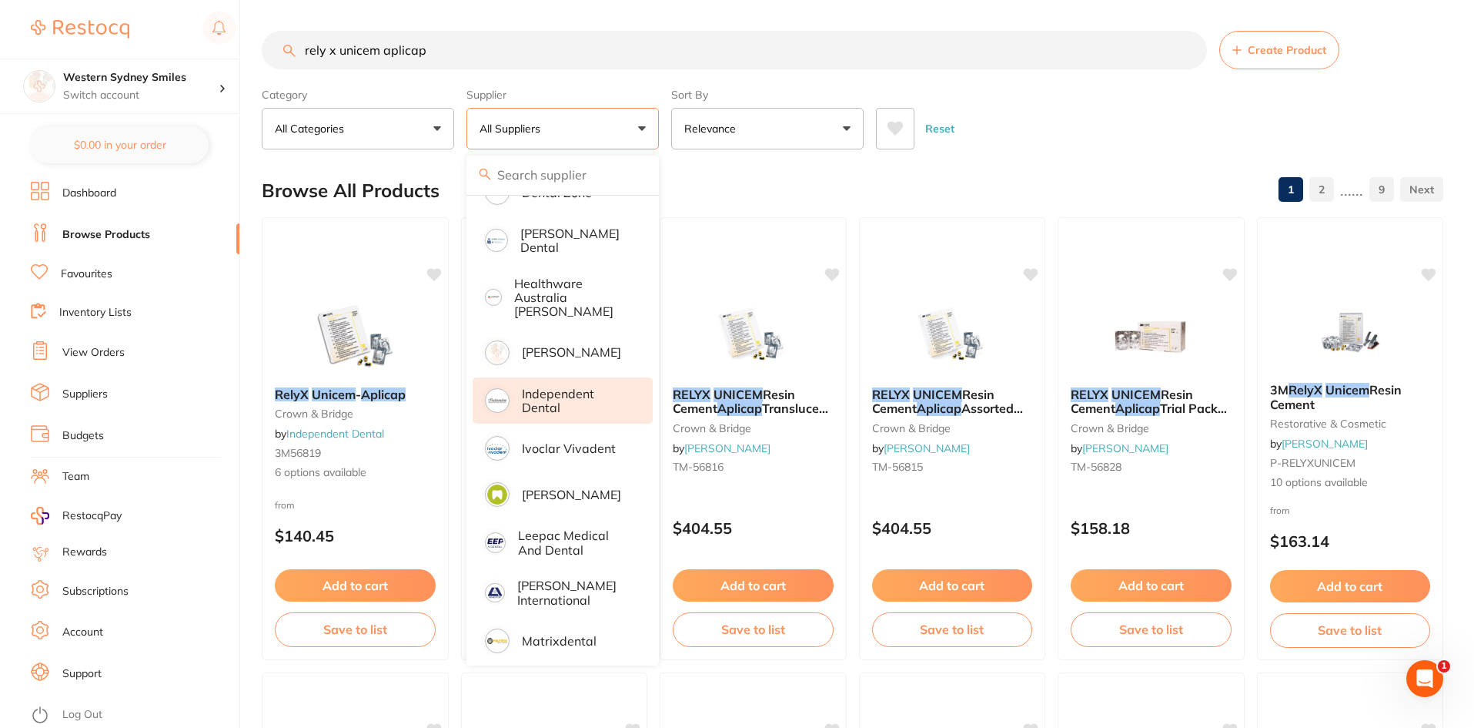
click at [557, 396] on p "Independent Dental" at bounding box center [576, 400] width 109 height 28
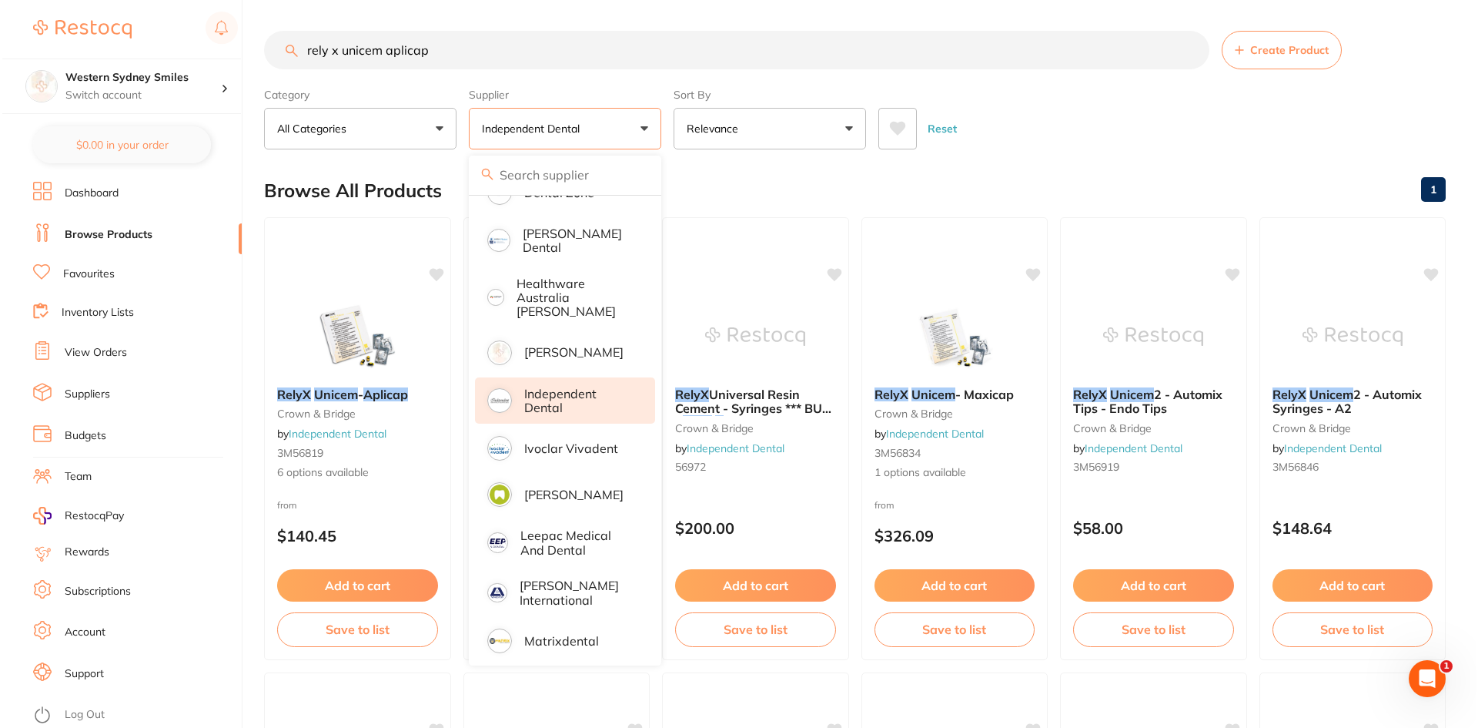
scroll to position [0, 0]
click at [678, 196] on div "Browse All Products 1" at bounding box center [853, 191] width 1182 height 52
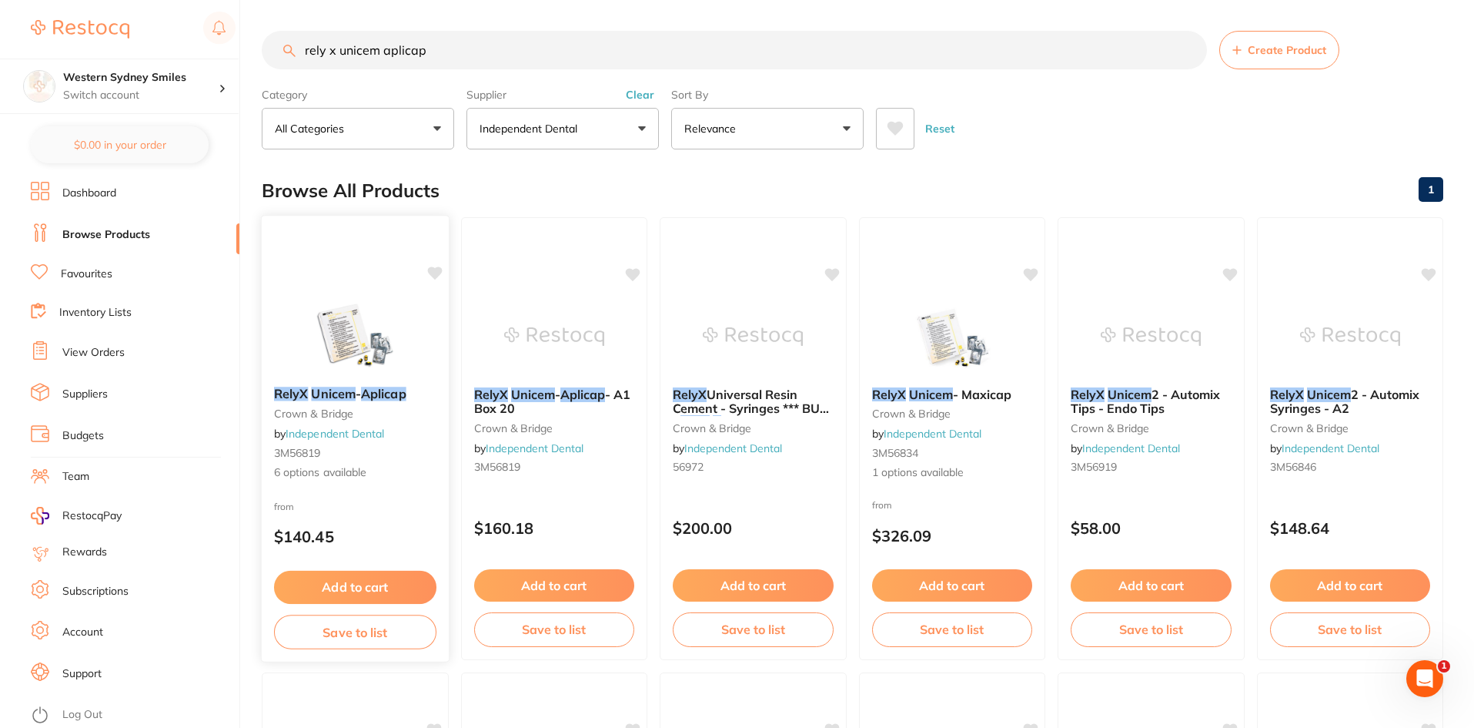
click at [391, 333] on img at bounding box center [355, 335] width 101 height 78
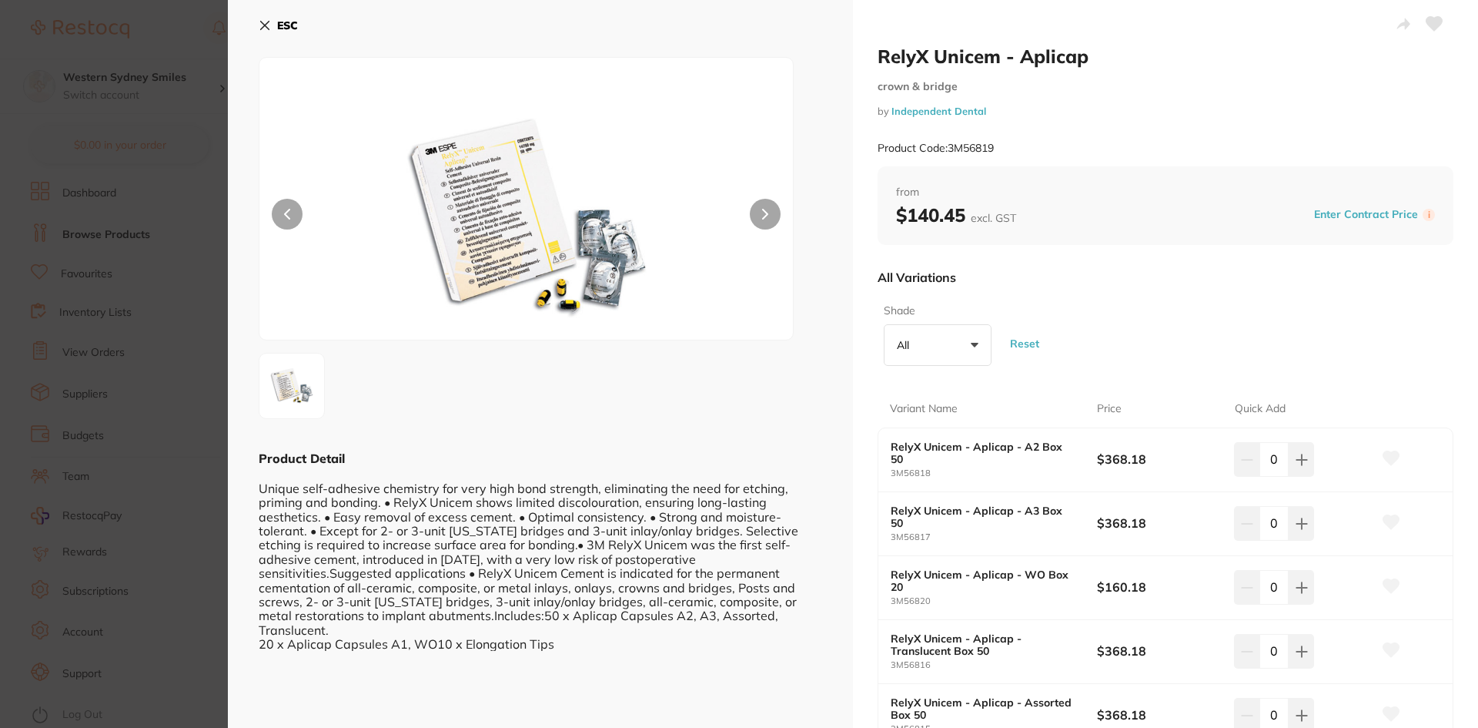
click at [290, 32] on button "ESC" at bounding box center [278, 25] width 39 height 26
